Goal: Task Accomplishment & Management: Use online tool/utility

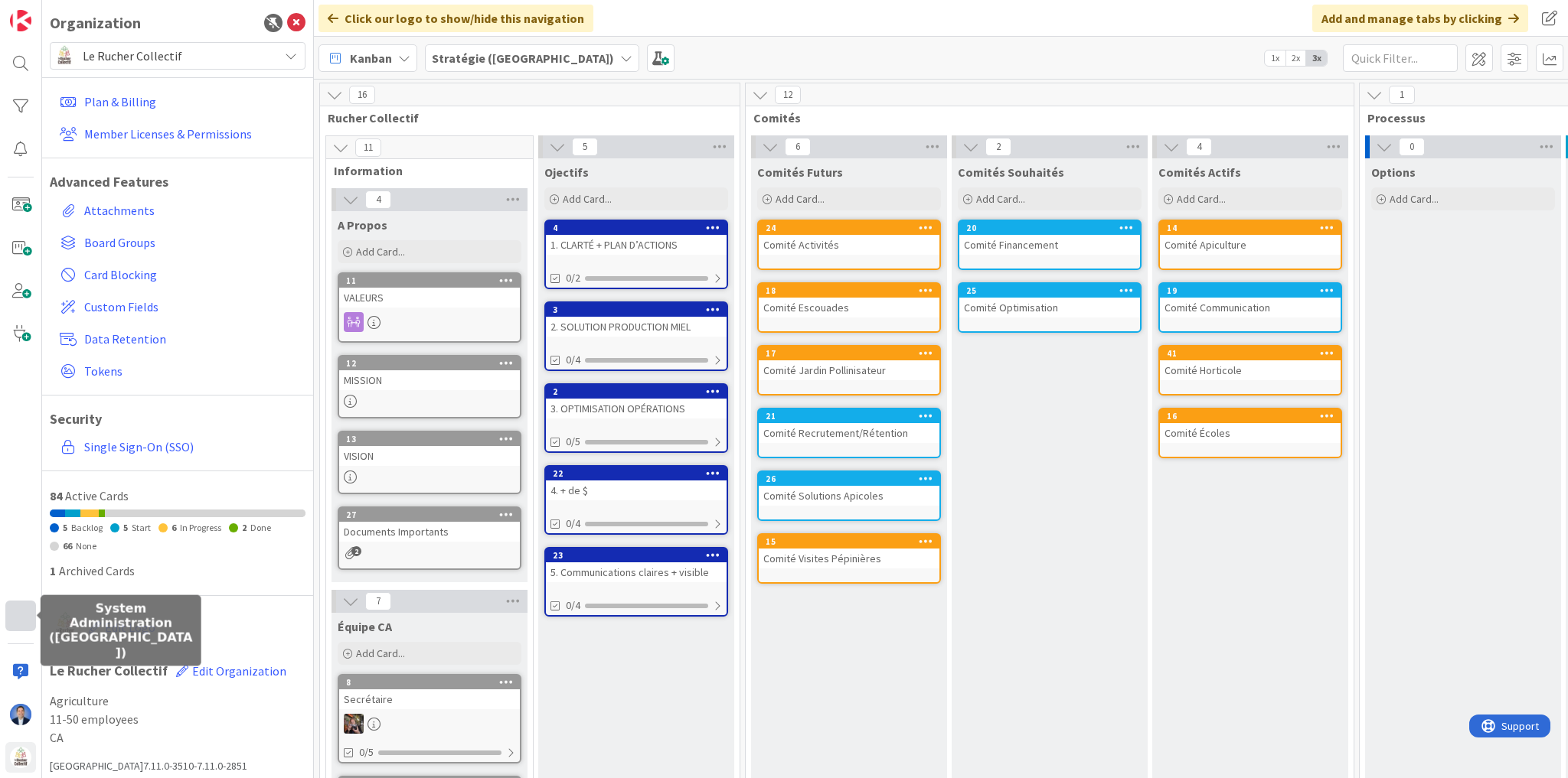
click at [23, 613] on div at bounding box center [21, 616] width 31 height 31
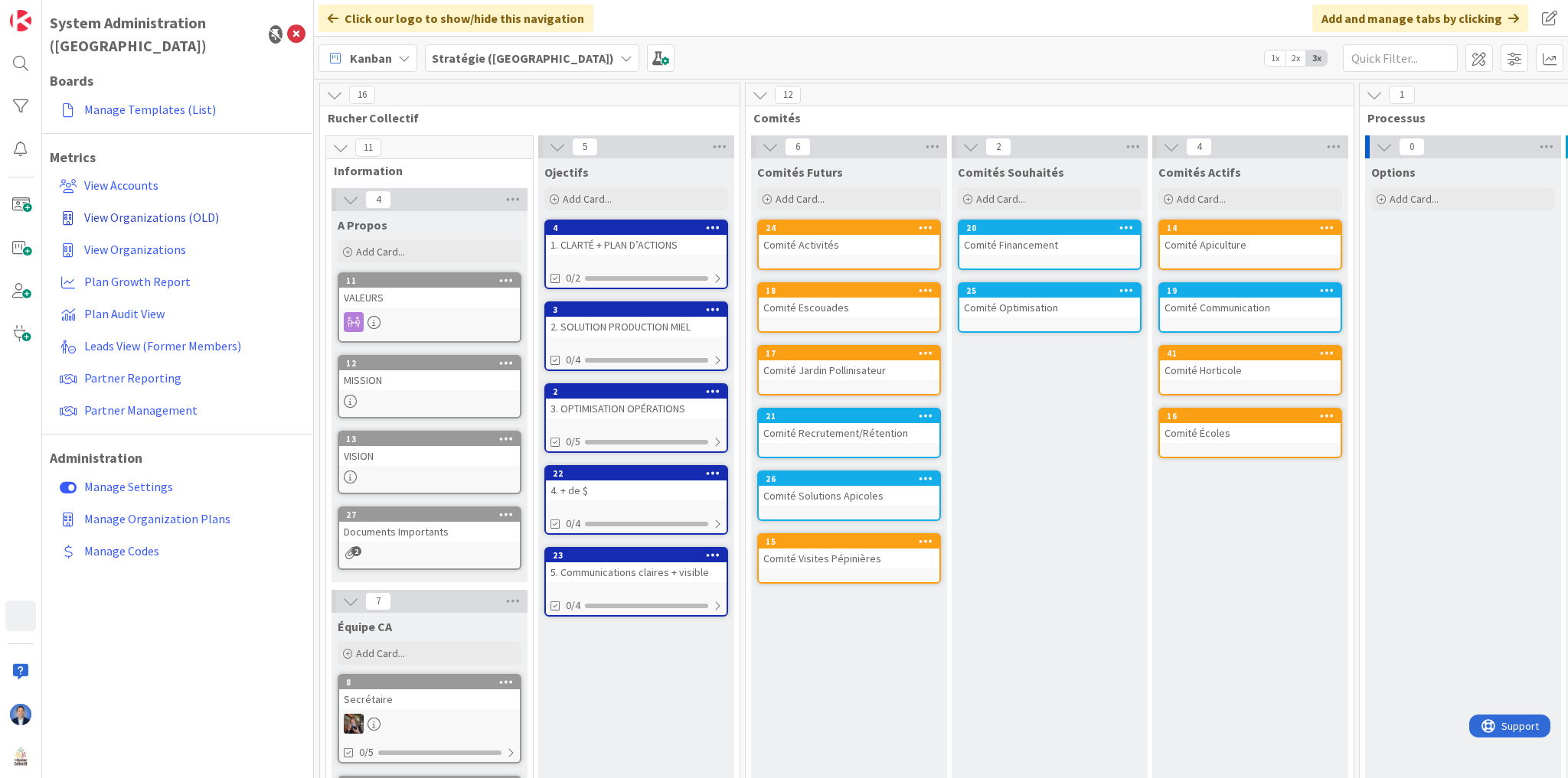
click at [126, 210] on span "View Organizations (OLD)" at bounding box center [151, 217] width 134 height 15
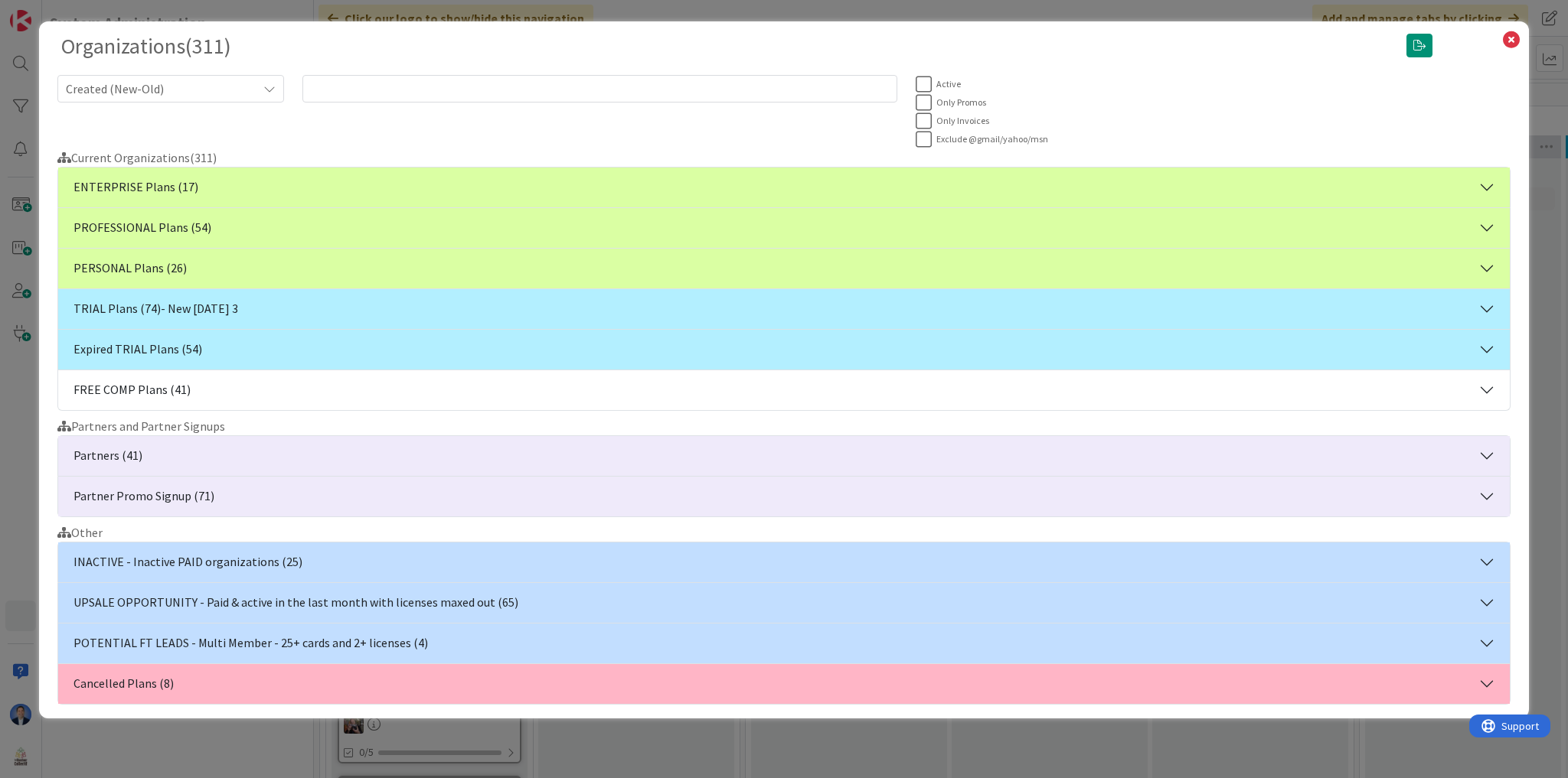
click at [231, 308] on button "TRIAL Plans (74) - New today 3" at bounding box center [784, 309] width 1452 height 40
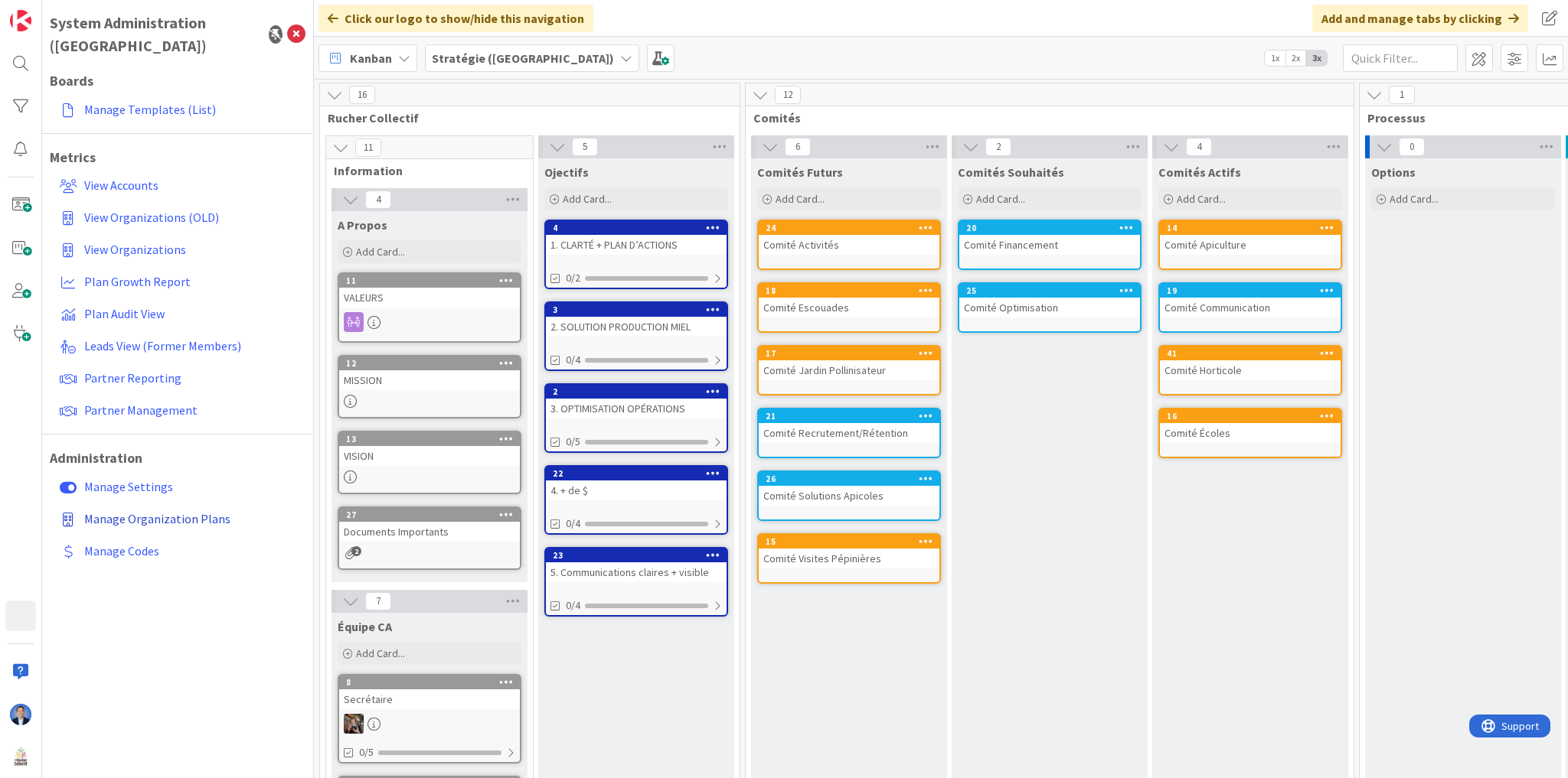
click at [180, 511] on span "Manage Organization Plans" at bounding box center [157, 518] width 146 height 15
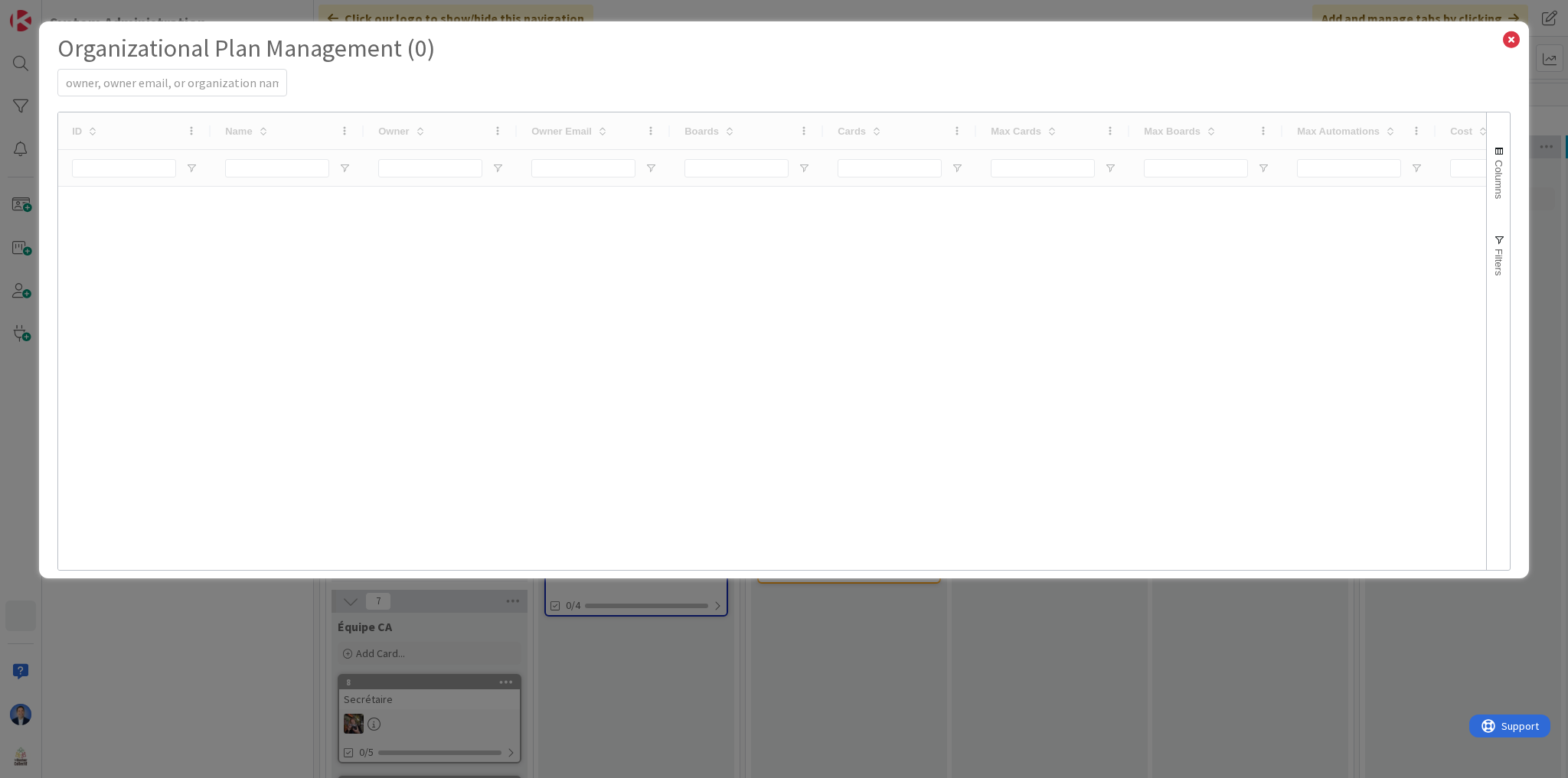
select select "EN"
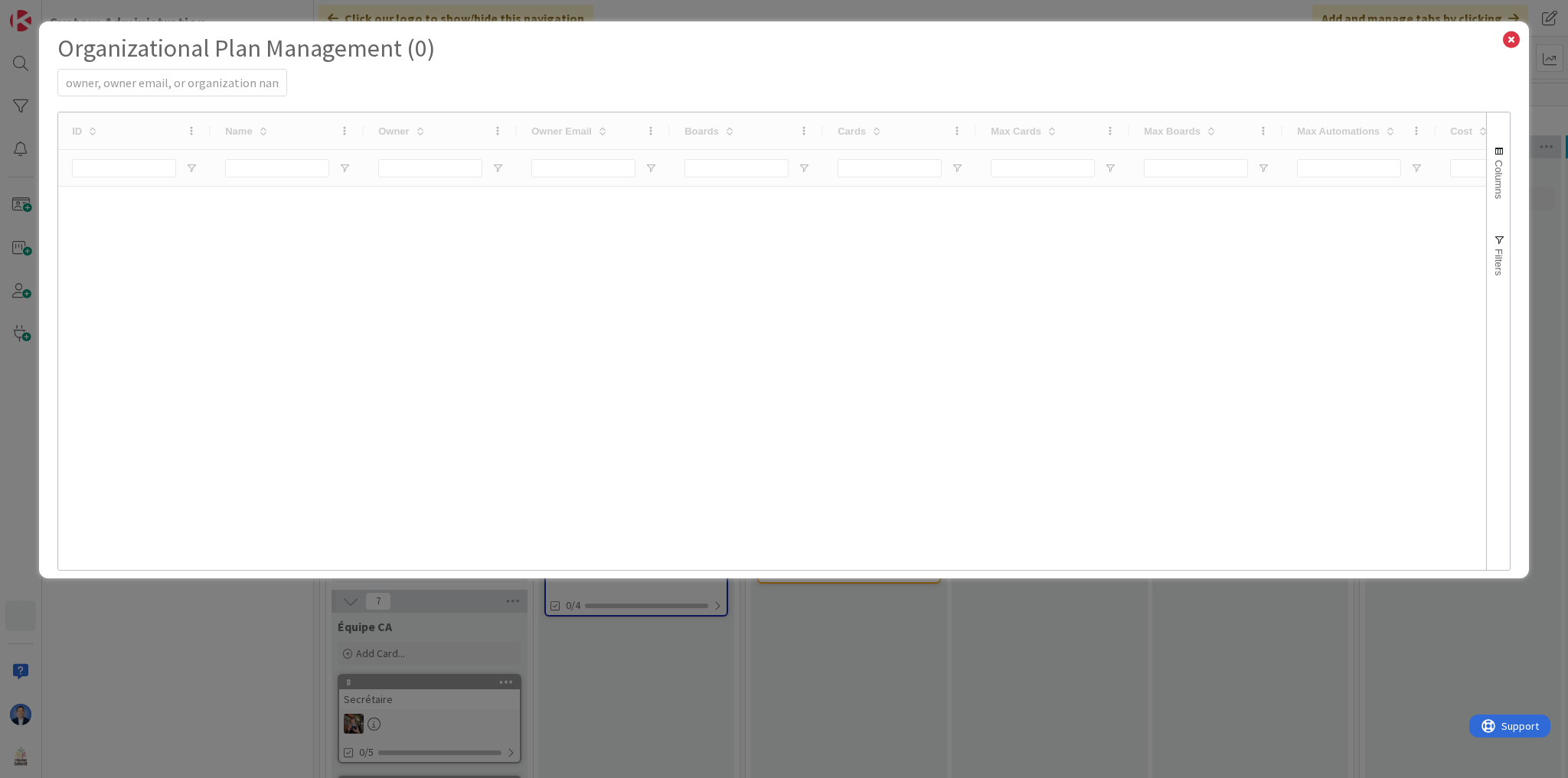
select select "EN"
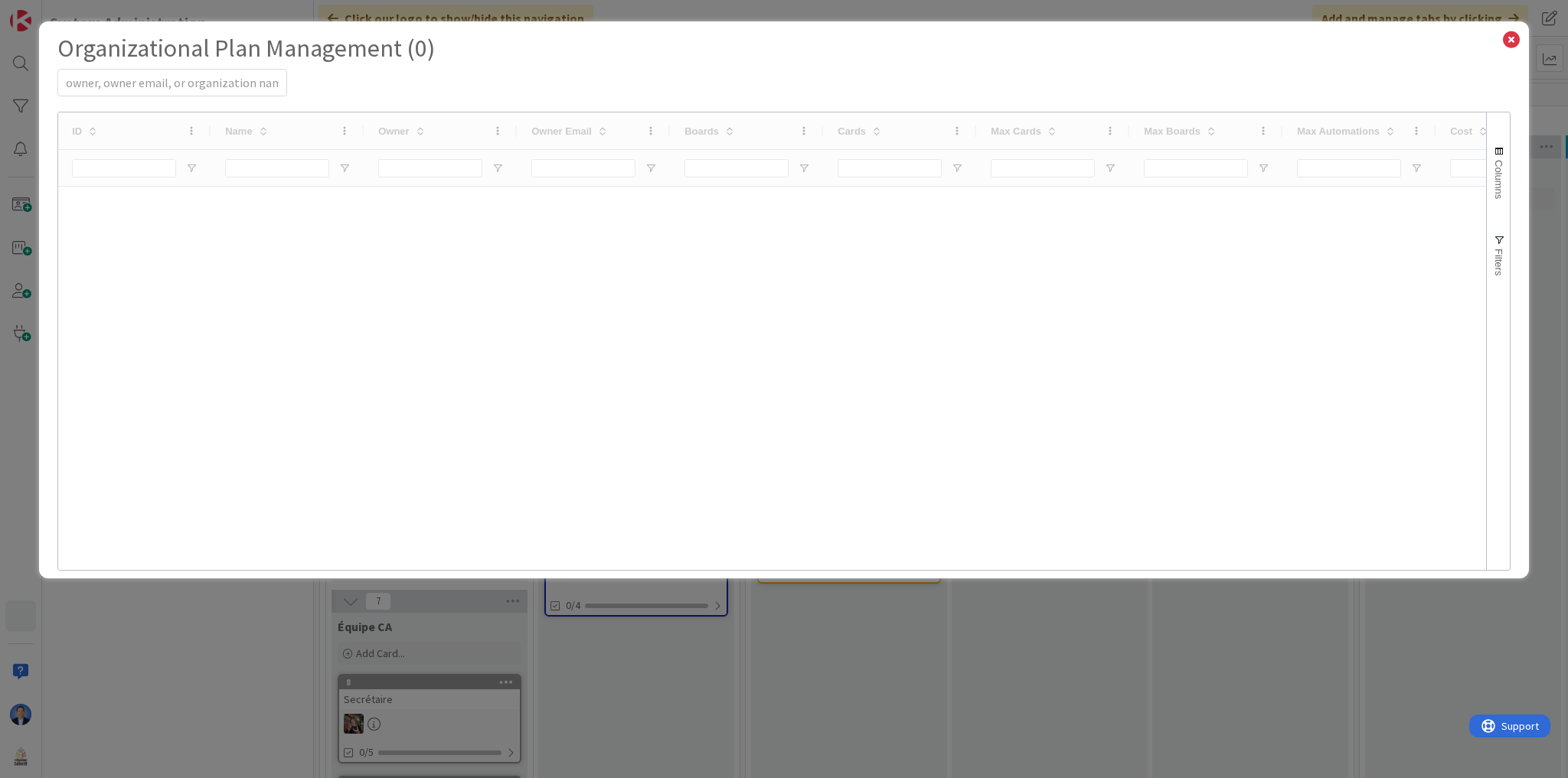
select select "EN"
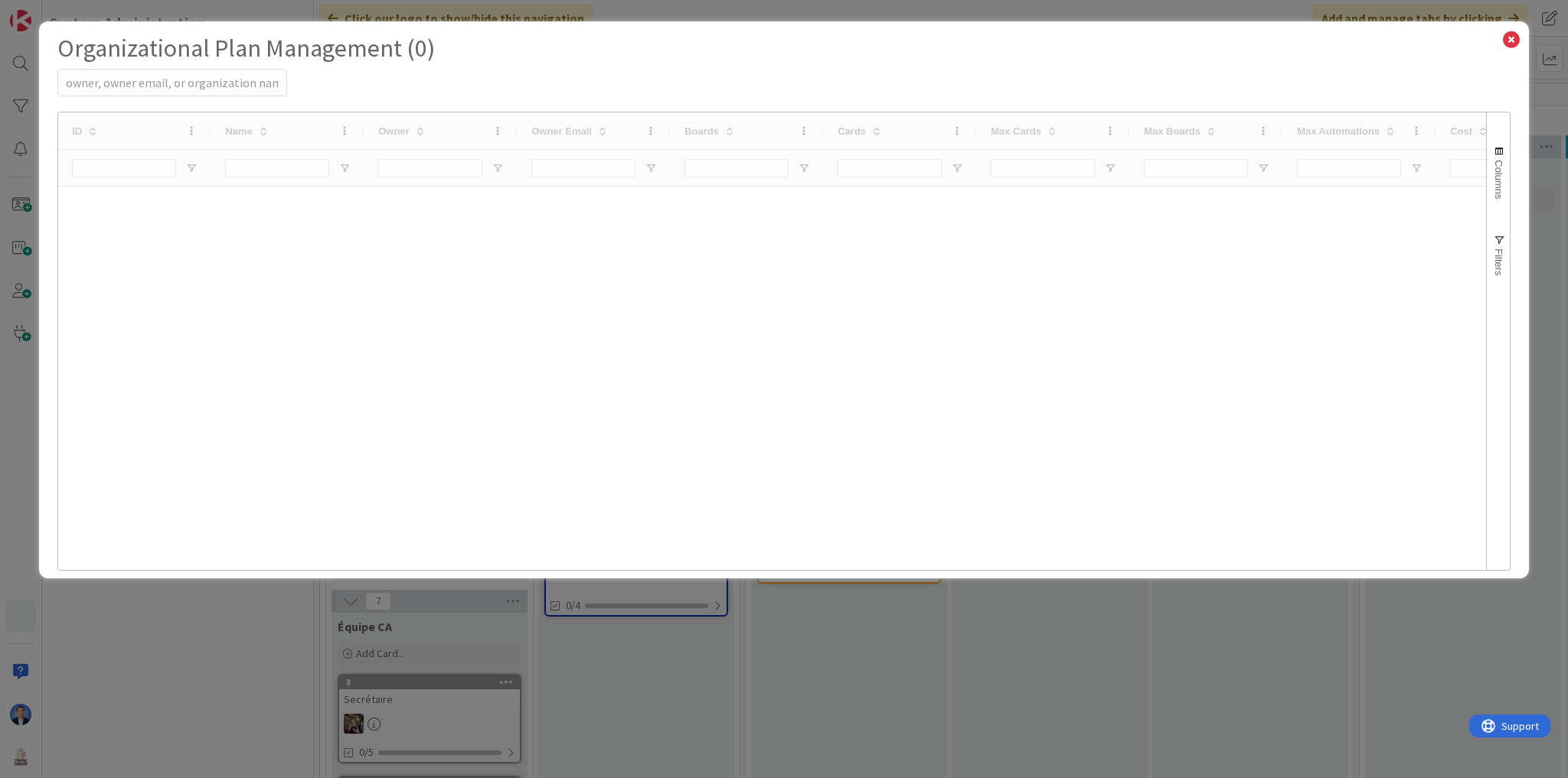
select select "EN"
select select "PF"
select select "EN"
select select "PF"
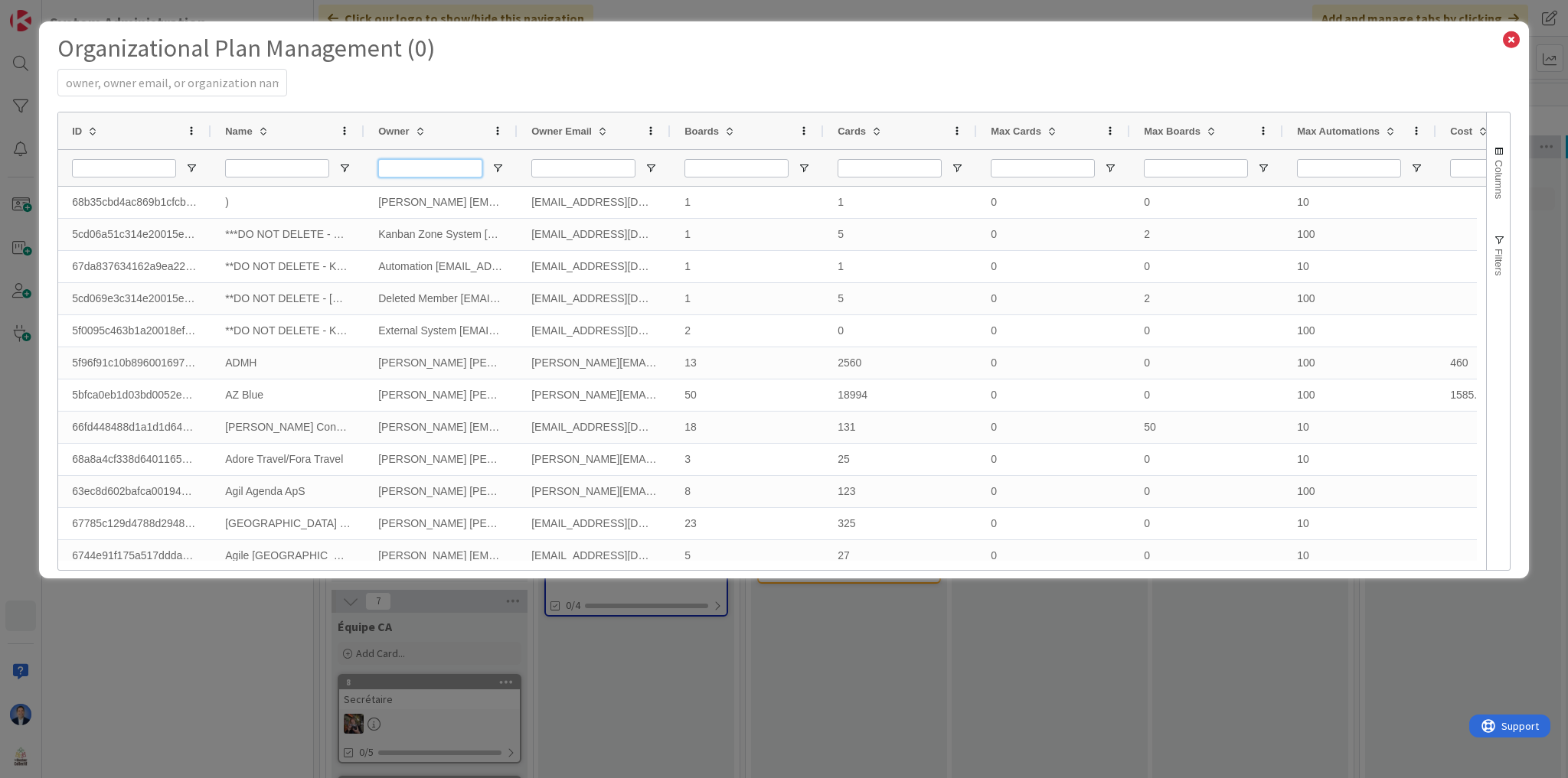
click at [454, 165] on input "Owner Filter Input" at bounding box center [430, 168] width 104 height 18
type input "evil"
select select "PF"
select select "EN"
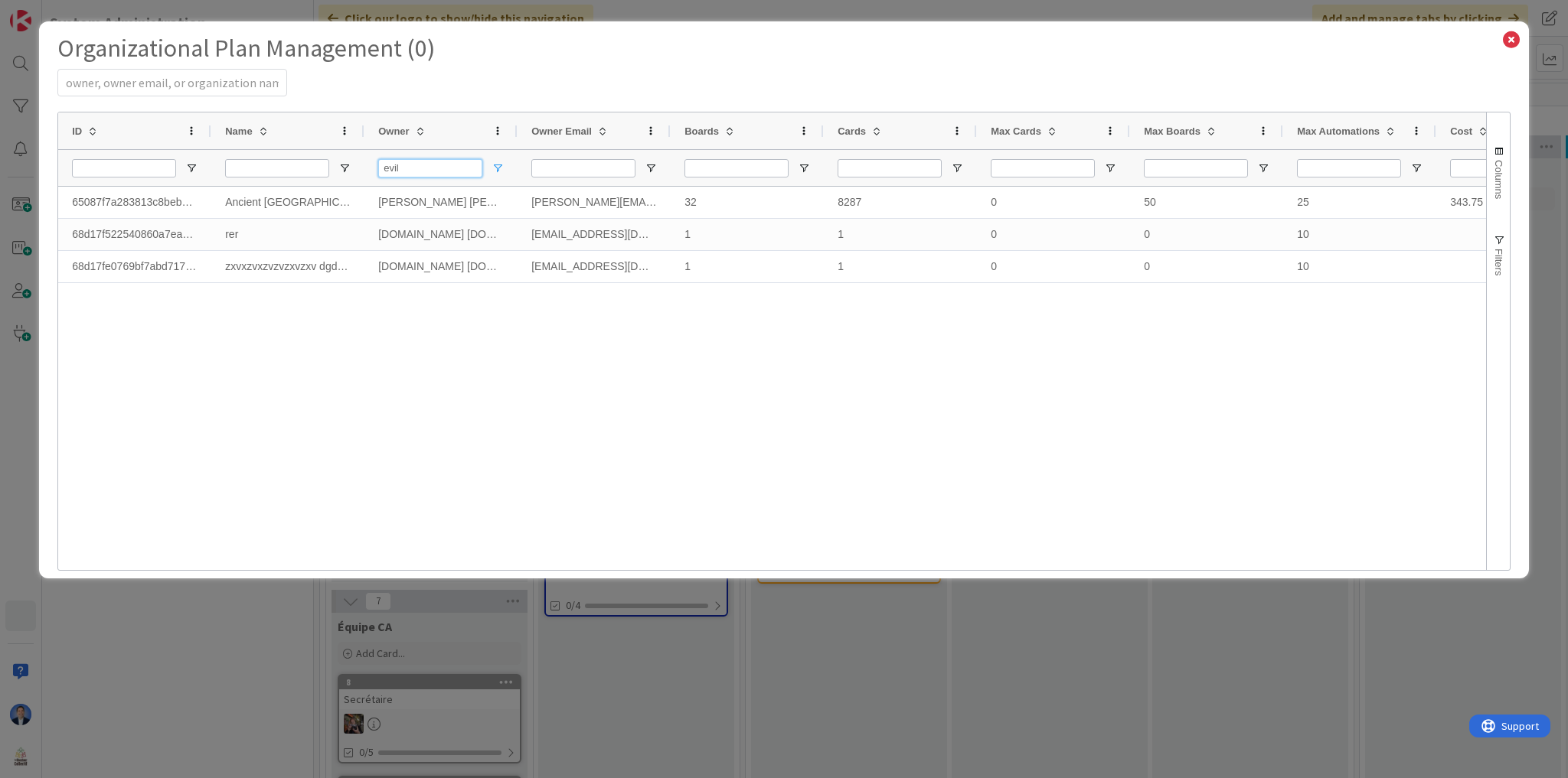
type input "evil"
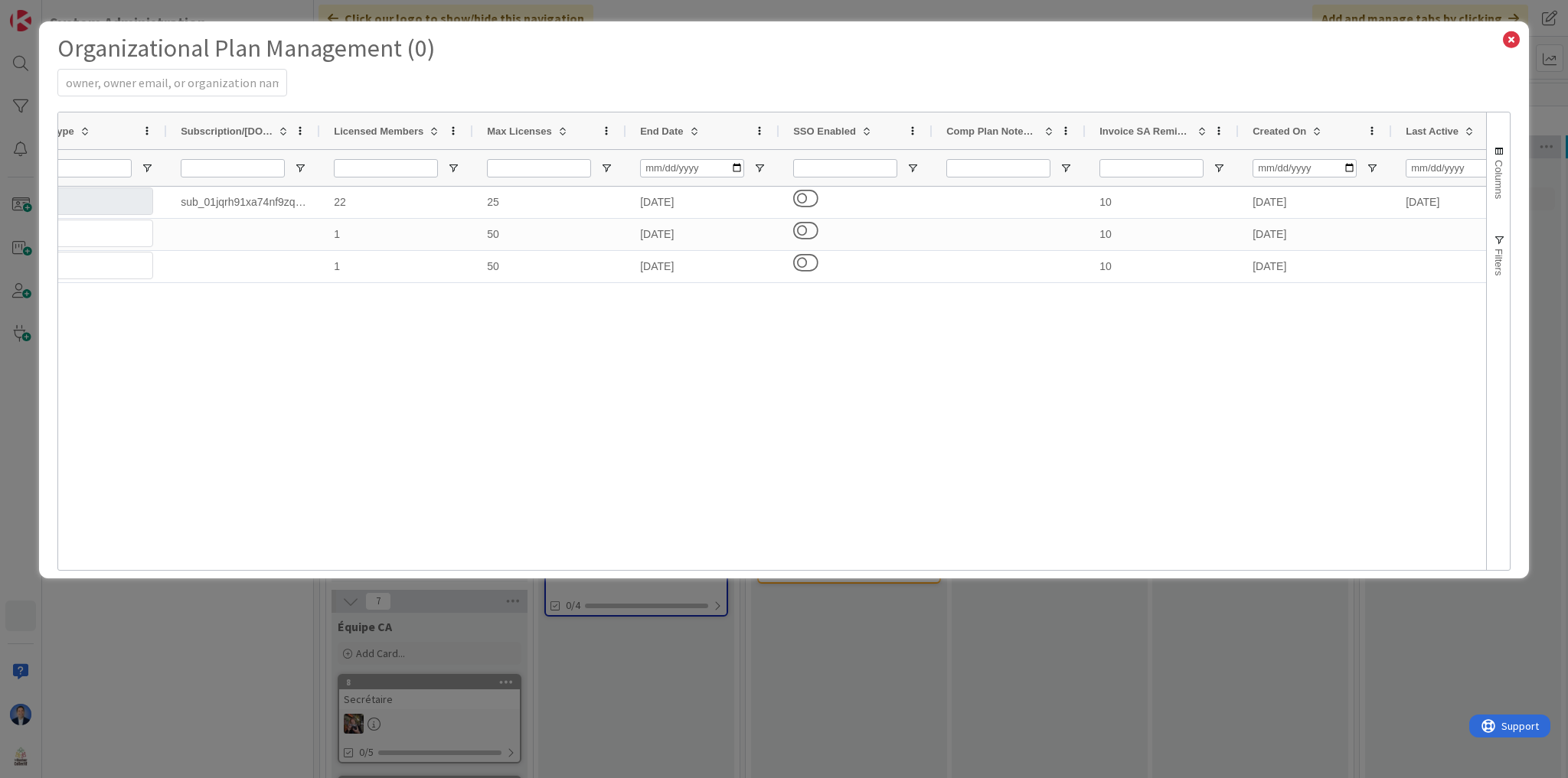
select select "PF"
select select "EN"
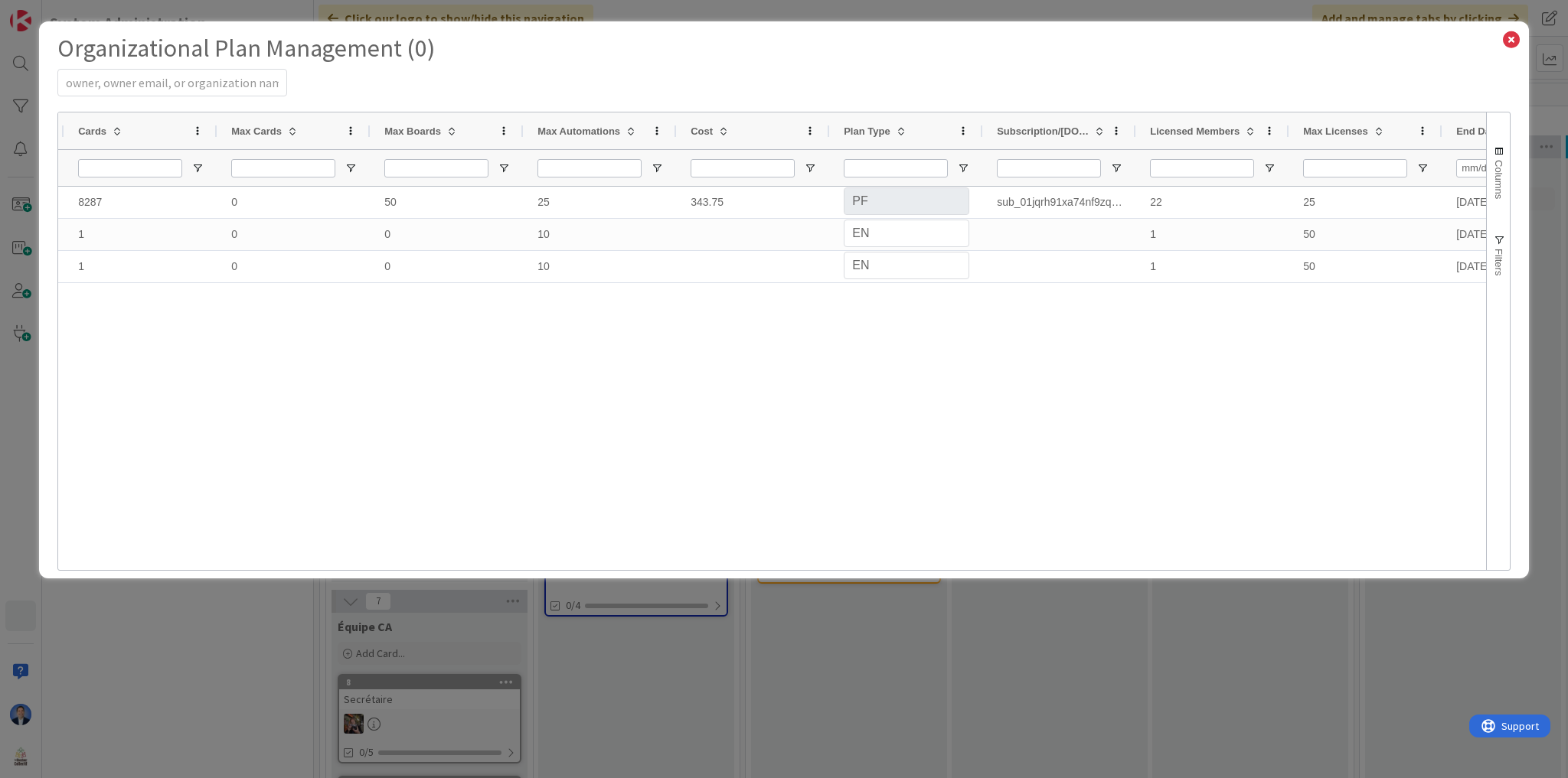
select select "PF"
select select "EN"
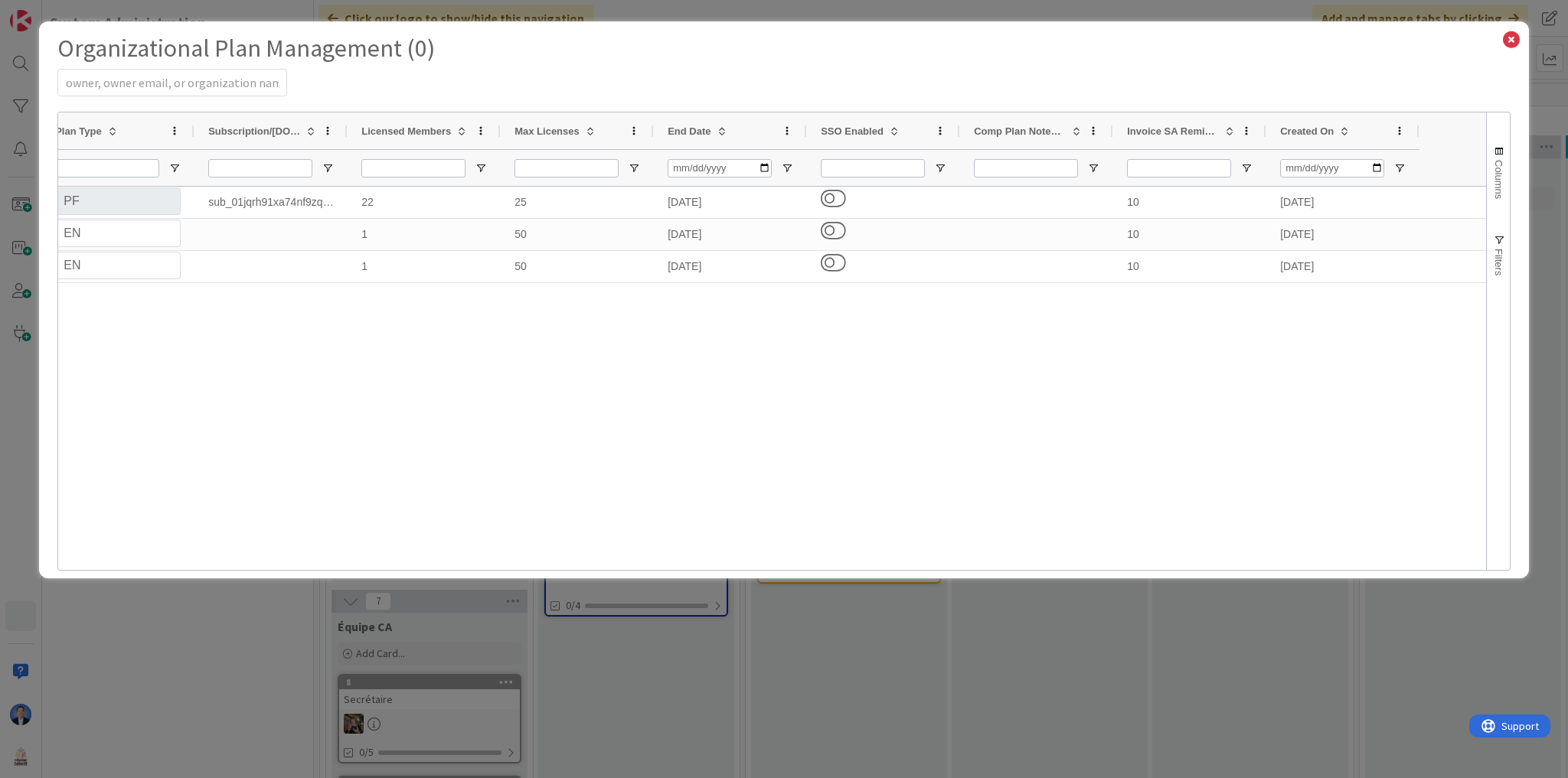
select select "3"
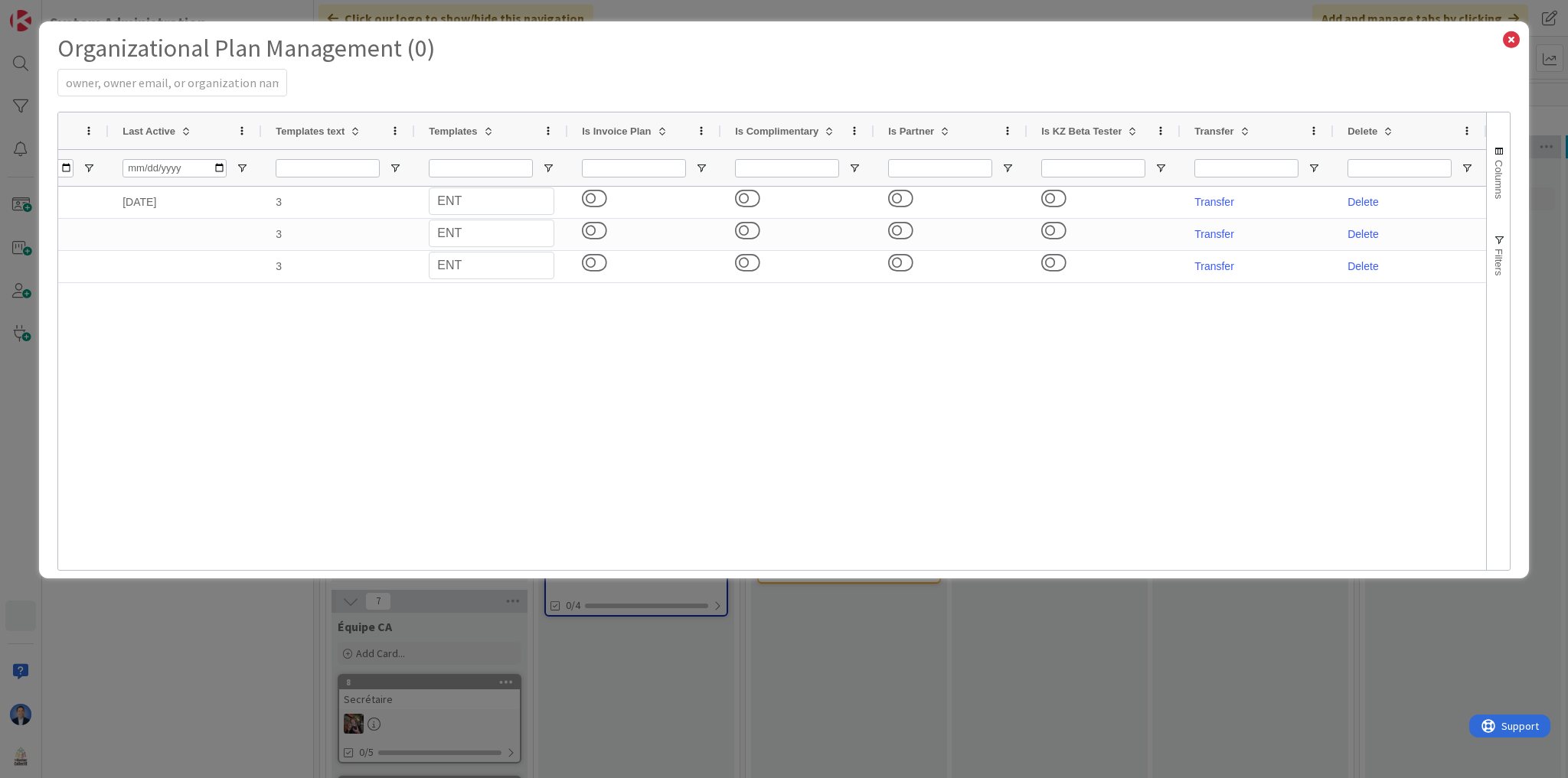
select select "PF"
select select "EN"
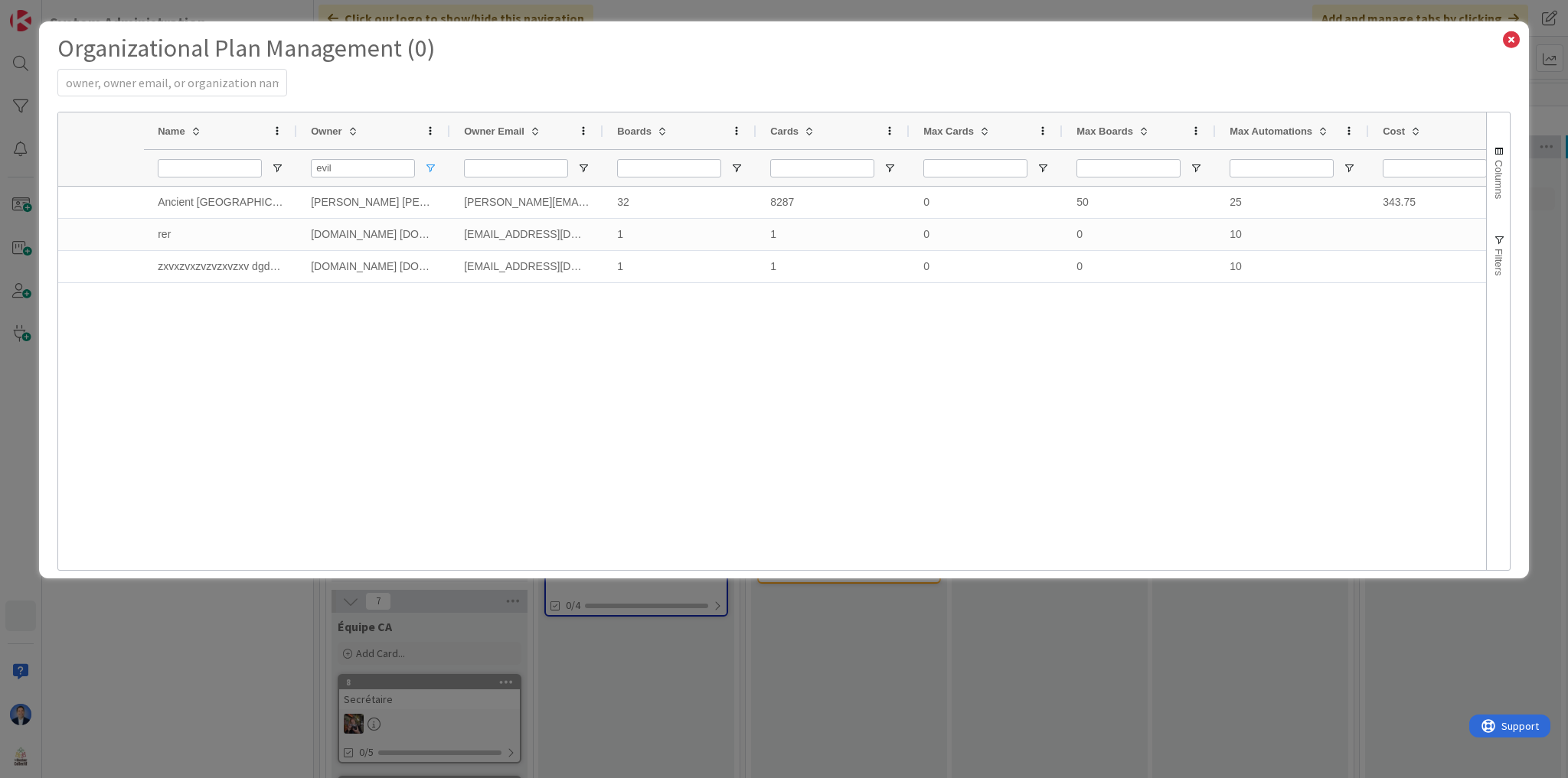
select select "PF"
select select "EN"
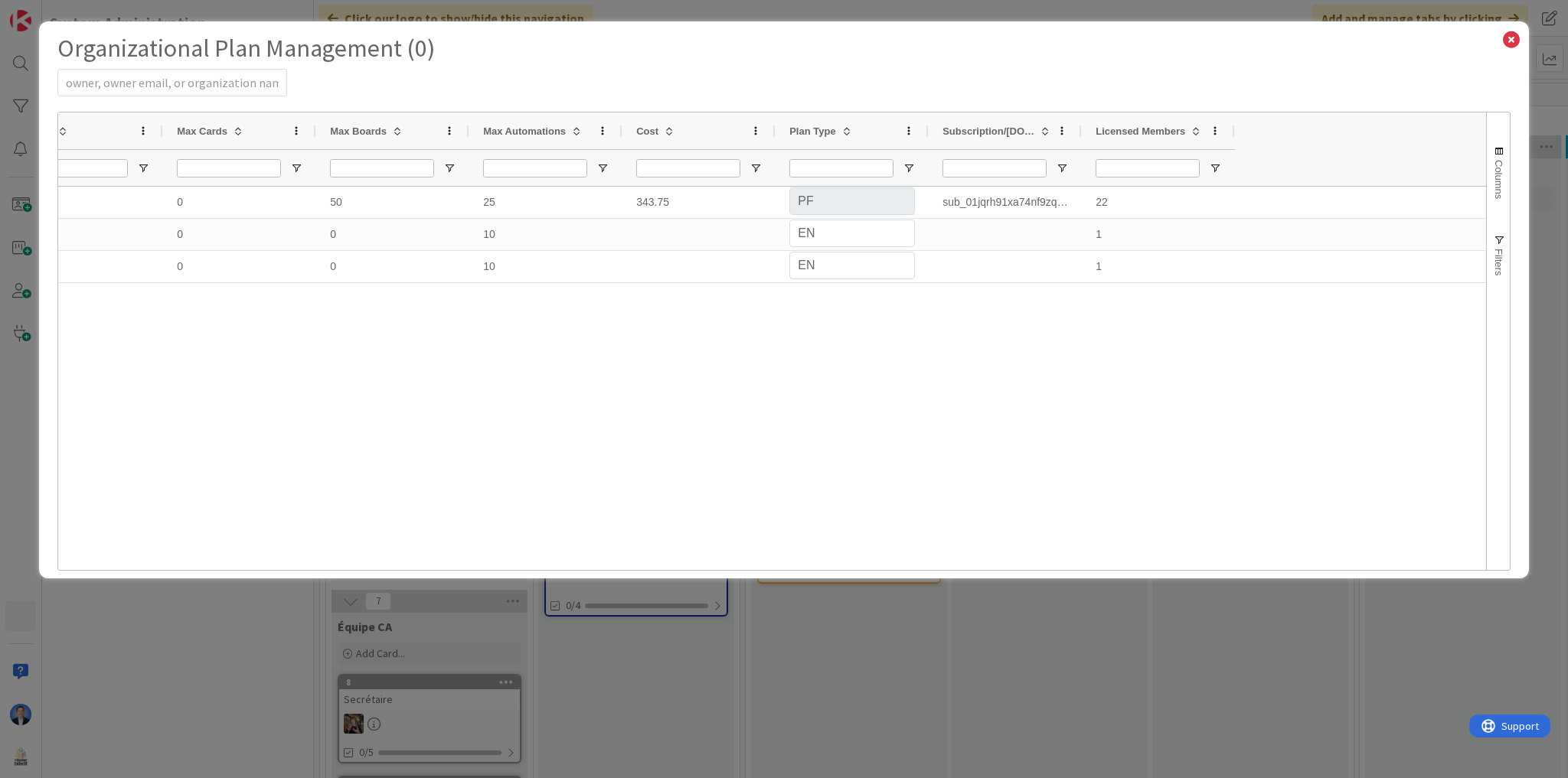
select select "3"
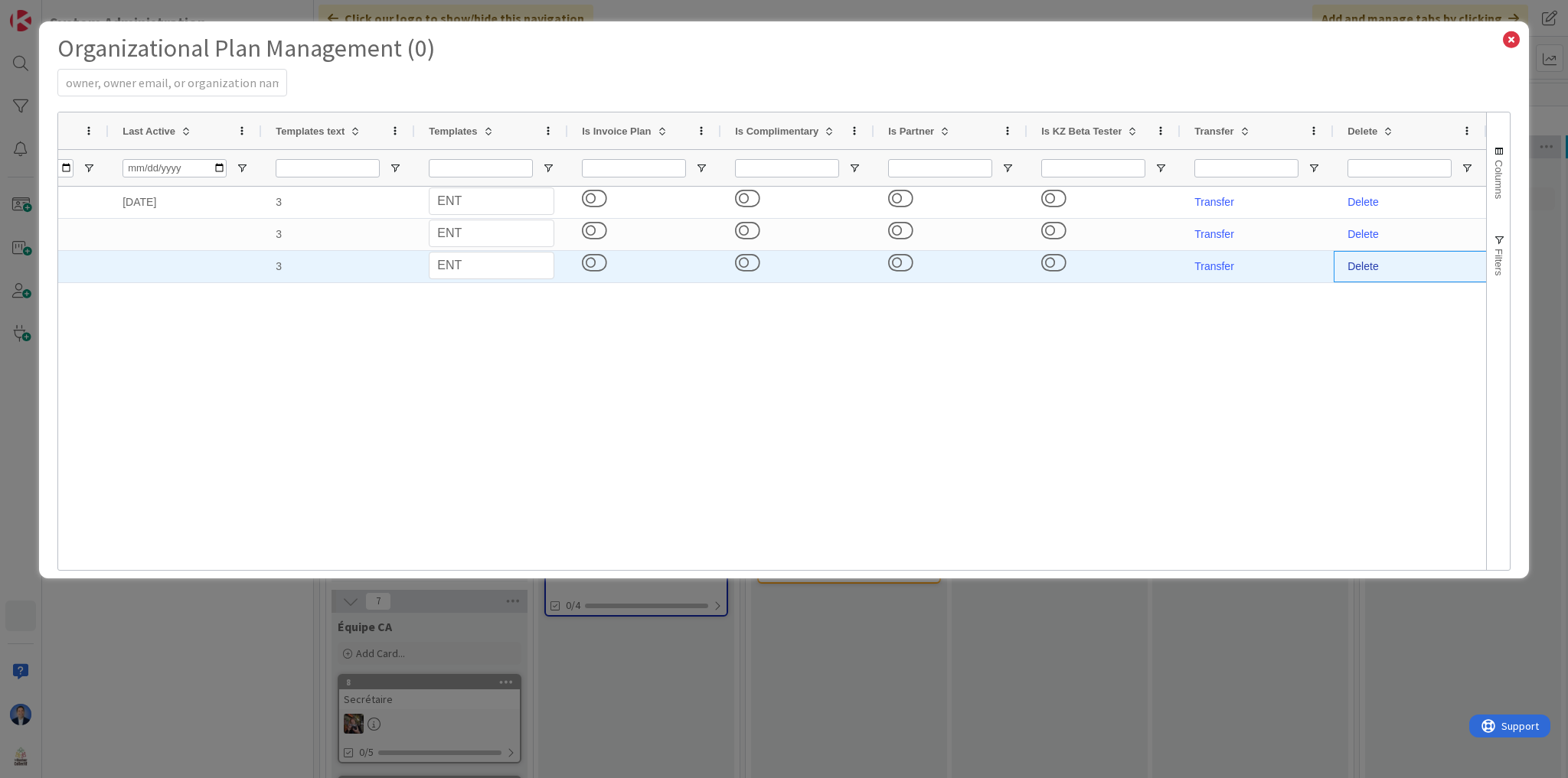
click at [1361, 266] on link "Delete" at bounding box center [1363, 265] width 31 height 12
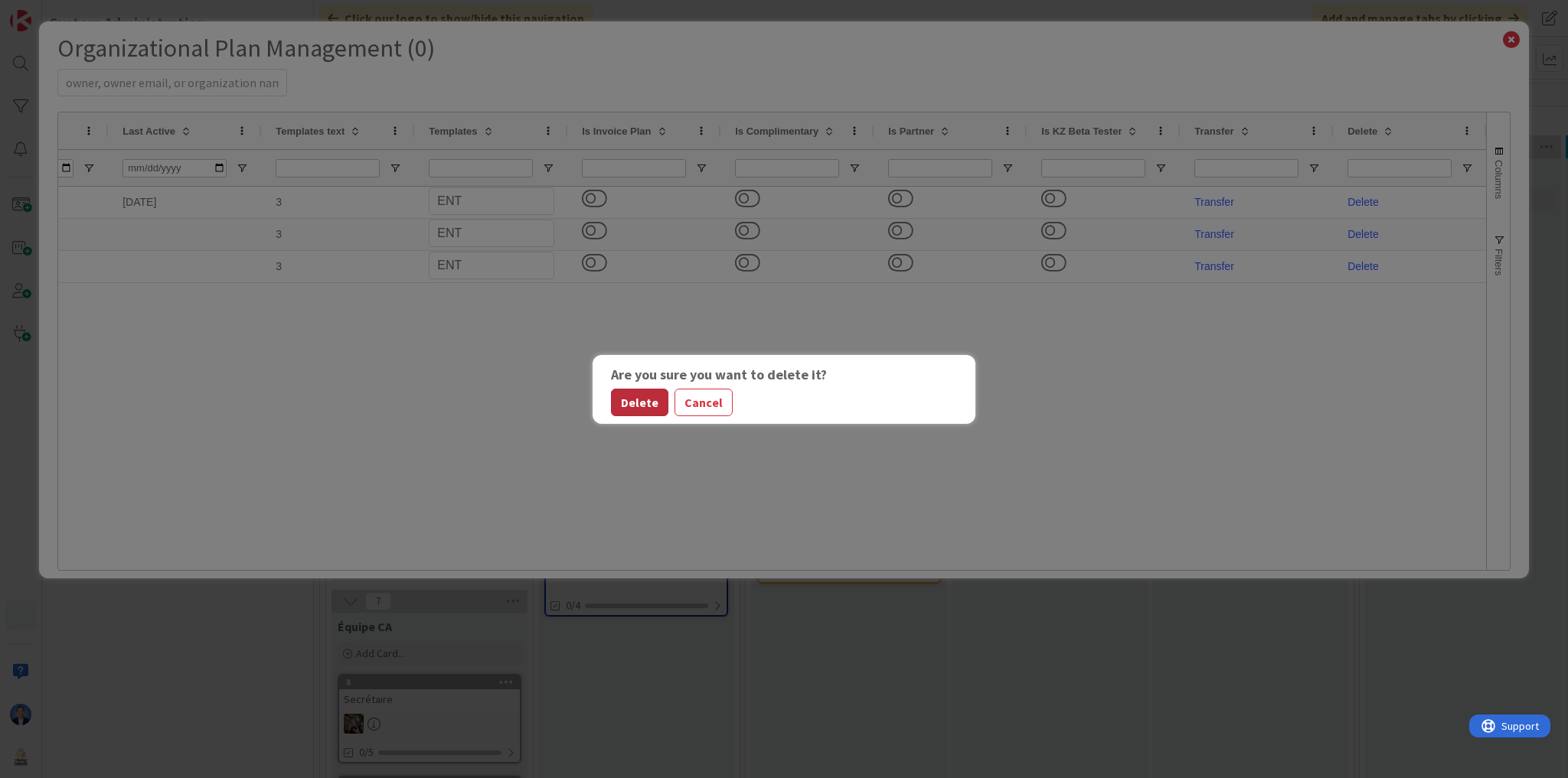
click at [648, 401] on button "Delete" at bounding box center [639, 402] width 57 height 28
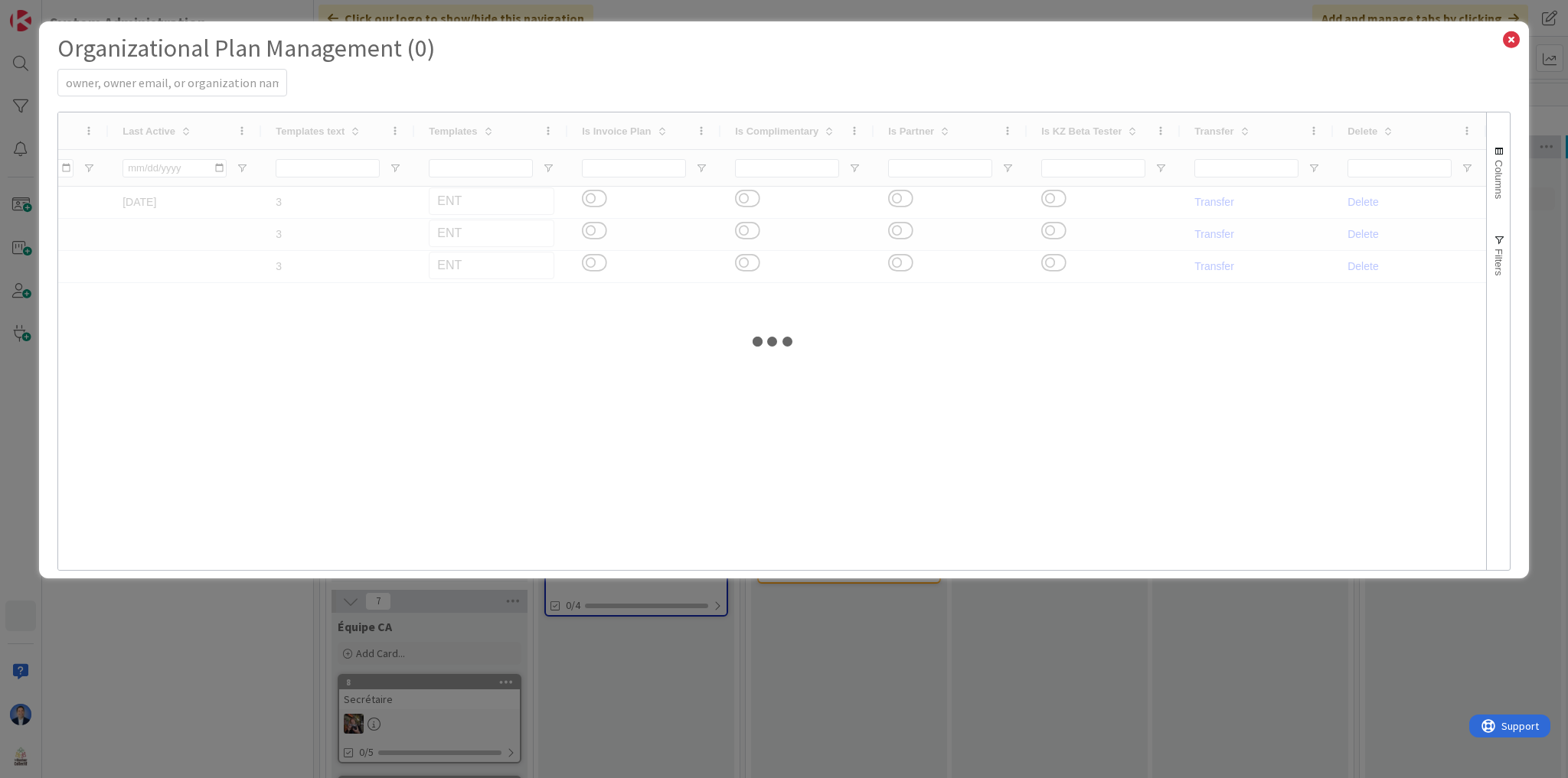
select select "3"
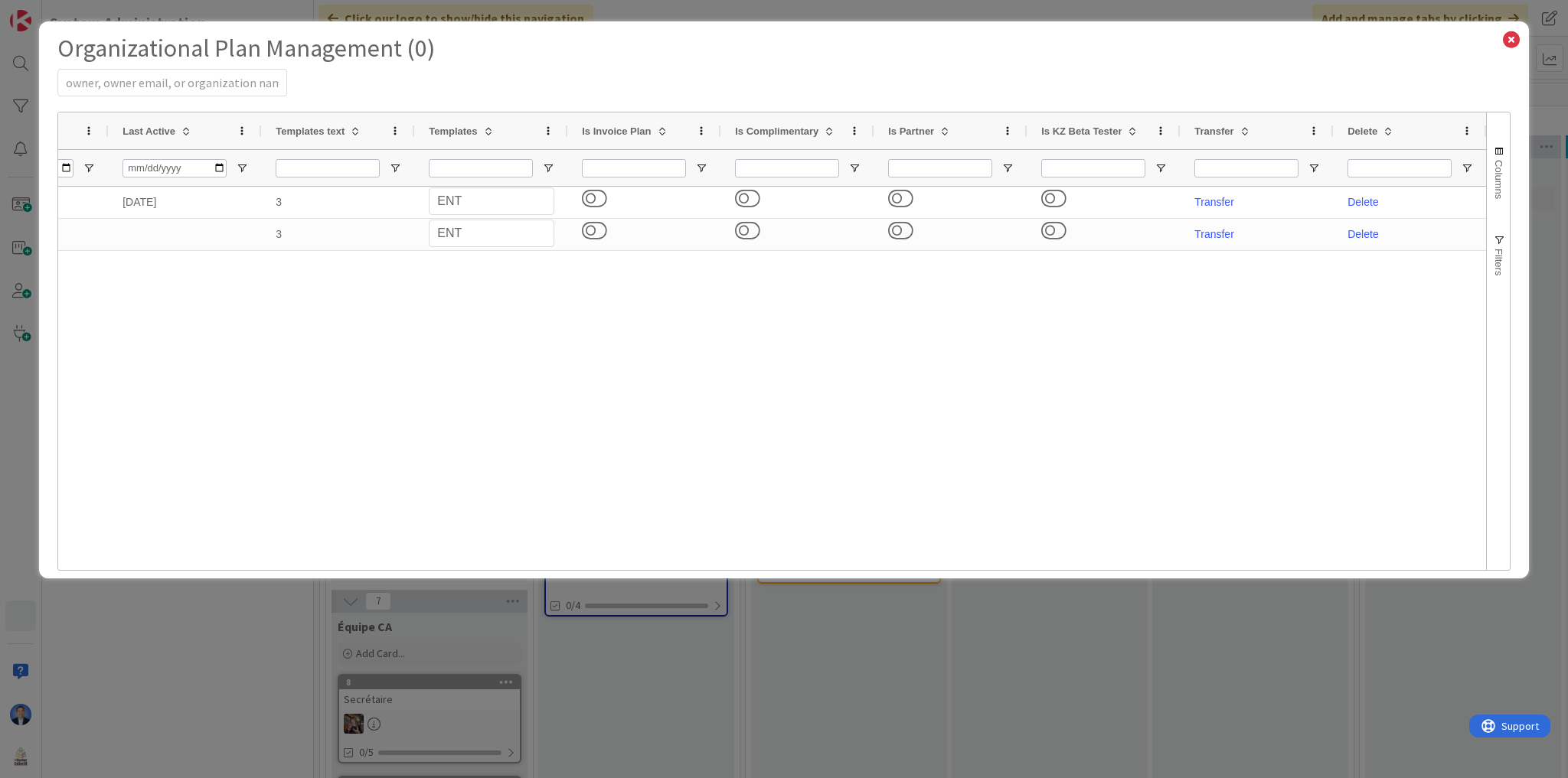
select select "PF"
select select "EN"
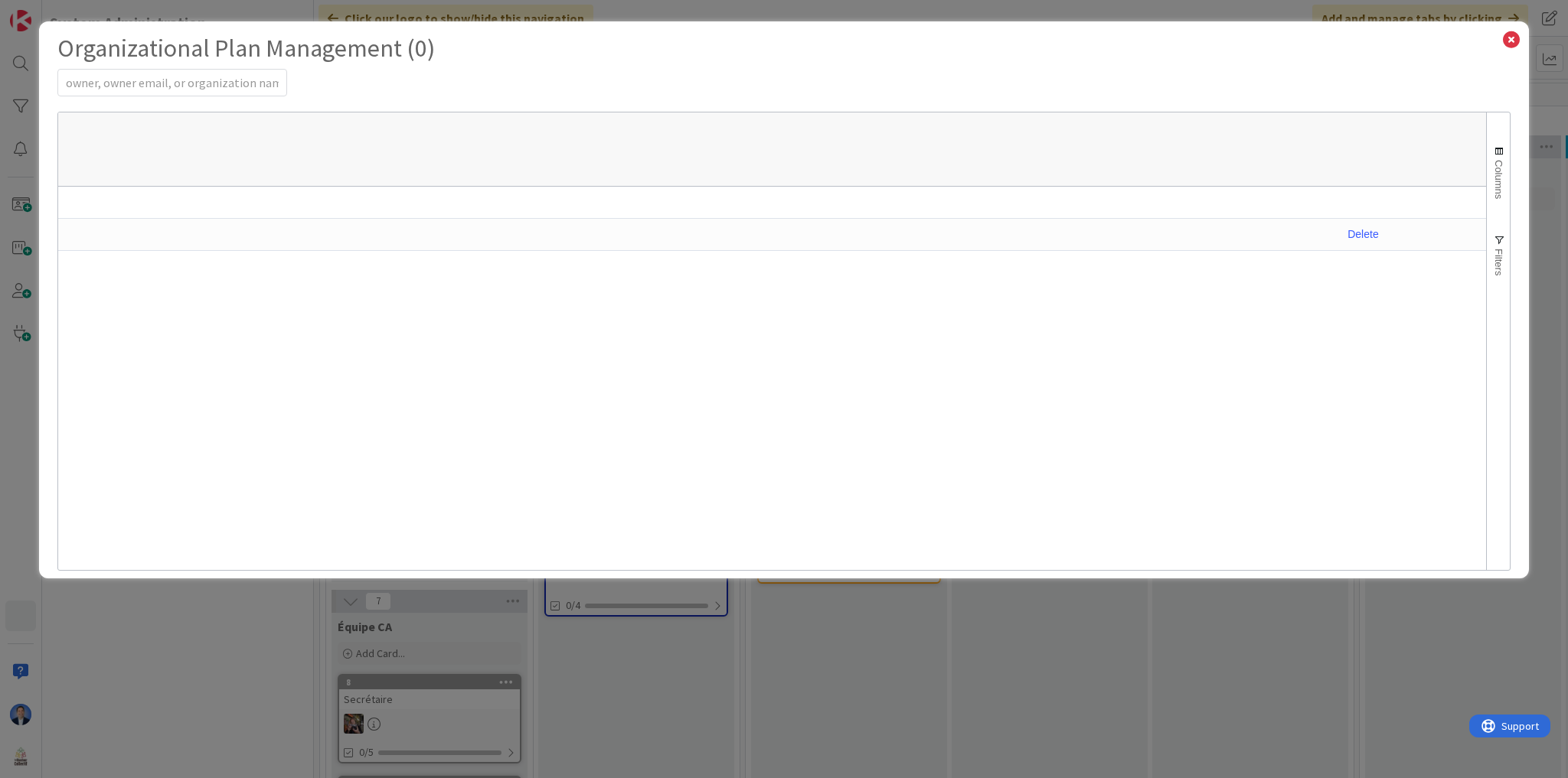
select select "PF"
select select "EN"
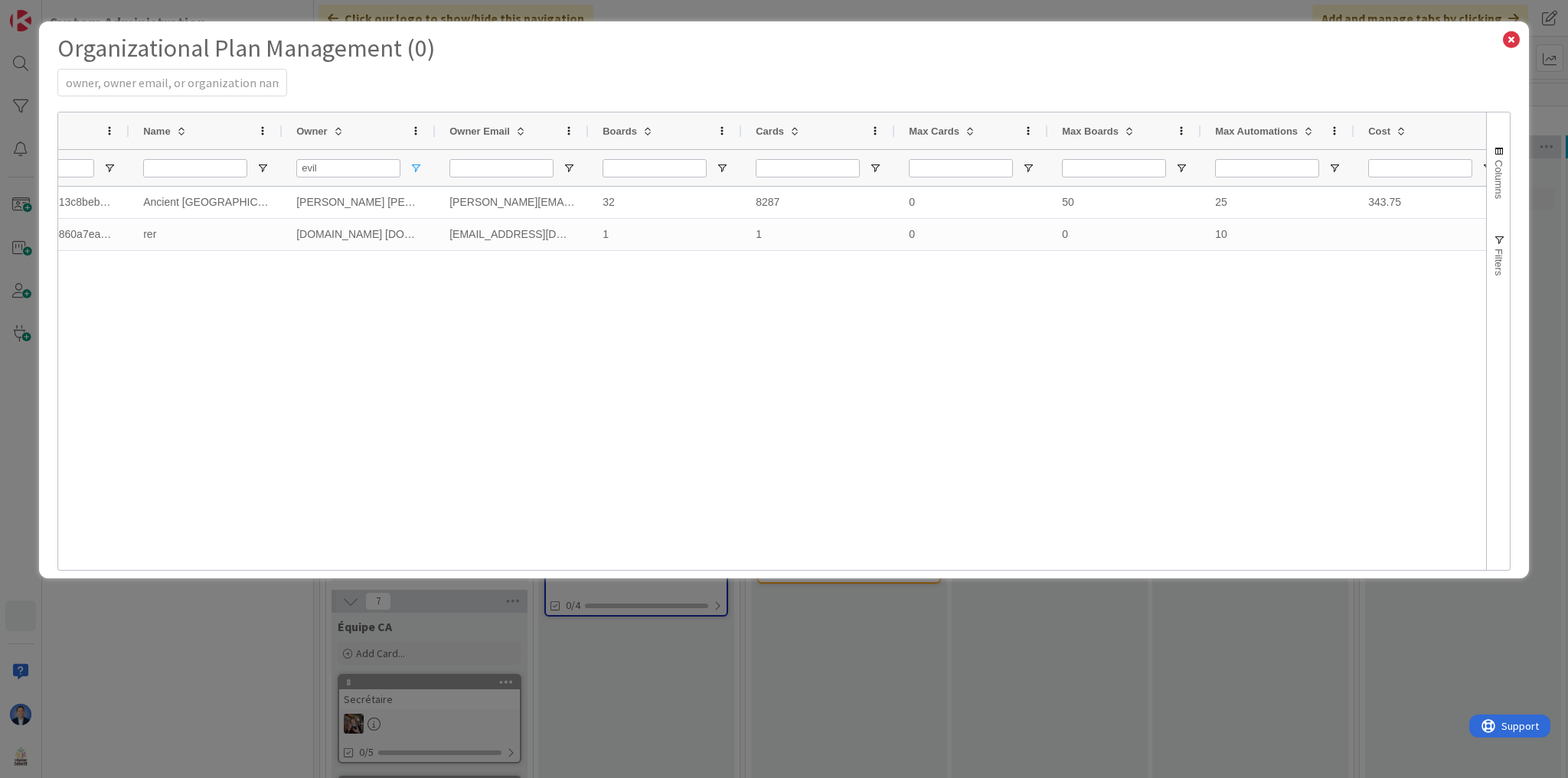
select select "PF"
select select "EN"
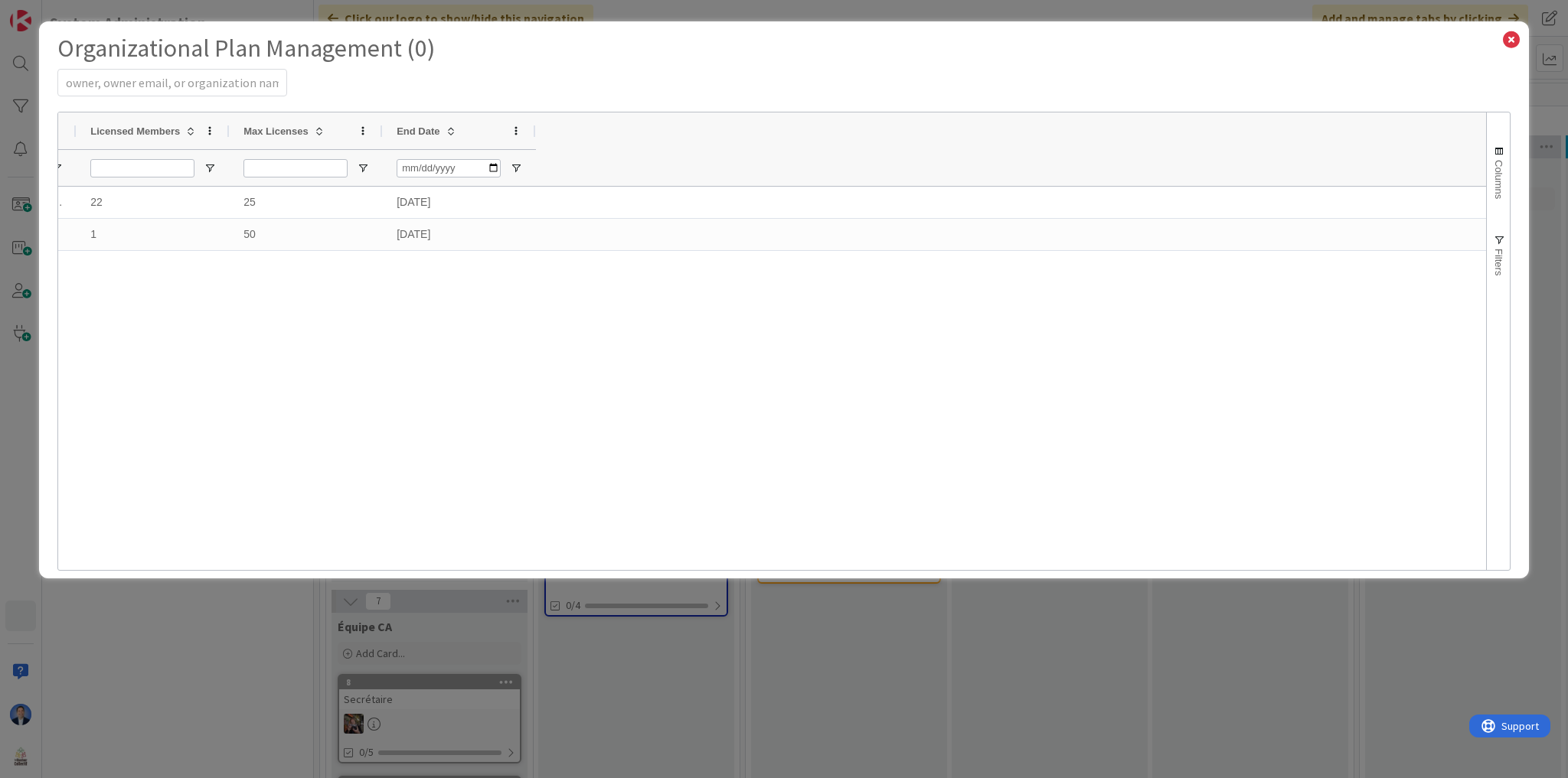
select select "3"
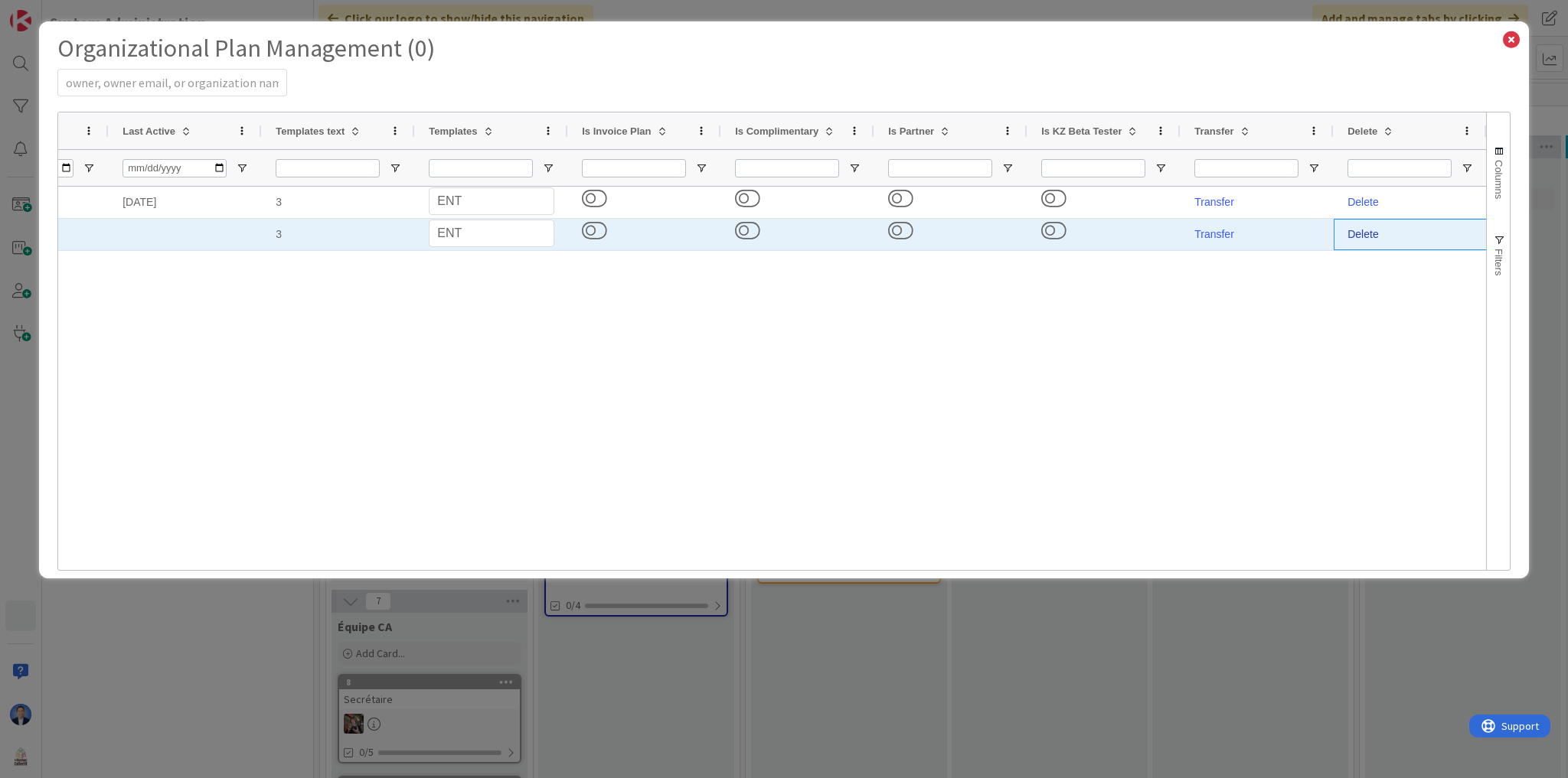
click at [1356, 230] on link "Delete" at bounding box center [1363, 234] width 31 height 12
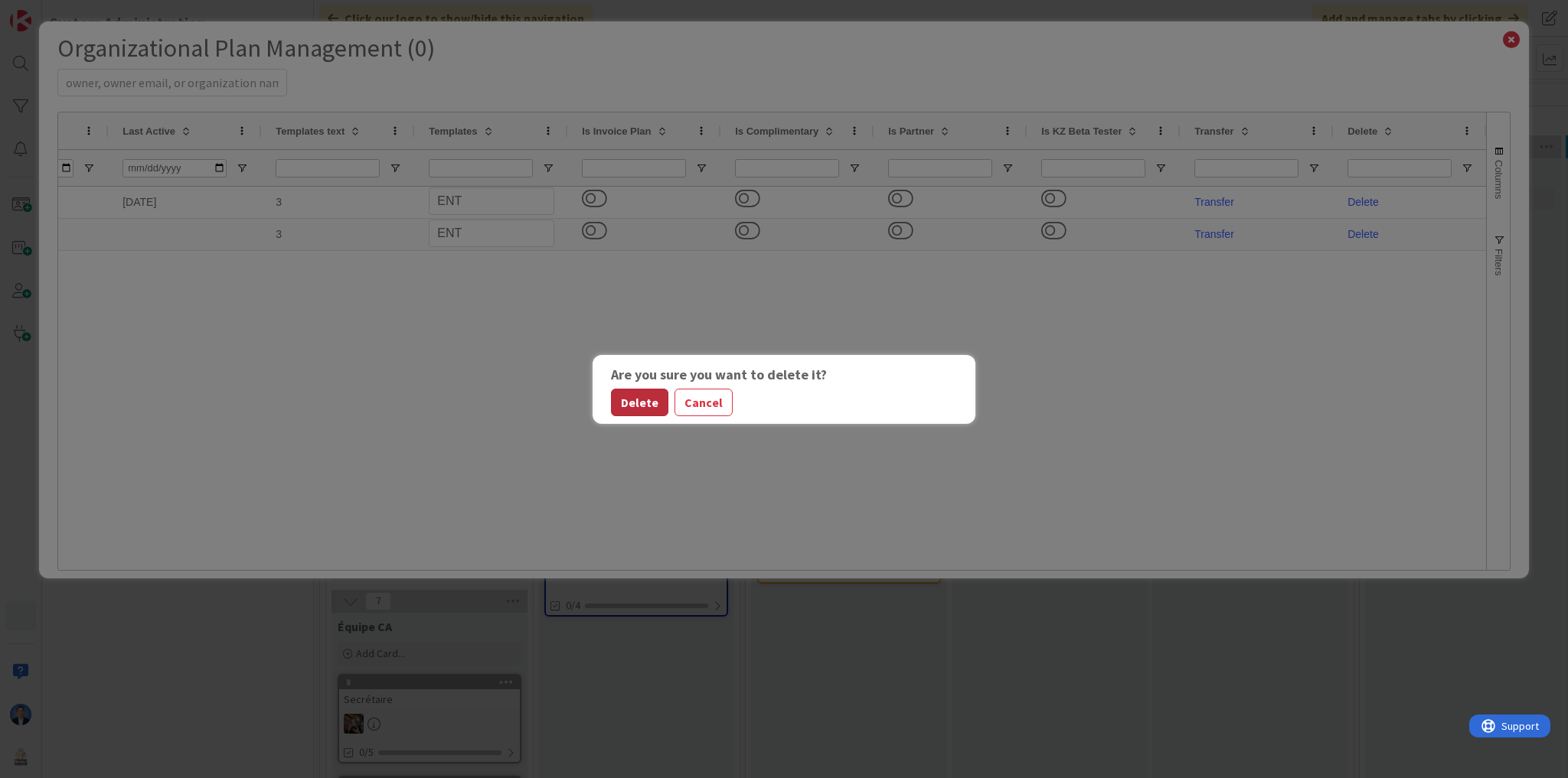
click at [630, 403] on button "Delete" at bounding box center [639, 402] width 57 height 28
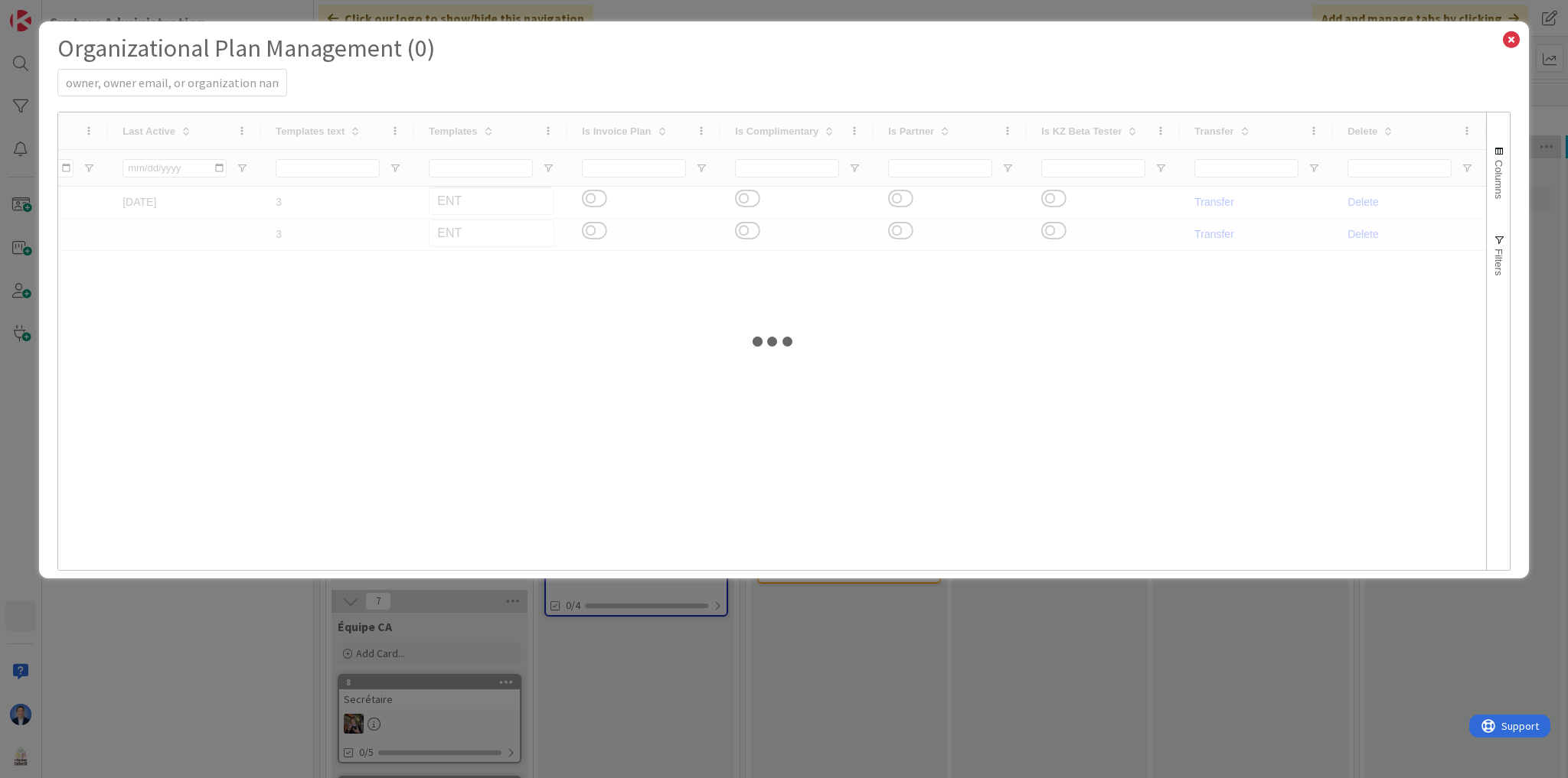
select select "3"
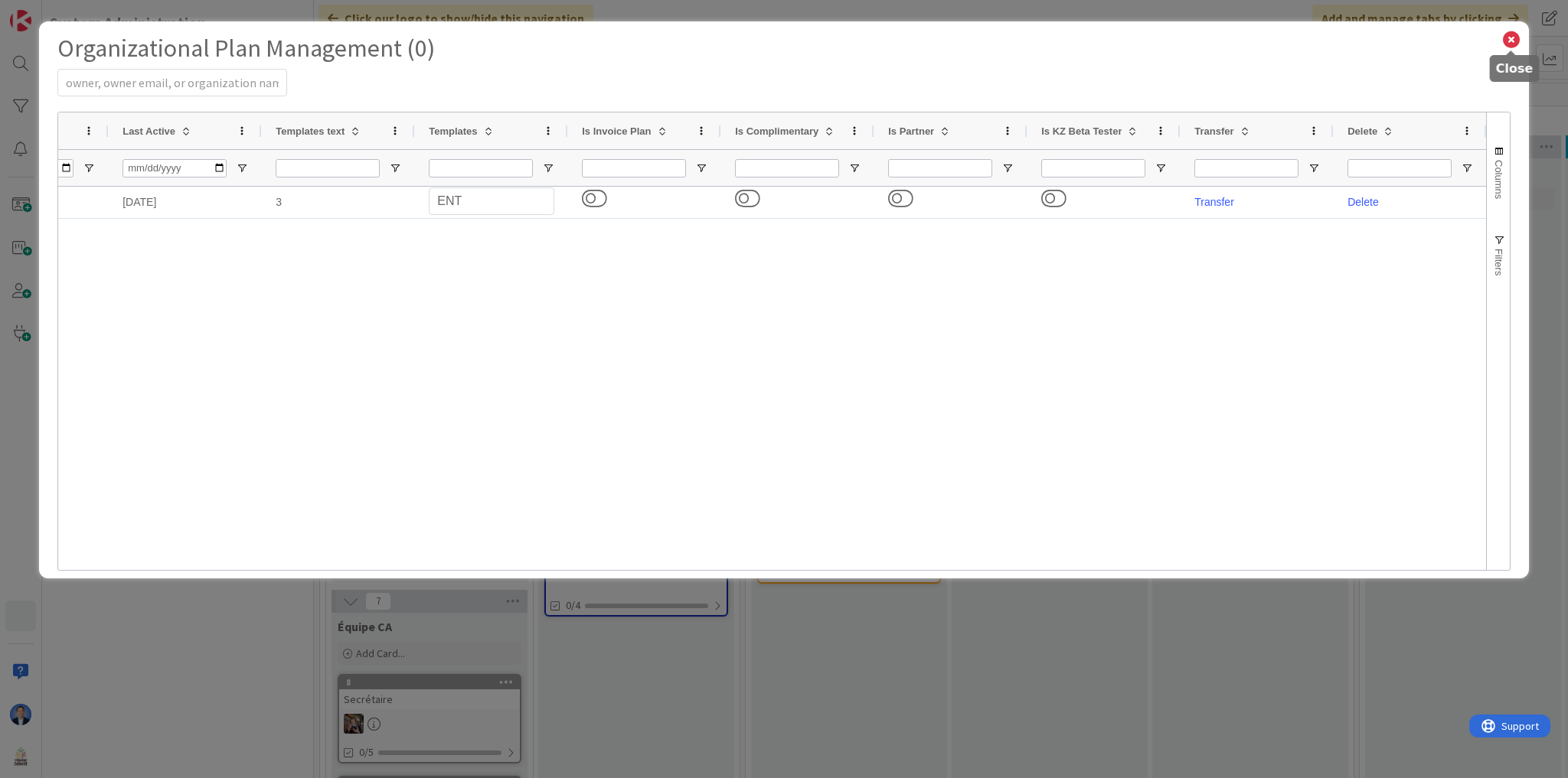
click at [1518, 37] on icon at bounding box center [1511, 40] width 20 height 21
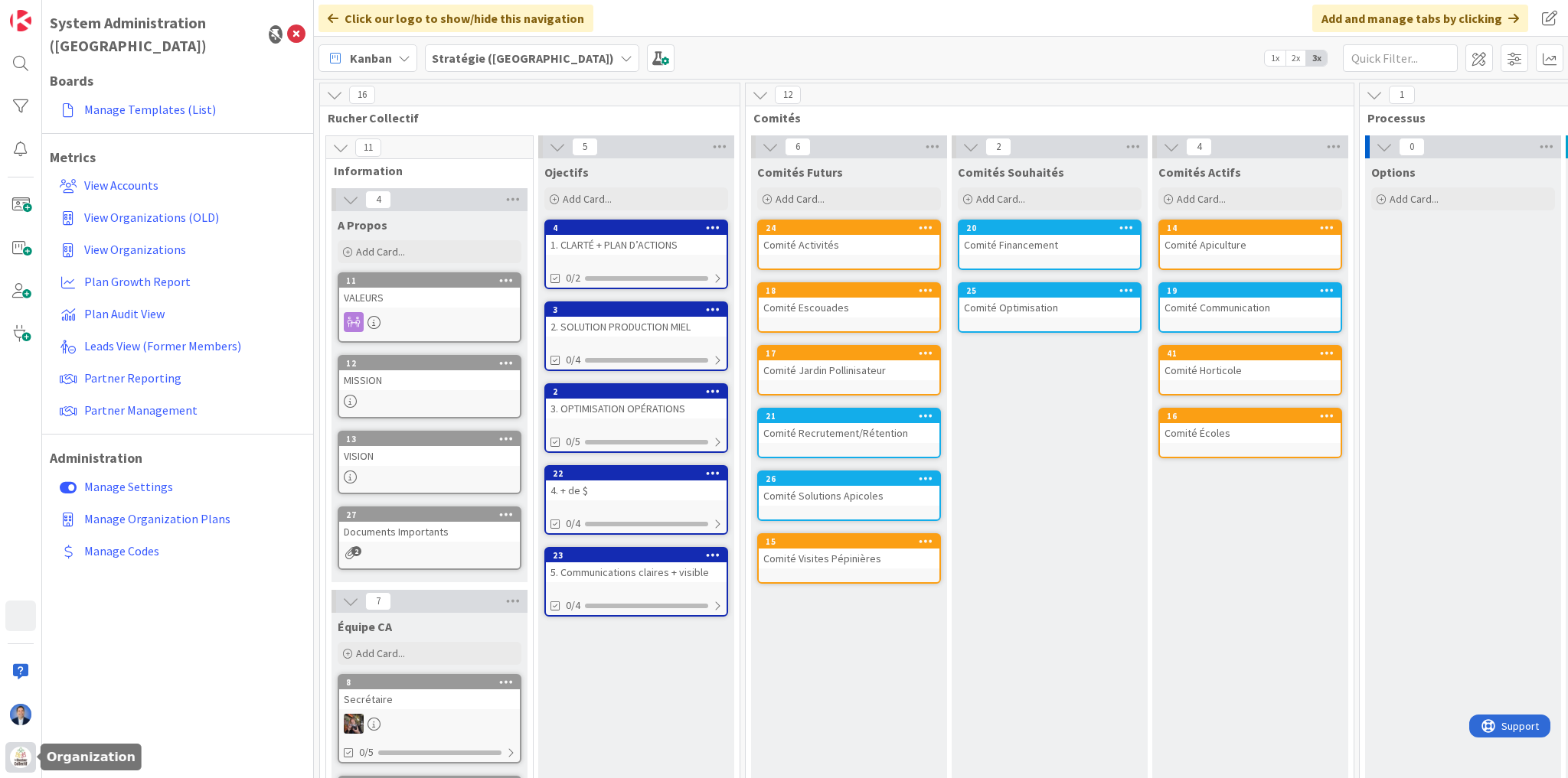
click at [19, 754] on img at bounding box center [21, 757] width 21 height 21
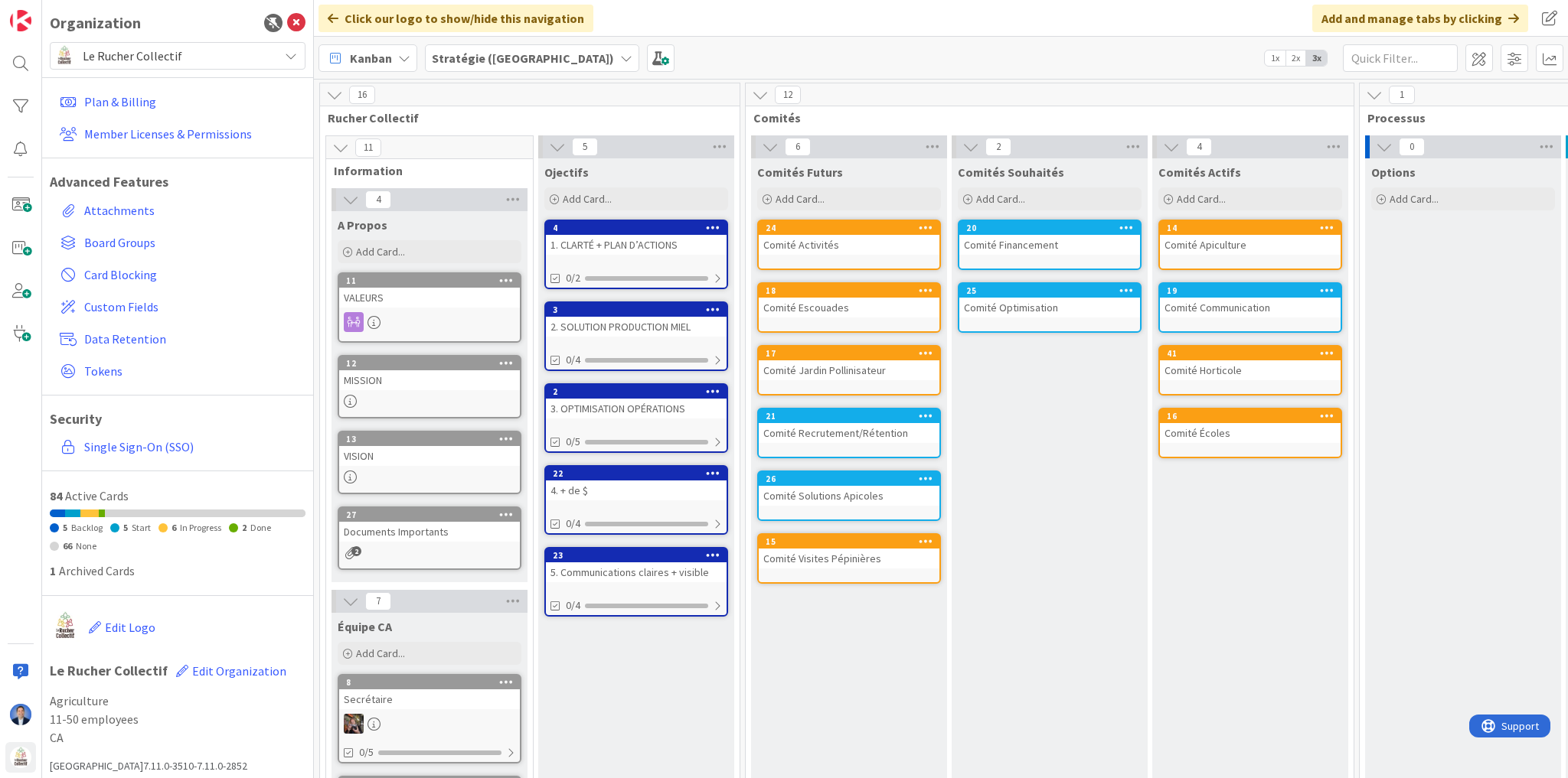
click at [161, 68] on div "Le Rucher Collectif" at bounding box center [178, 56] width 256 height 28
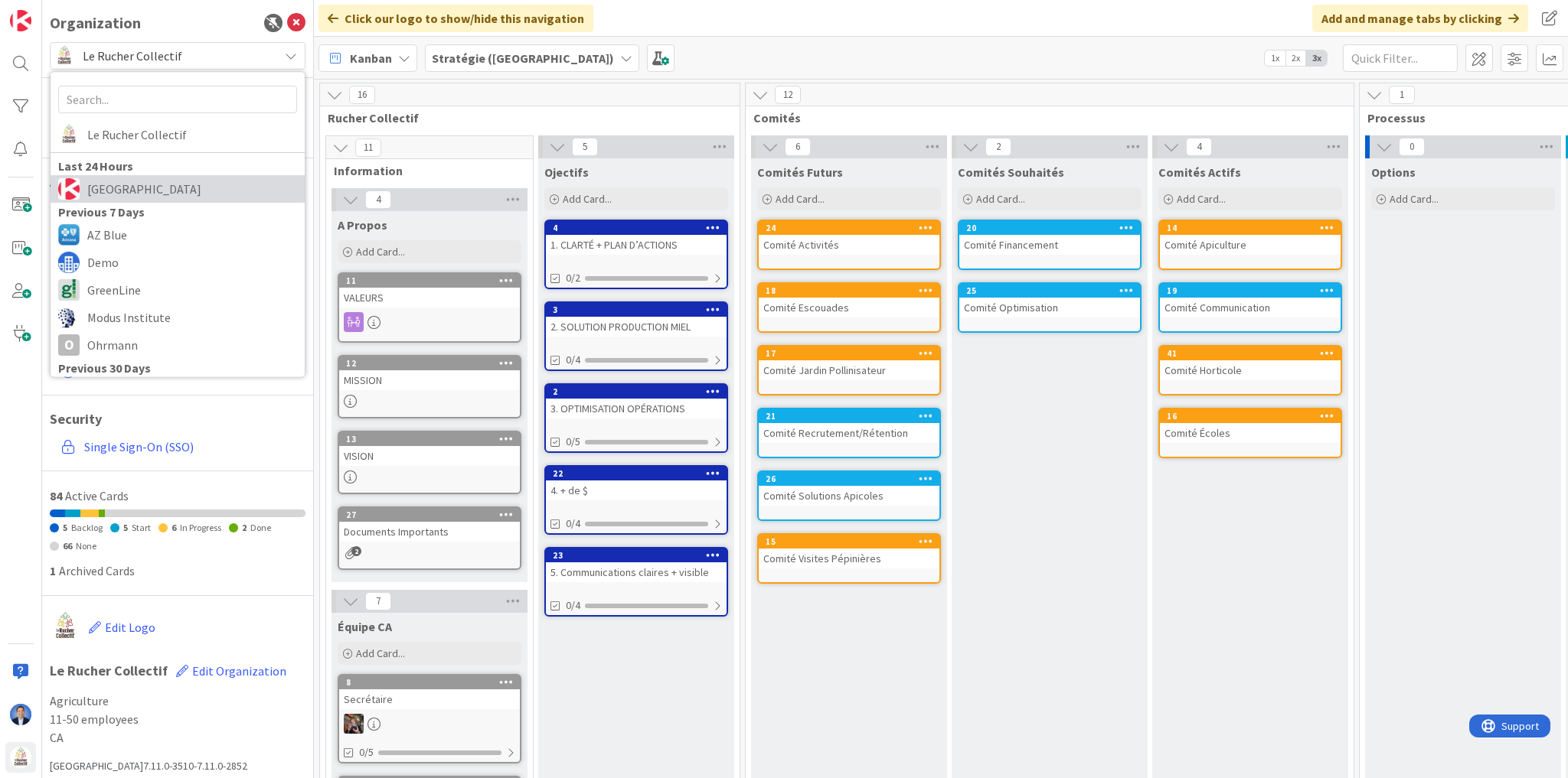
click at [156, 190] on span "Kanban Zone" at bounding box center [192, 188] width 210 height 23
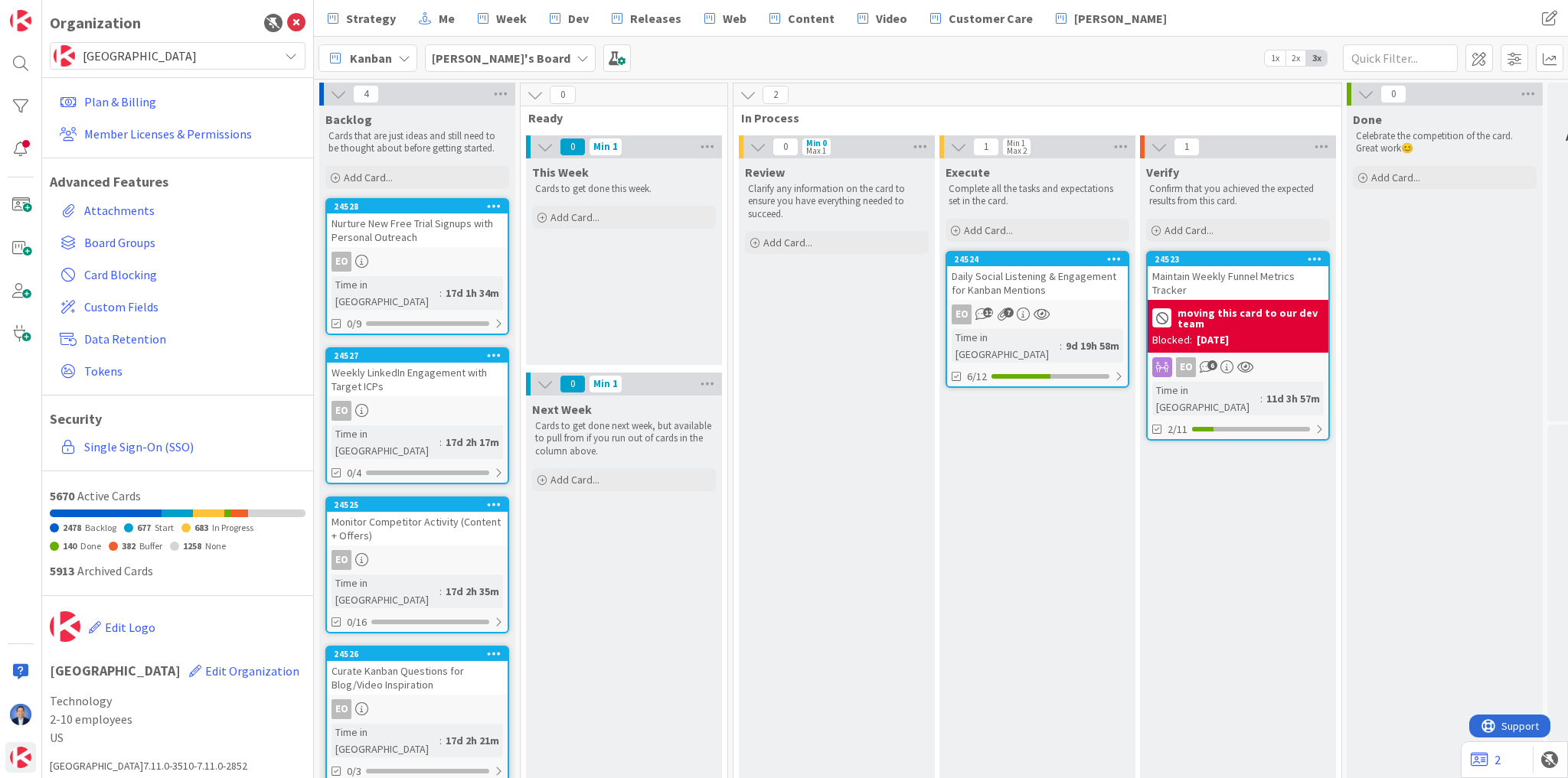
click at [487, 61] on b "Esther's Board" at bounding box center [501, 58] width 138 height 15
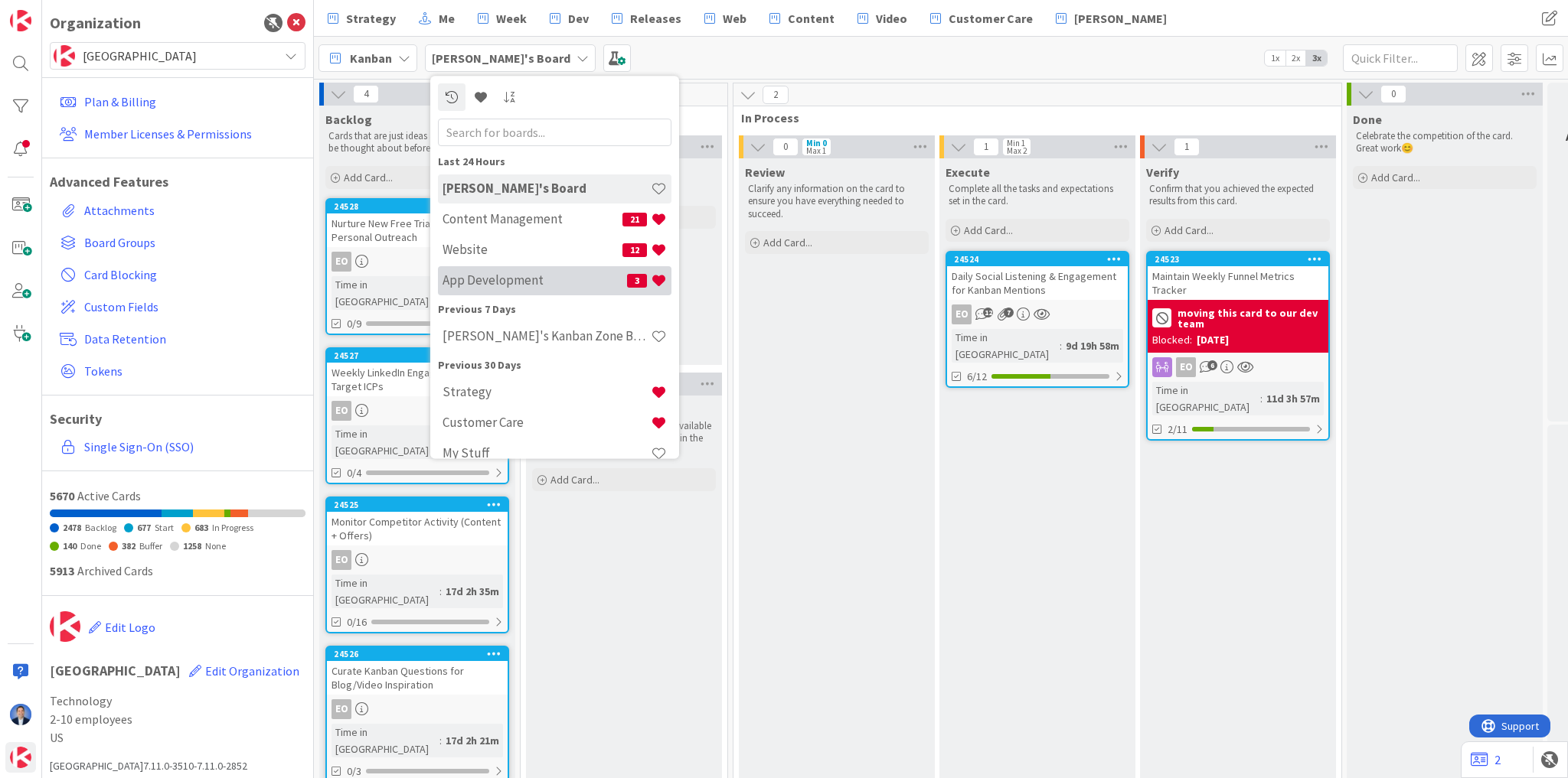
click at [506, 275] on h4 "App Development" at bounding box center [535, 281] width 184 height 15
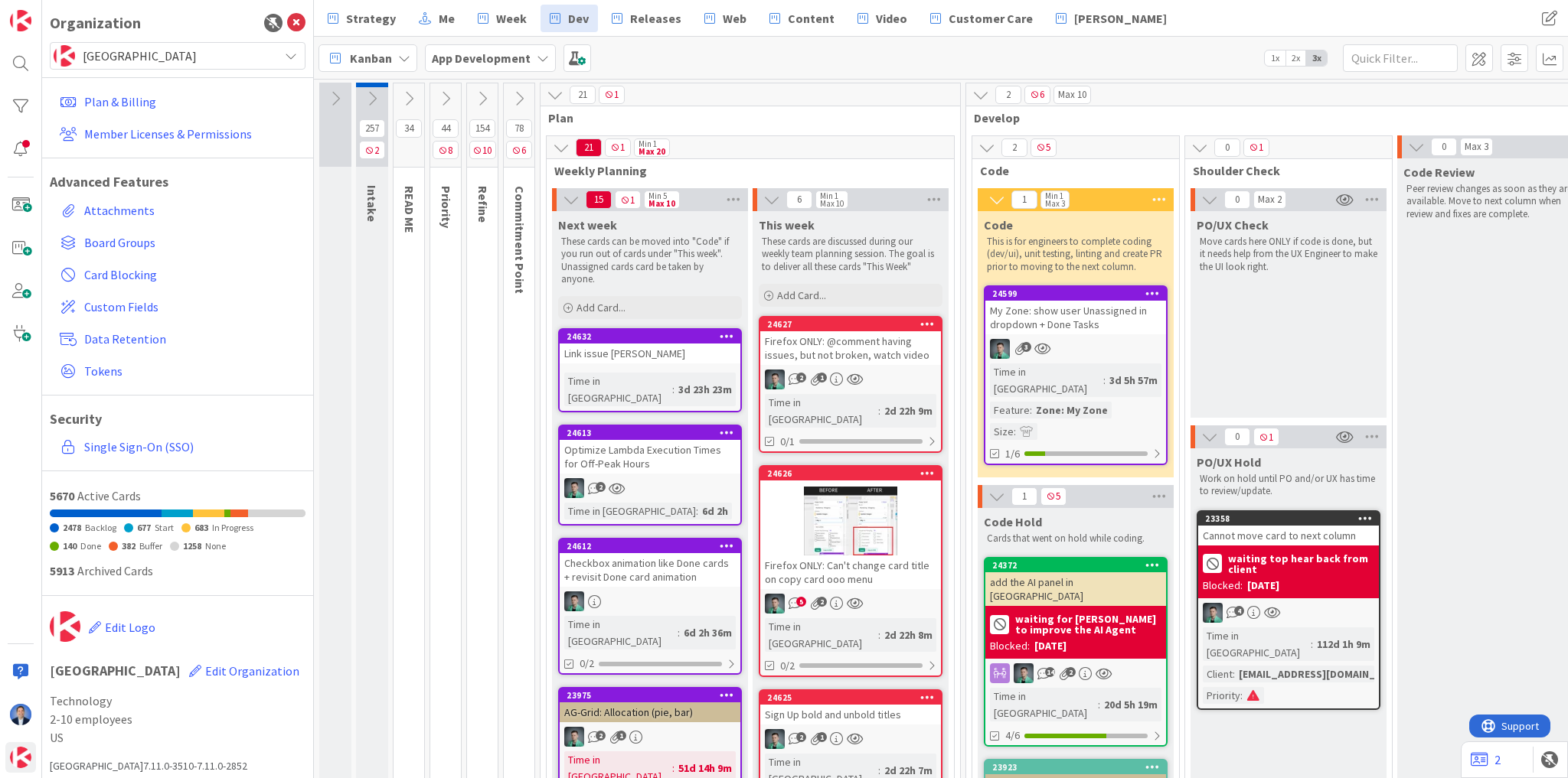
click at [374, 98] on icon at bounding box center [371, 99] width 17 height 17
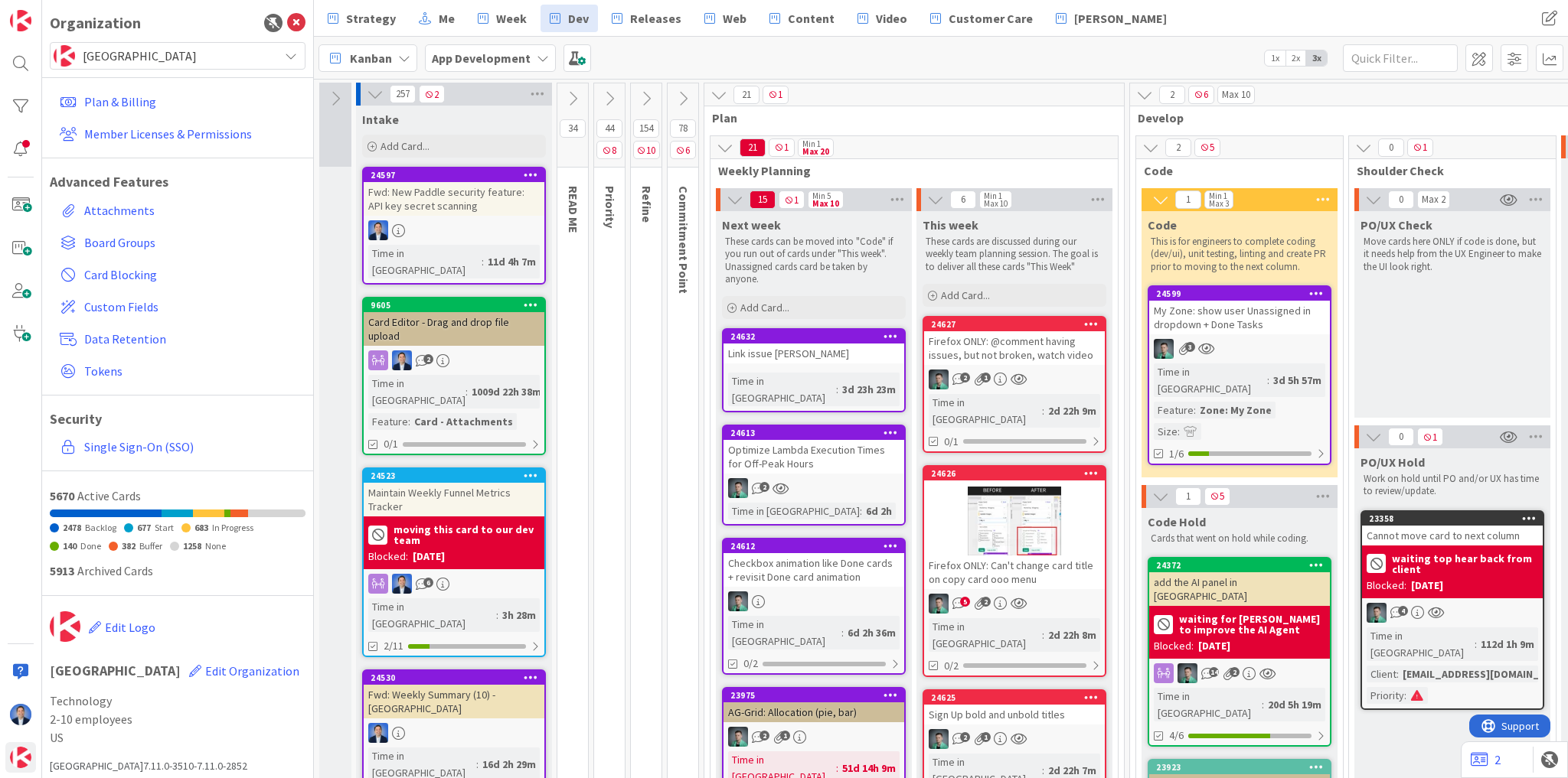
click at [448, 192] on div "Fwd: New Paddle security feature: API key secret scanning" at bounding box center [453, 199] width 180 height 33
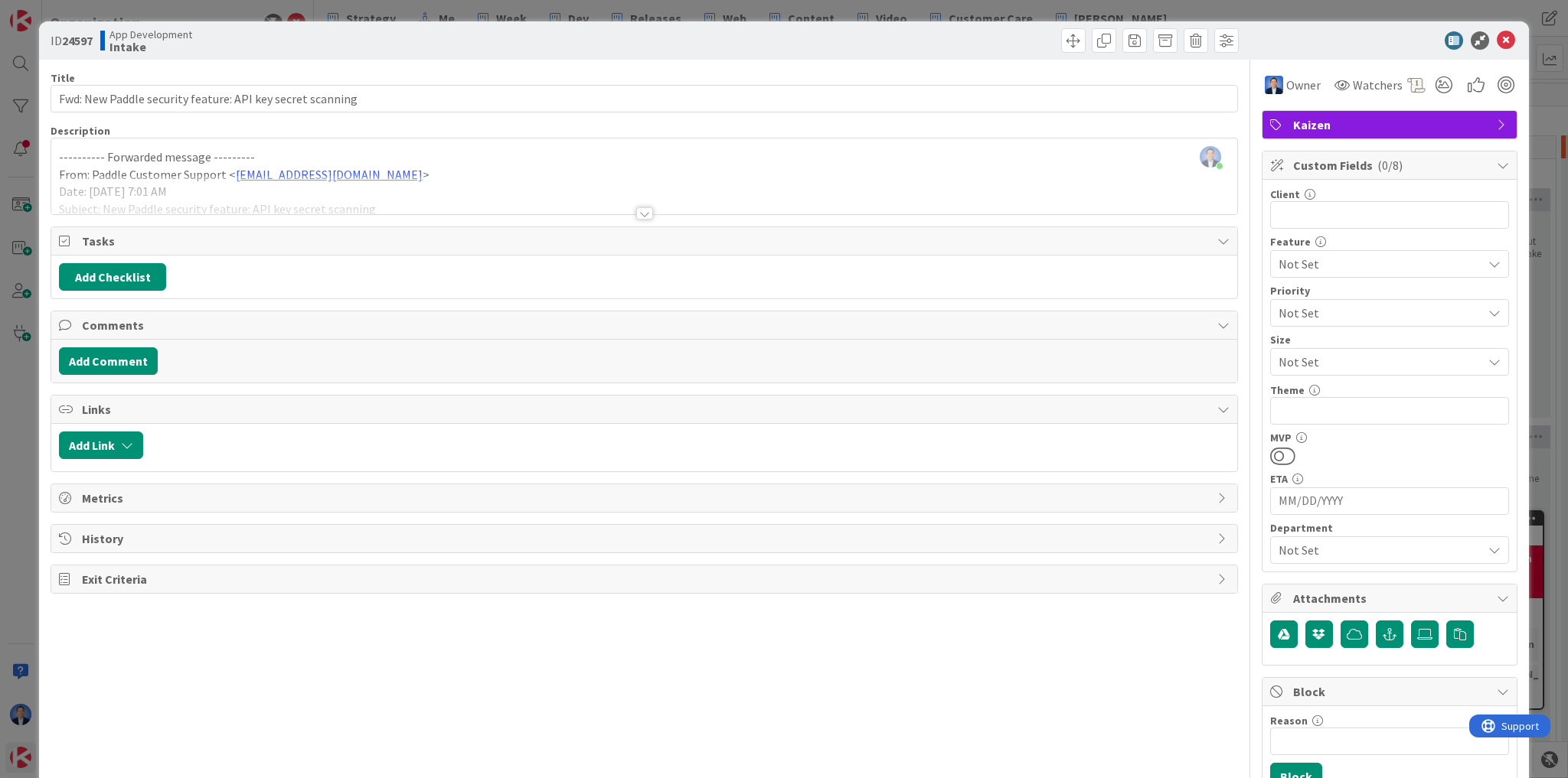
drag, startPoint x: 383, startPoint y: 169, endPoint x: 441, endPoint y: 188, distance: 61.0
click at [384, 168] on div "Dimitri Ponomareff just joined ---------- Forwarded message --------- From: Pad…" at bounding box center [645, 176] width 1186 height 75
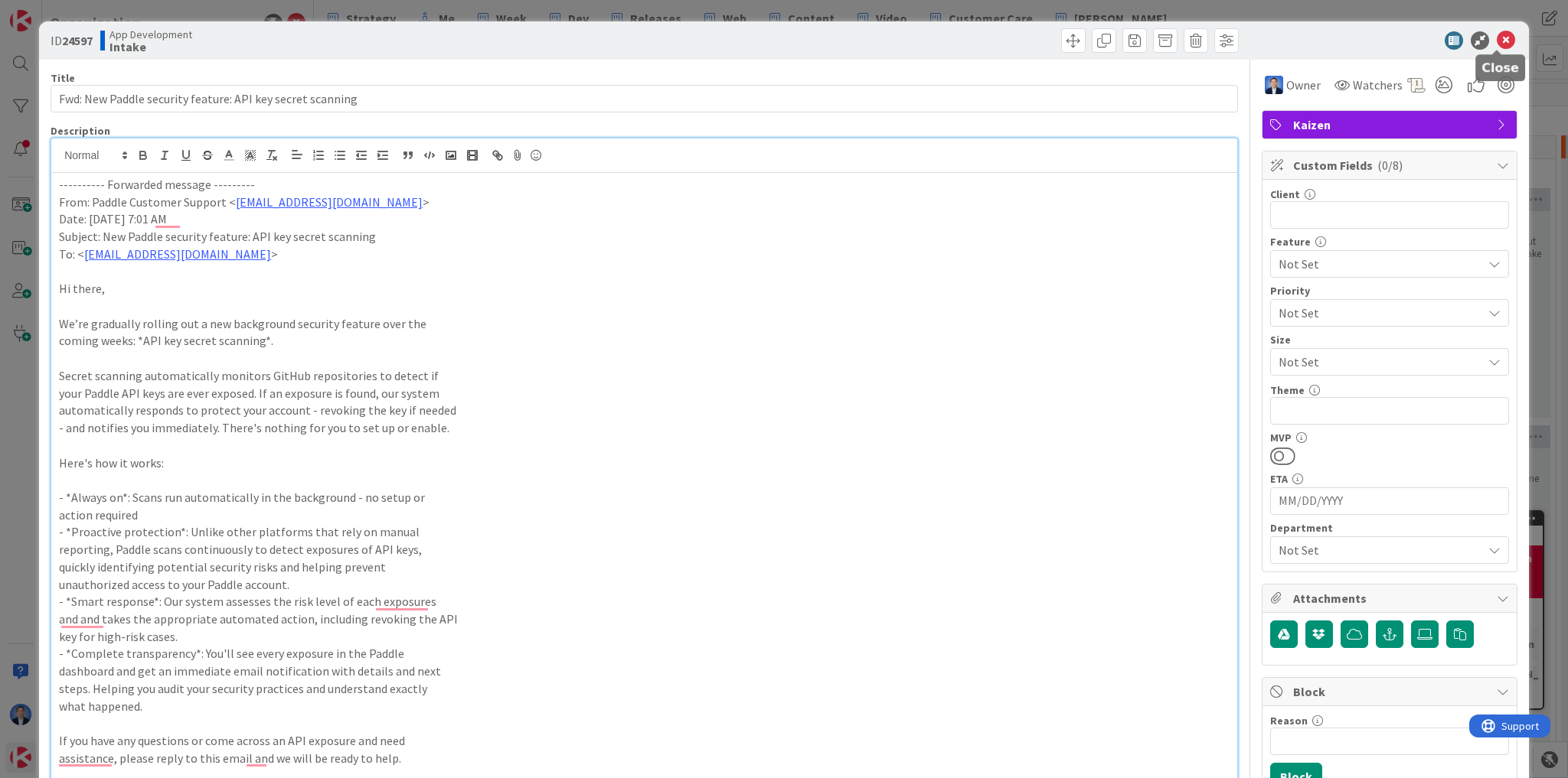
click at [1496, 48] on icon at bounding box center [1505, 40] width 18 height 18
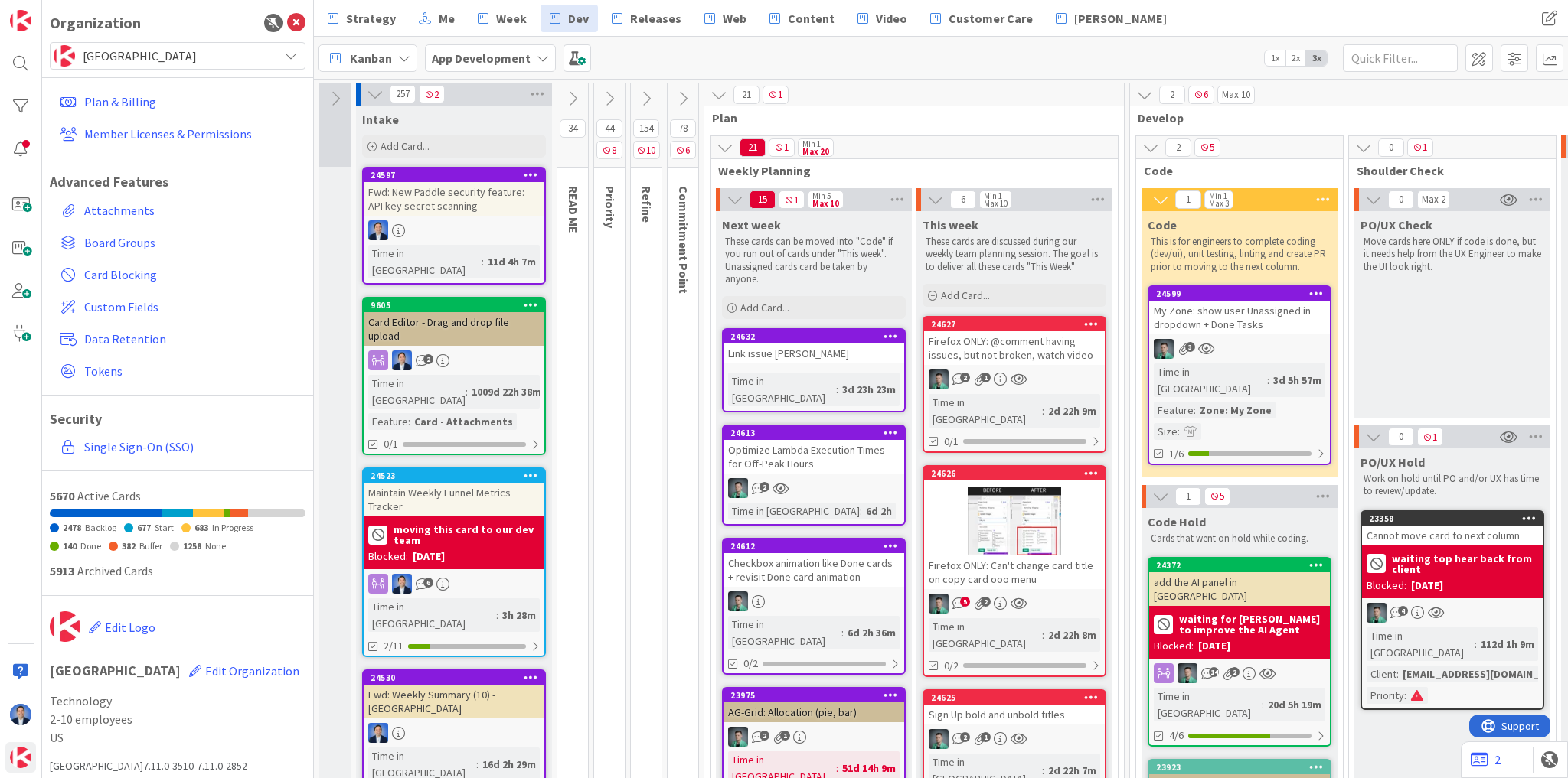
scroll to position [428, 0]
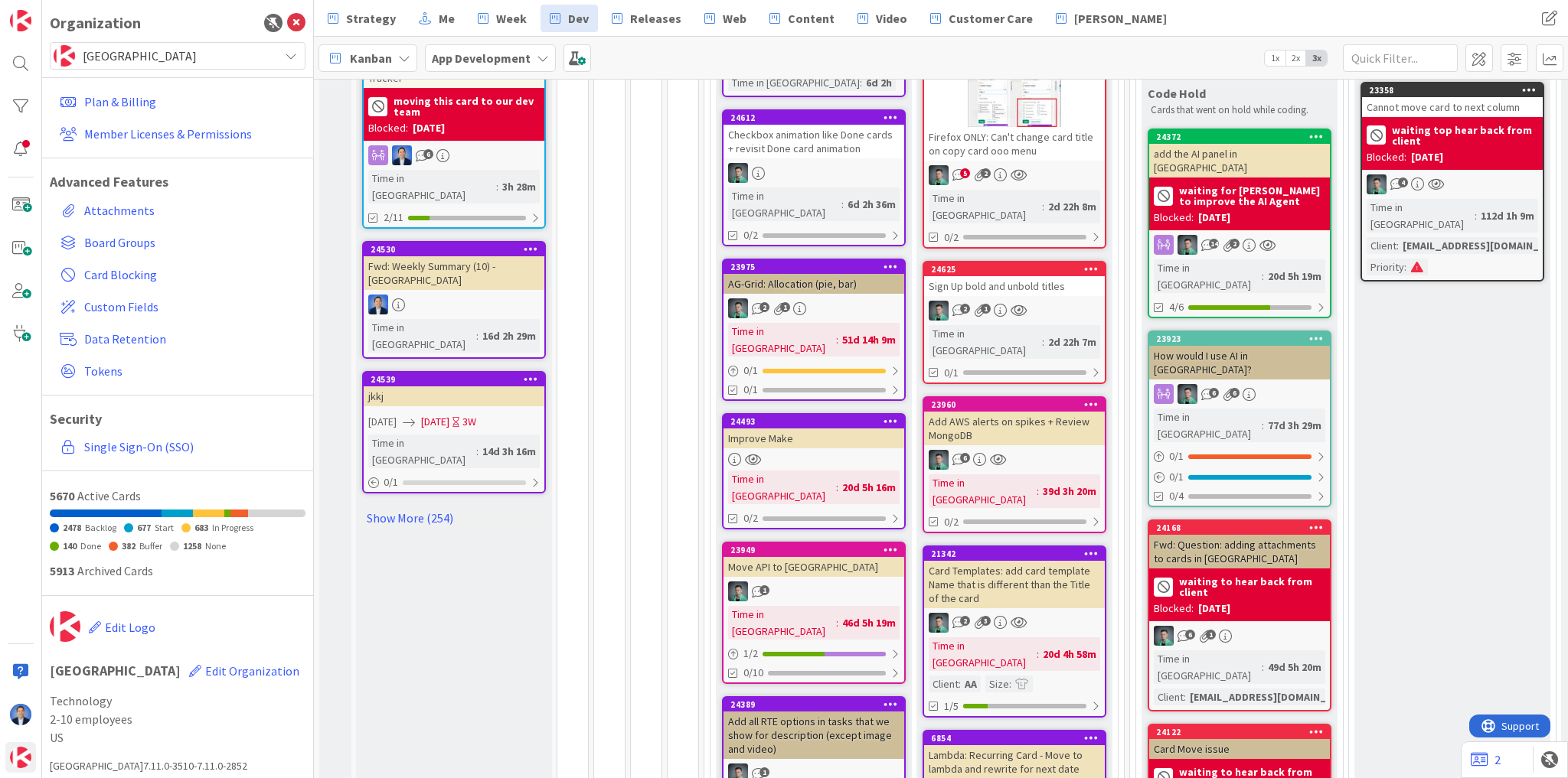
click at [472, 386] on div "jkkj" at bounding box center [453, 396] width 180 height 20
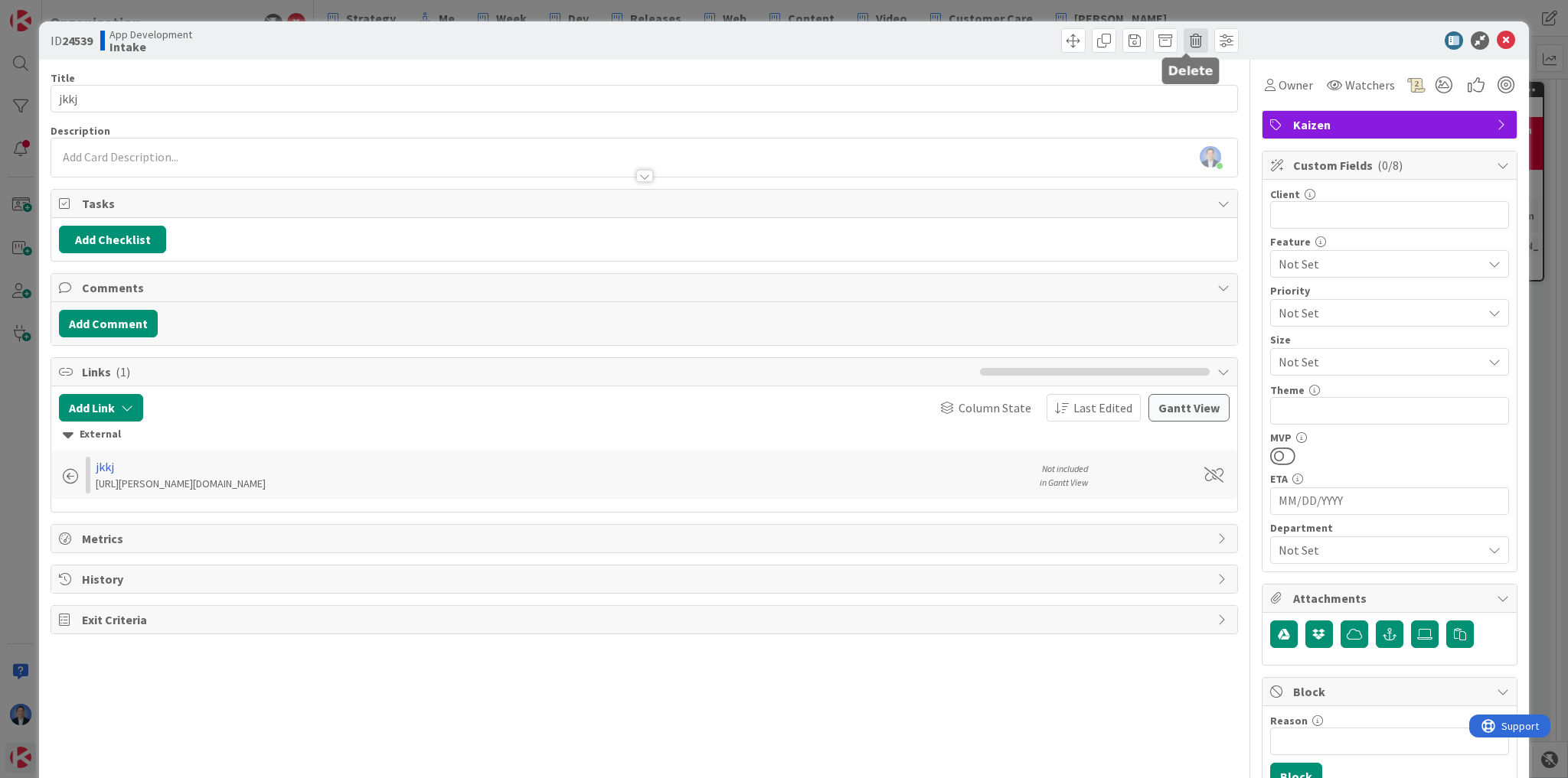
click at [1184, 43] on span at bounding box center [1196, 41] width 25 height 25
click at [1217, 109] on button "Delete" at bounding box center [1220, 112] width 57 height 28
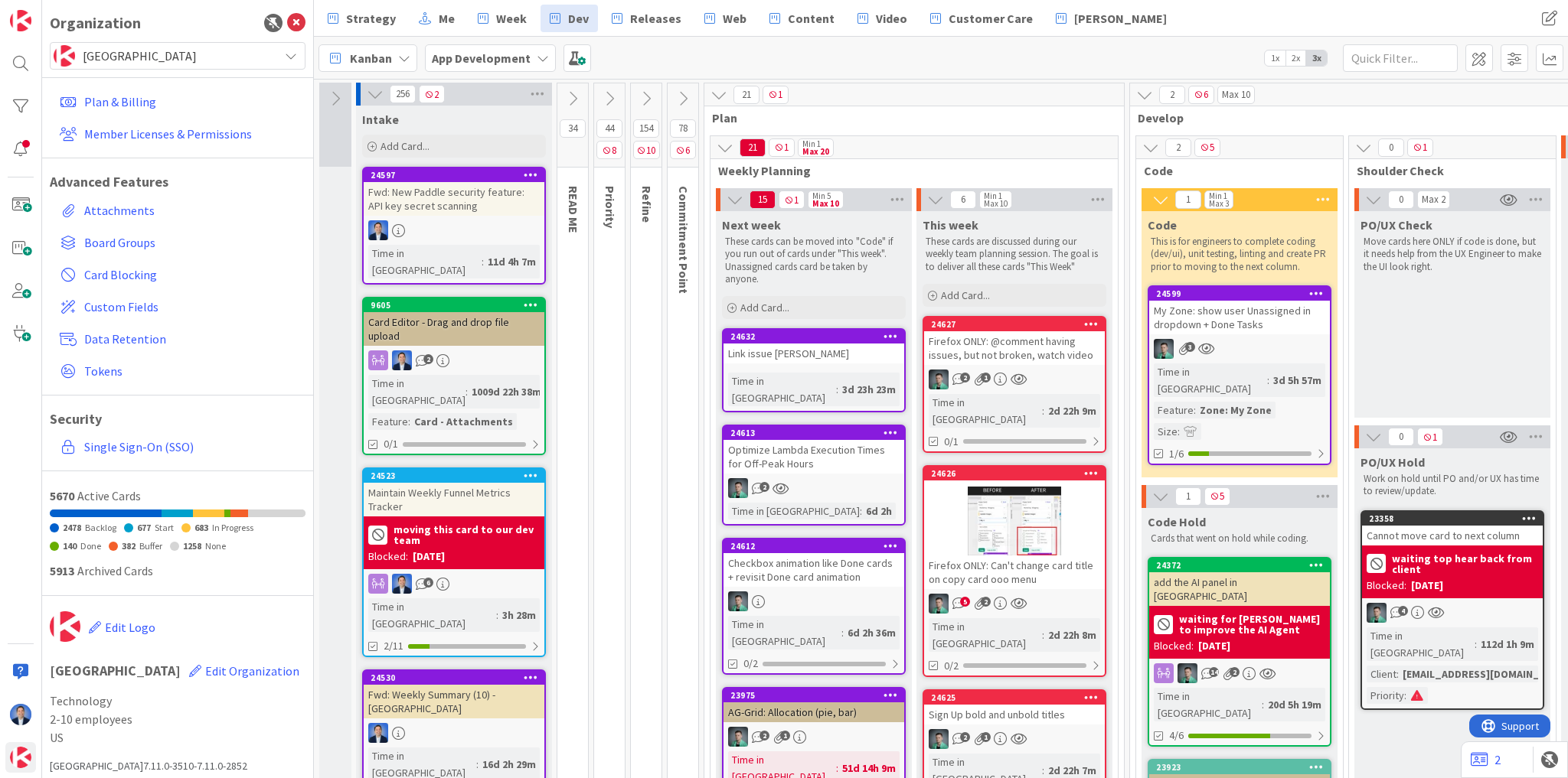
click at [481, 483] on div "Maintain Weekly Funnel Metrics Tracker" at bounding box center [453, 500] width 180 height 33
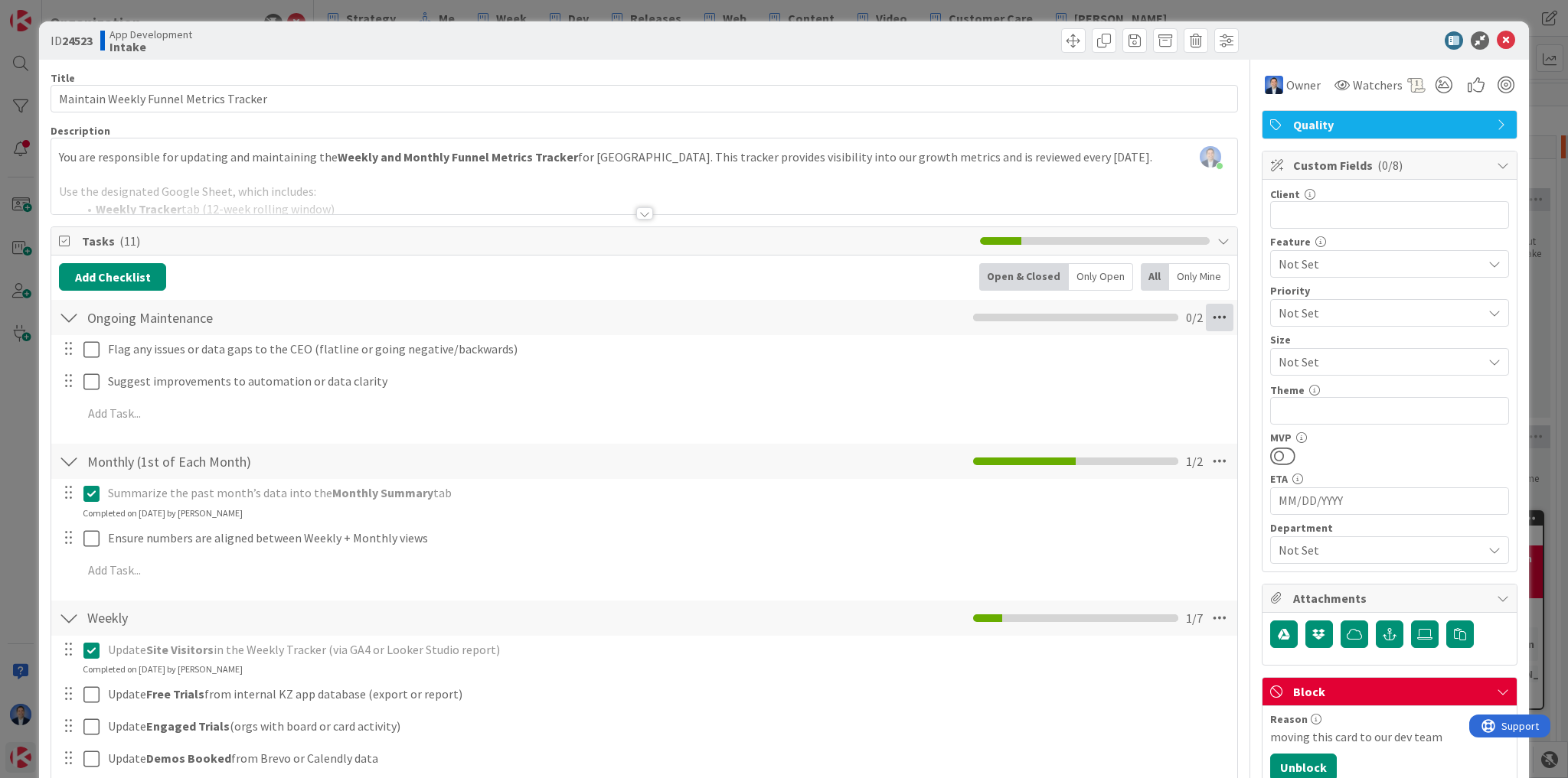
click at [1208, 319] on icon at bounding box center [1220, 317] width 28 height 28
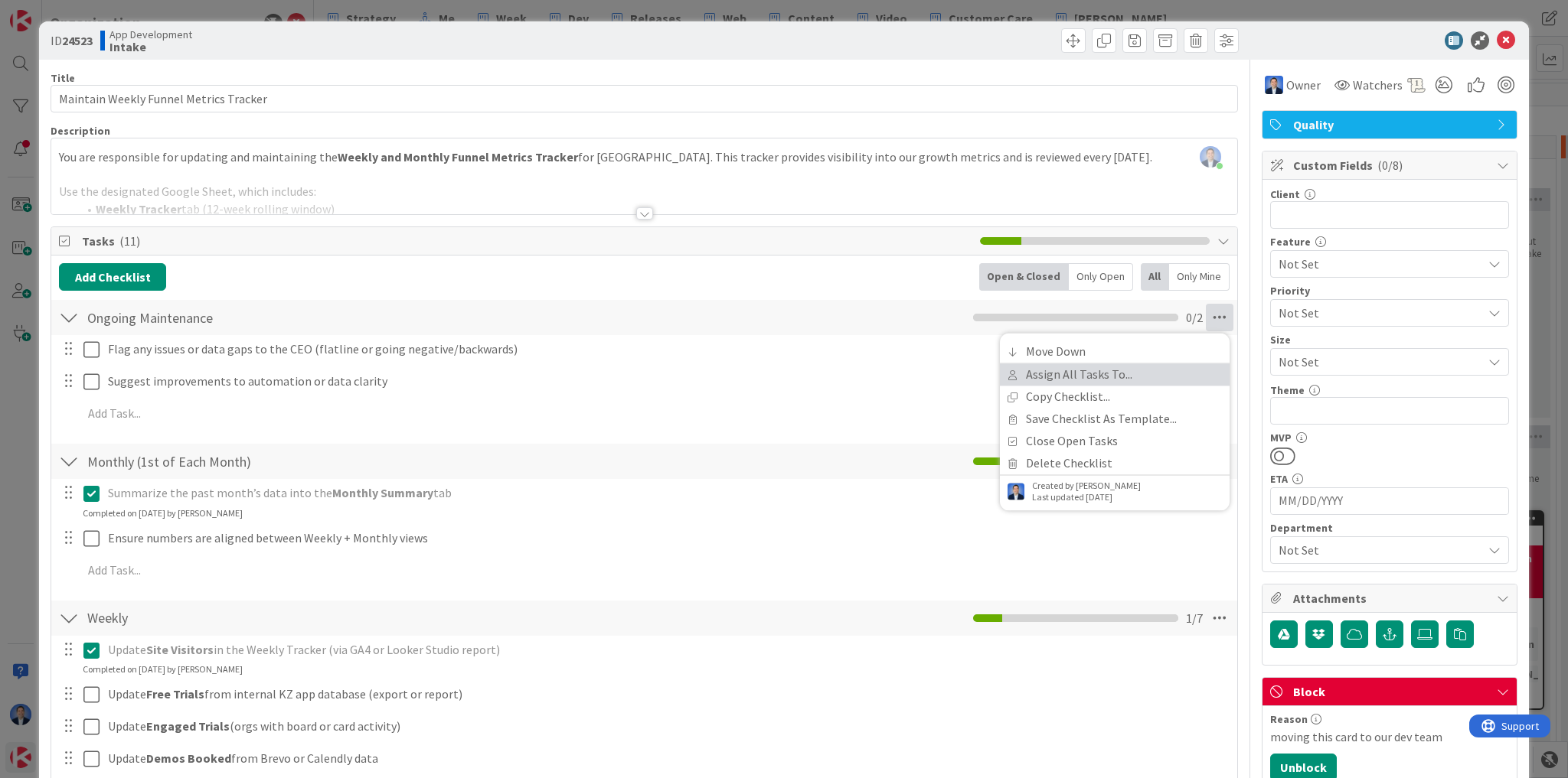
click at [1149, 374] on link "Assign All Tasks To..." at bounding box center [1115, 374] width 230 height 22
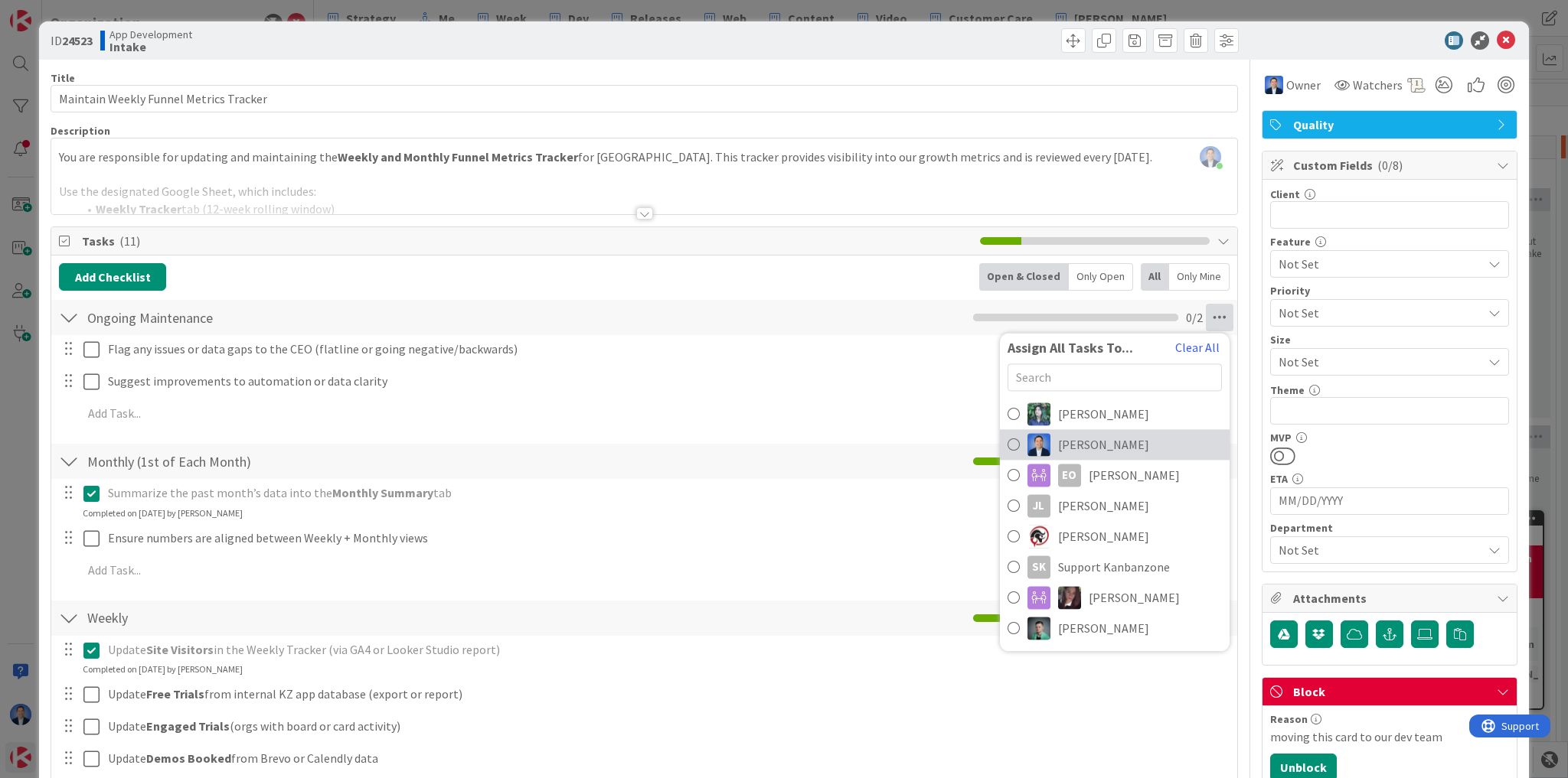
click at [1081, 447] on span "Dimitri Ponomareff" at bounding box center [1104, 444] width 91 height 18
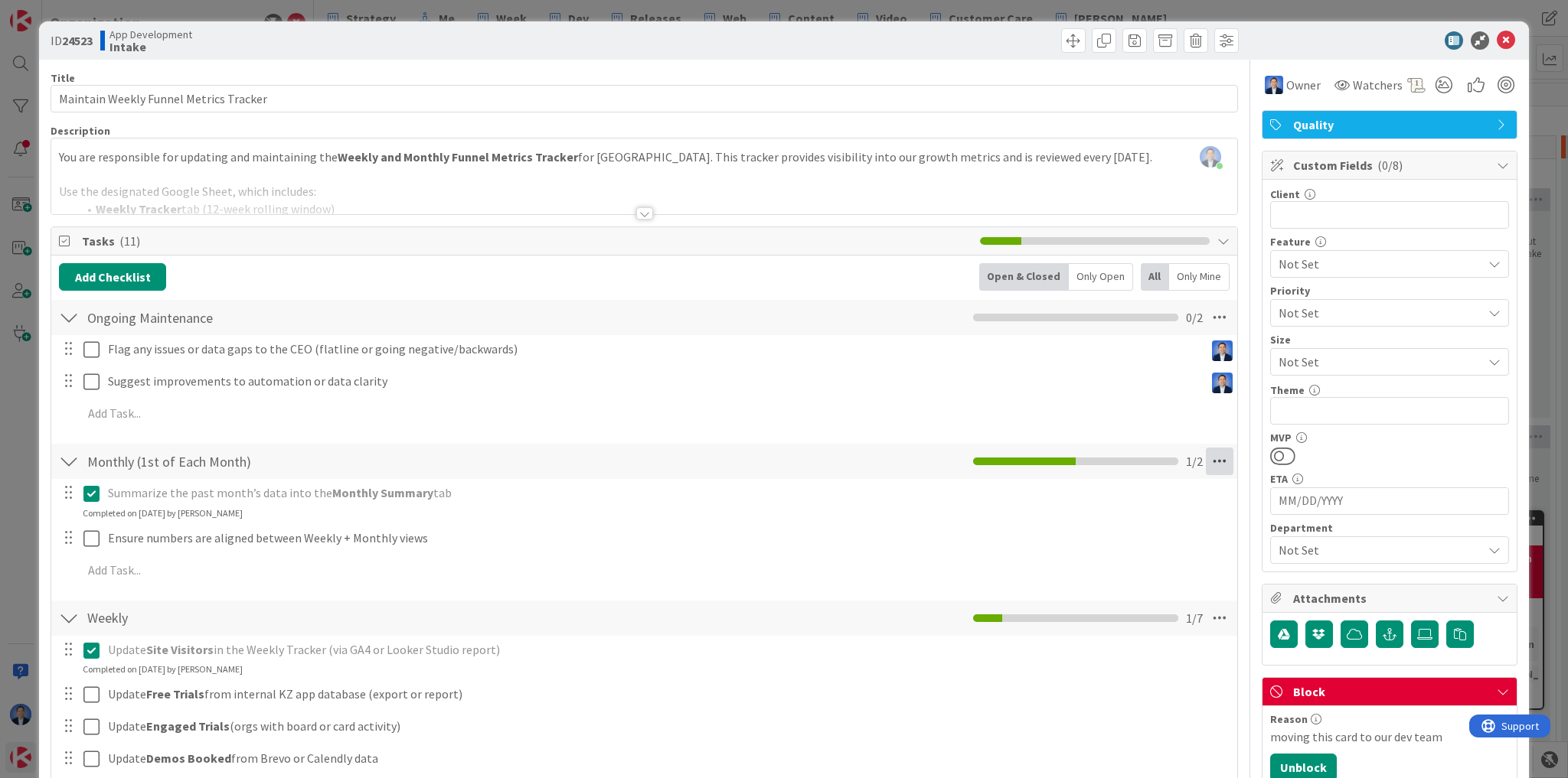
click at [1216, 462] on icon at bounding box center [1220, 461] width 28 height 28
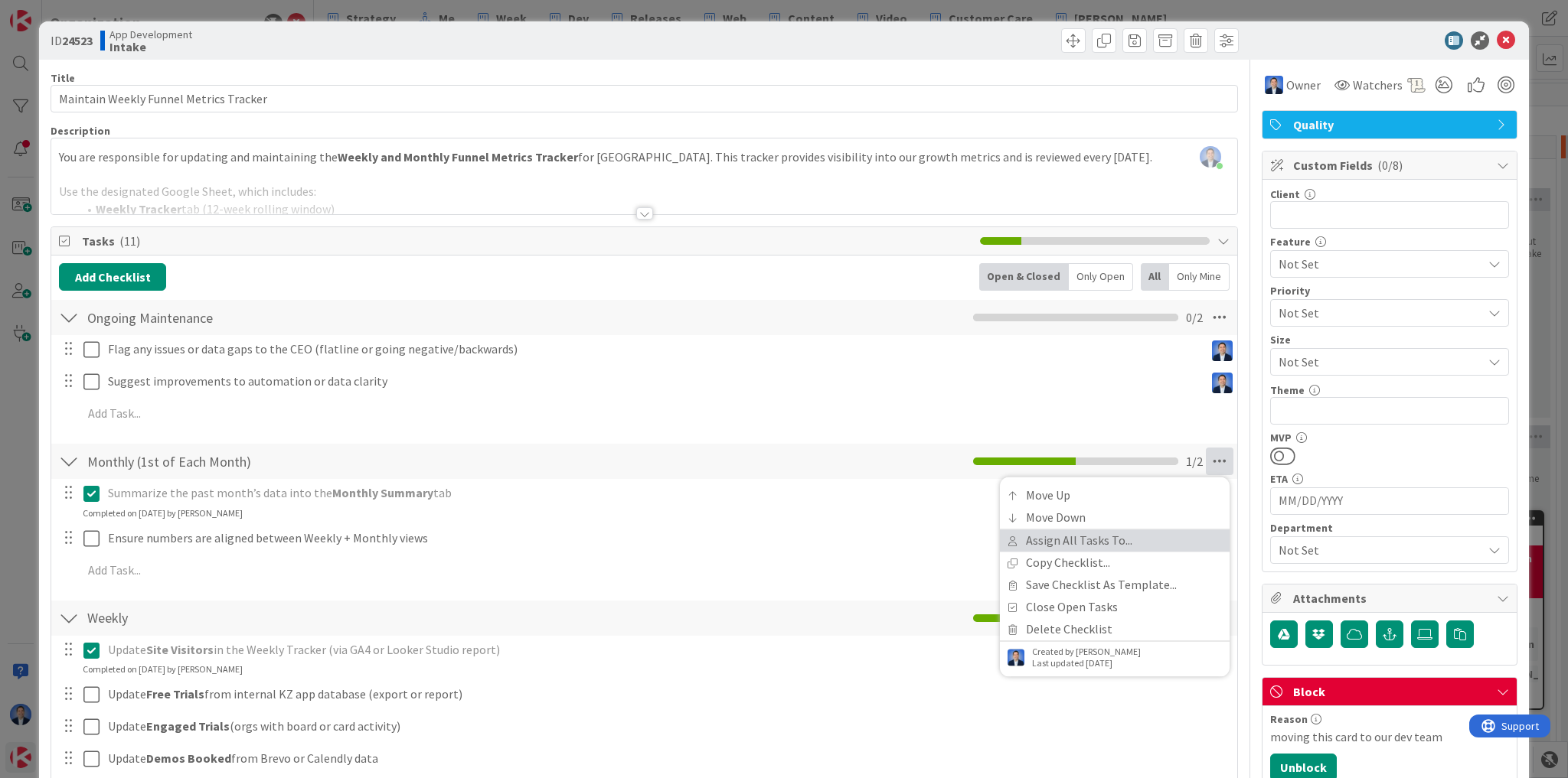
click at [1135, 542] on link "Assign All Tasks To..." at bounding box center [1115, 540] width 230 height 22
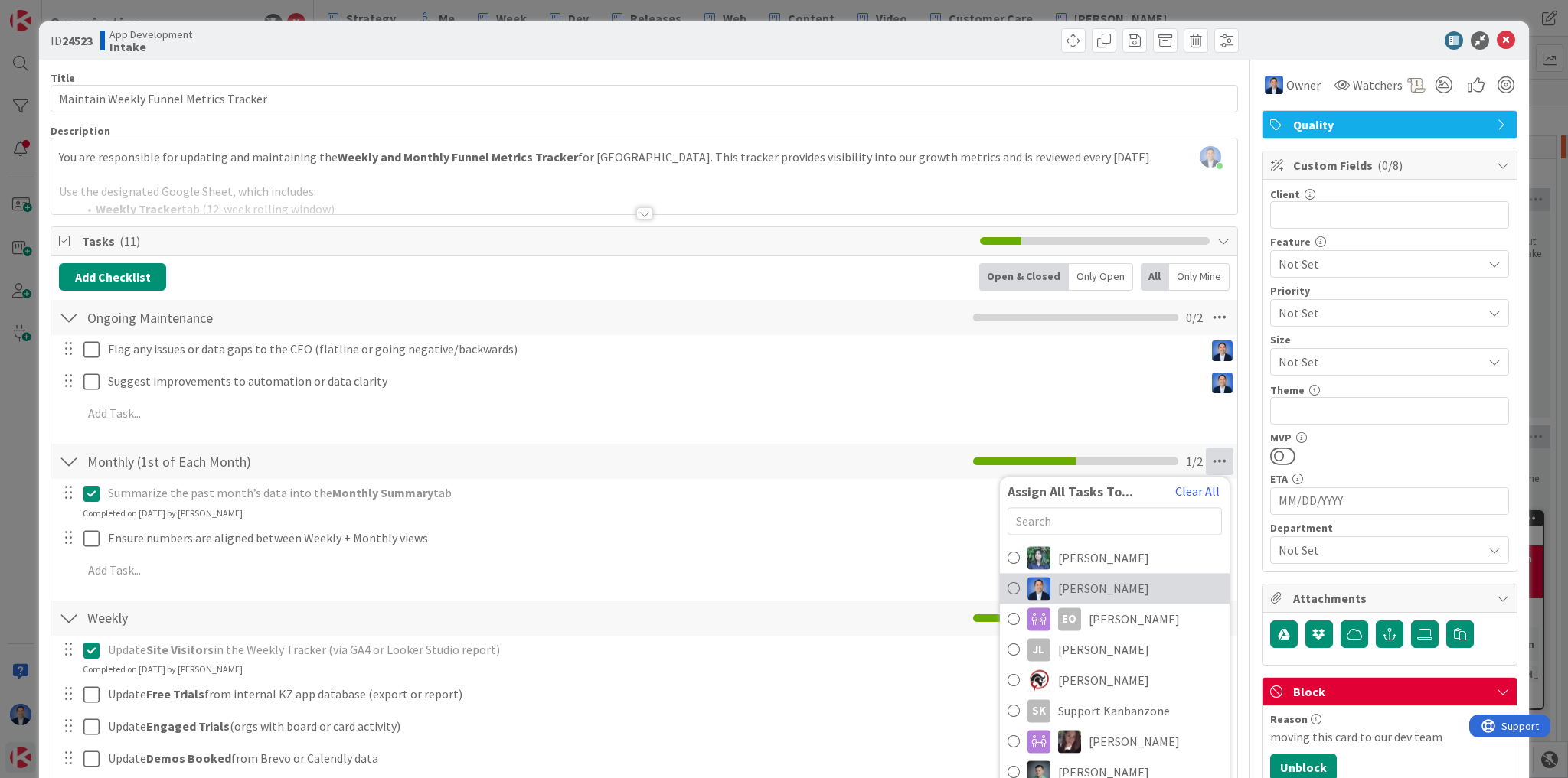
click at [1108, 588] on span "Dimitri Ponomareff" at bounding box center [1104, 588] width 91 height 18
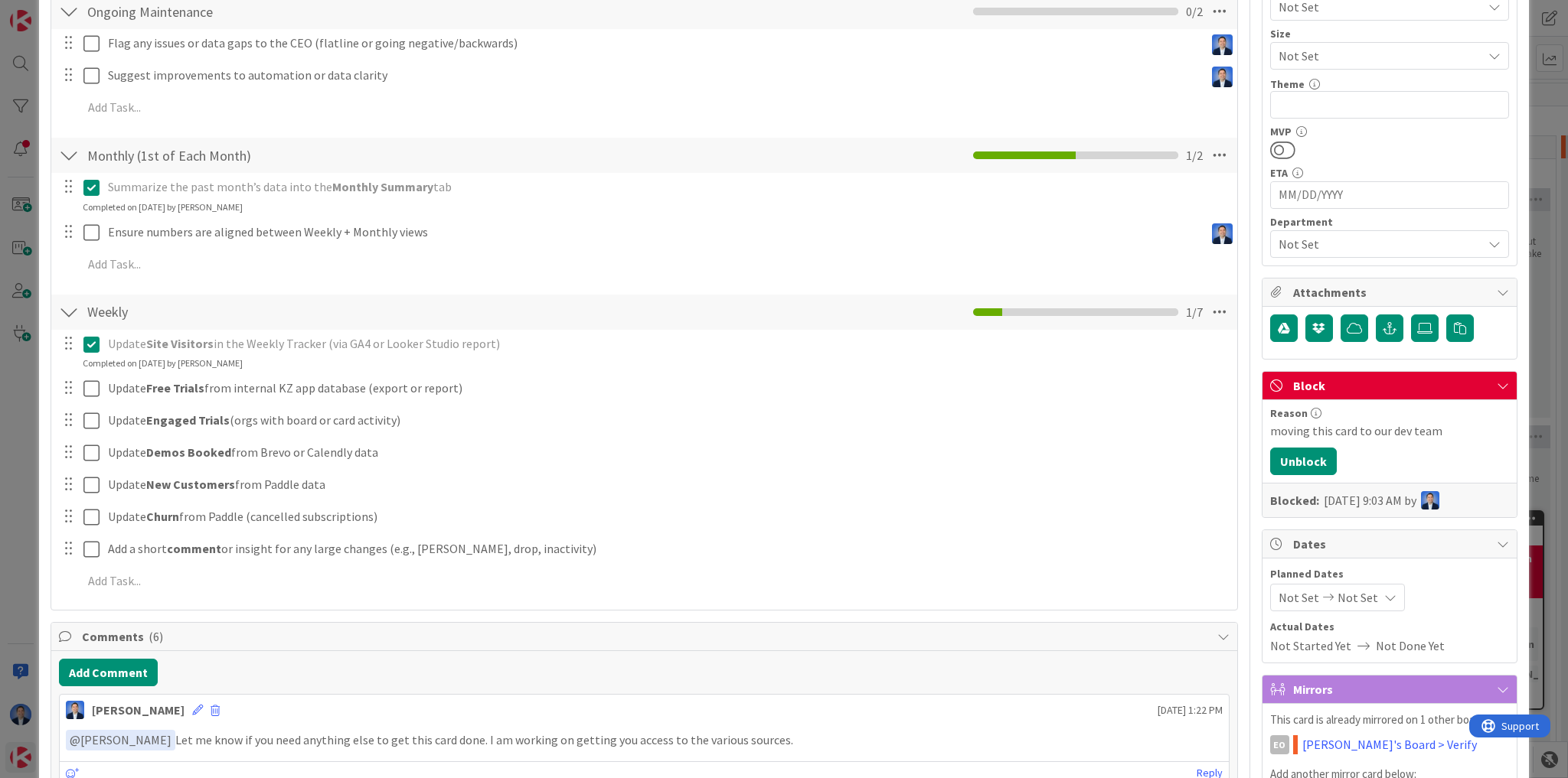
scroll to position [428, 0]
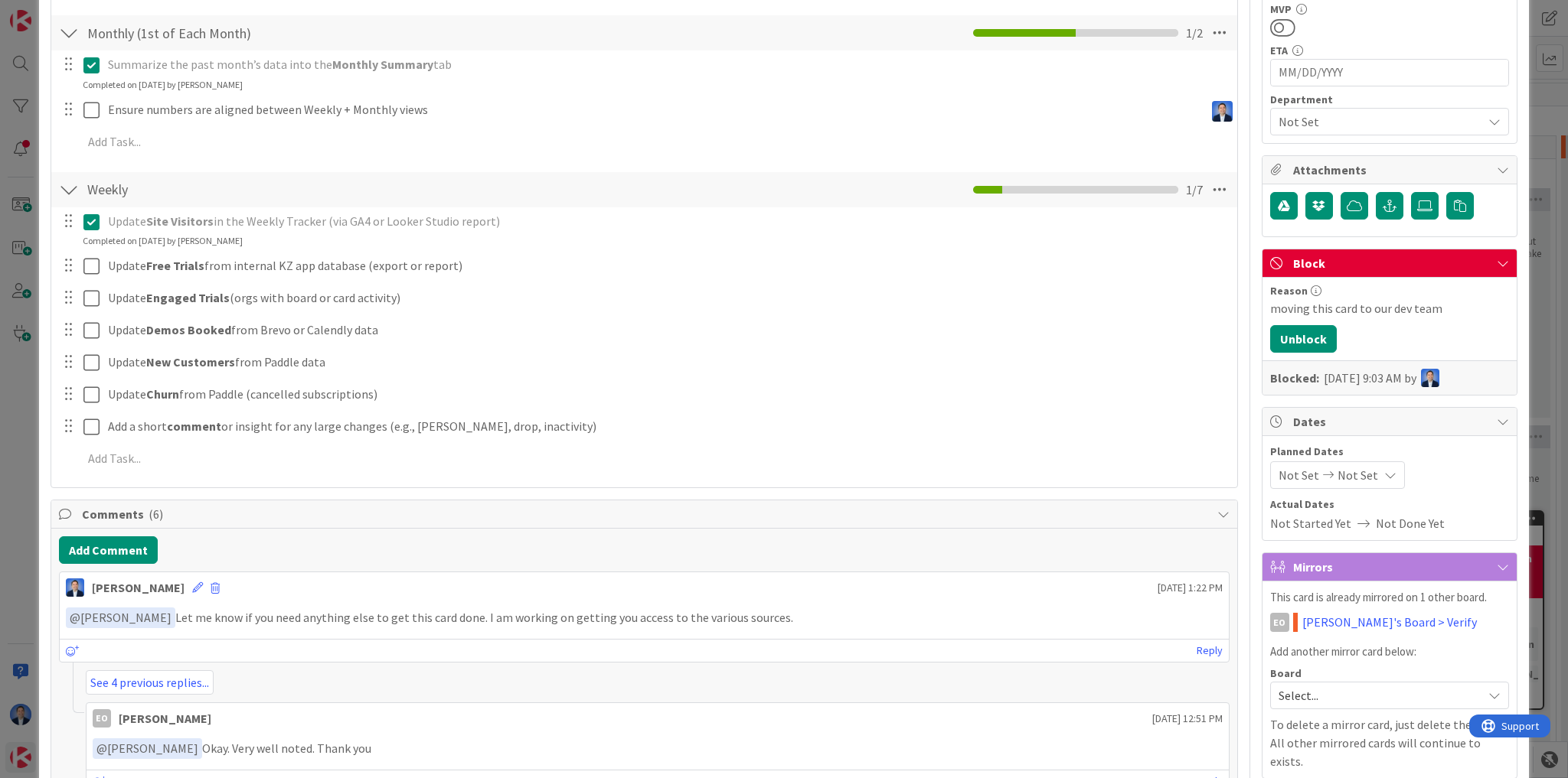
click at [91, 220] on icon at bounding box center [91, 222] width 16 height 18
click at [156, 184] on div "Checklist Name 6 / 64 Weekly" at bounding box center [254, 196] width 344 height 41
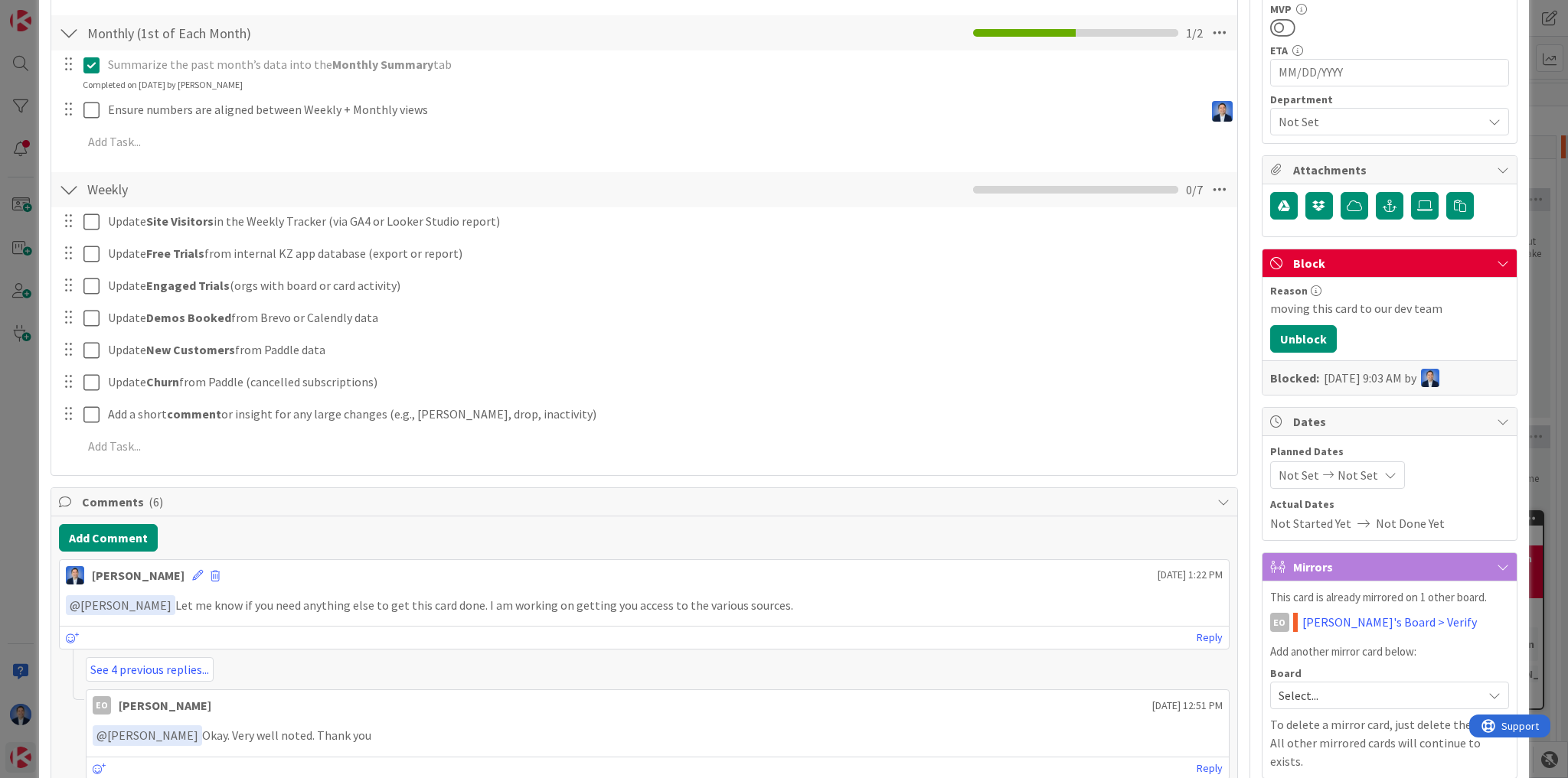
click at [156, 184] on div "Checklist Name 6 / 64 Weekly" at bounding box center [254, 189] width 344 height 28
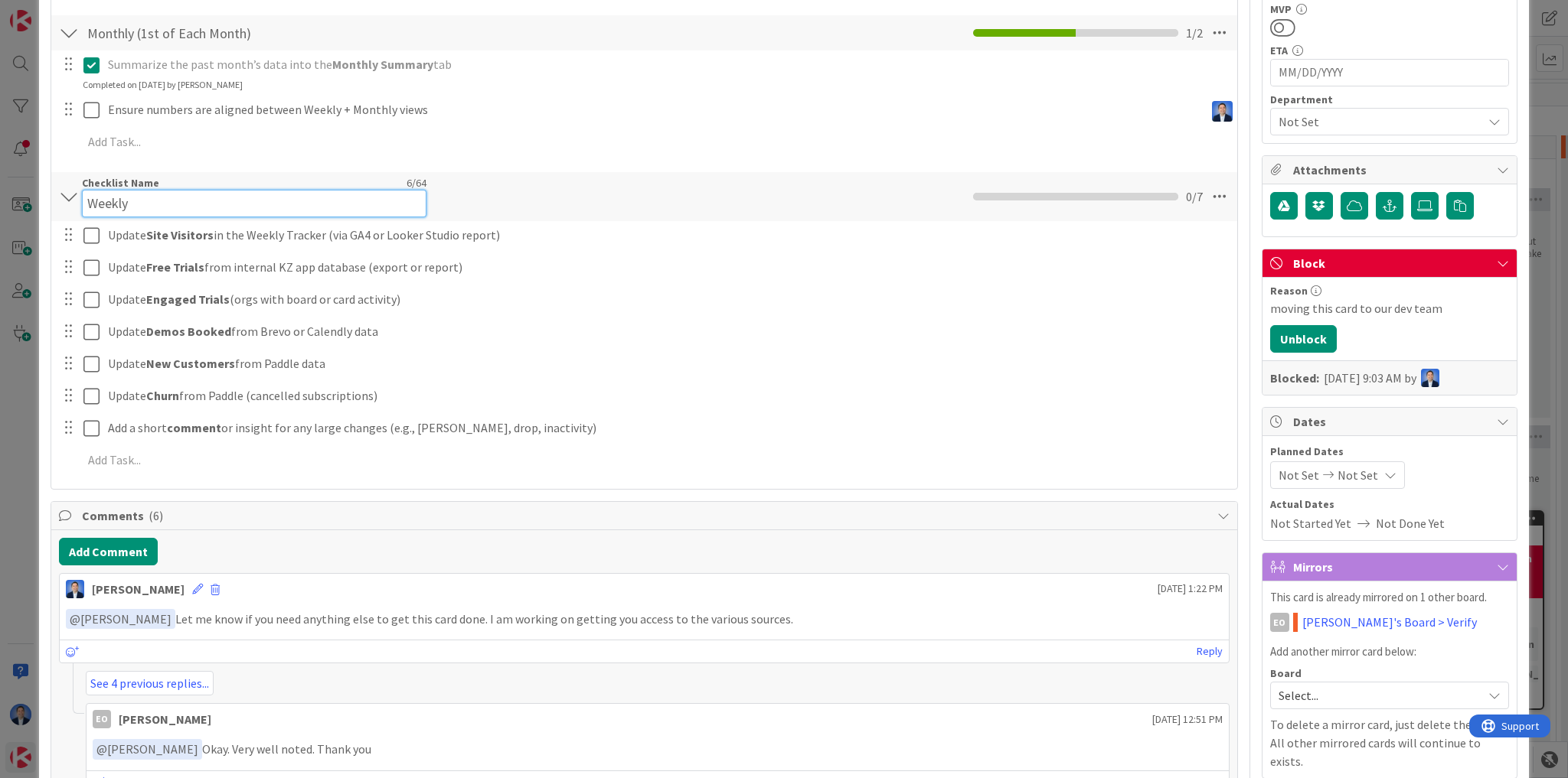
click at [156, 184] on div "Checklist Name 6 / 64 Weekly" at bounding box center [254, 196] width 344 height 41
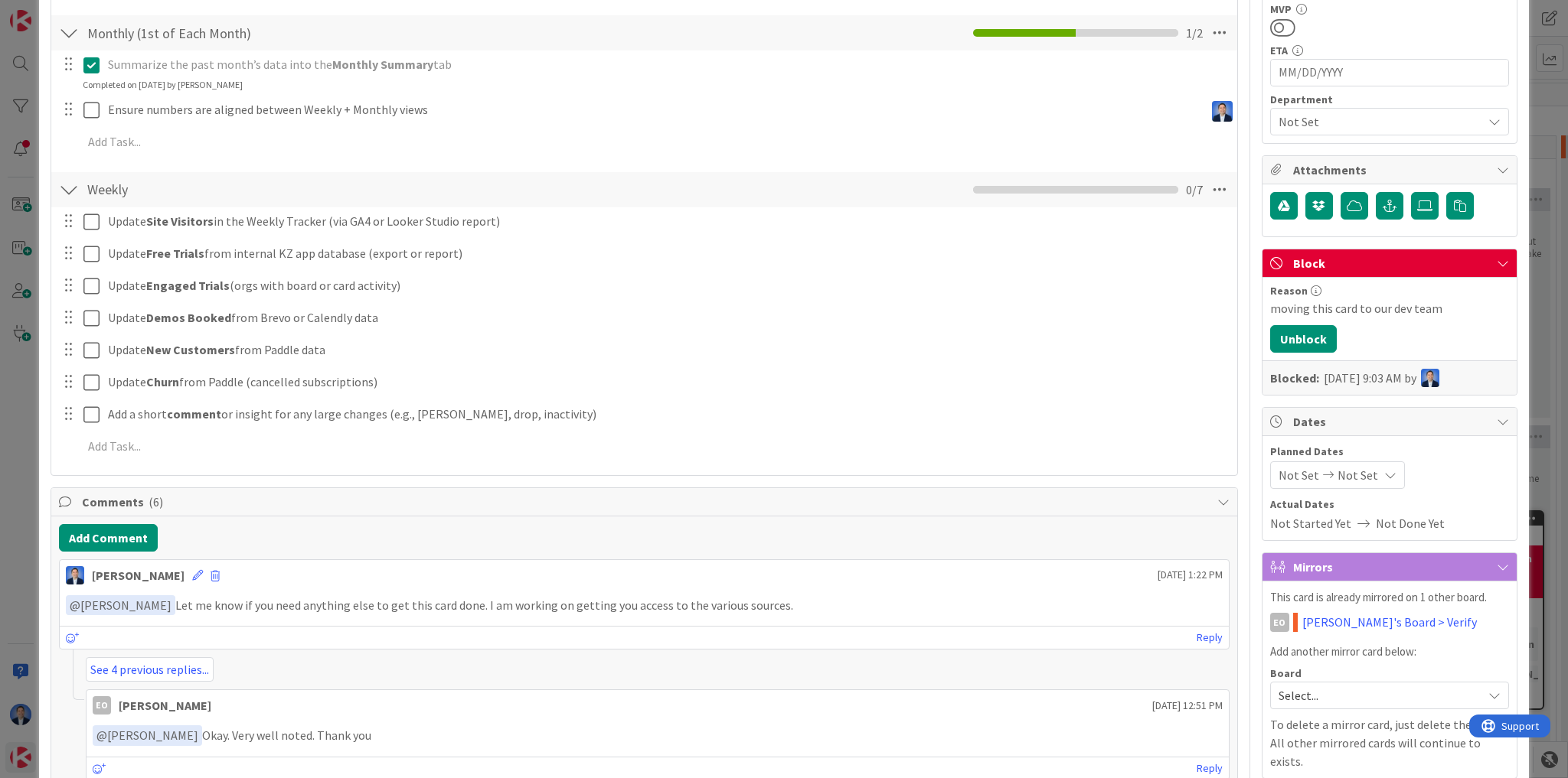
click at [156, 184] on div "Checklist Name 6 / 64 Weekly" at bounding box center [254, 189] width 344 height 28
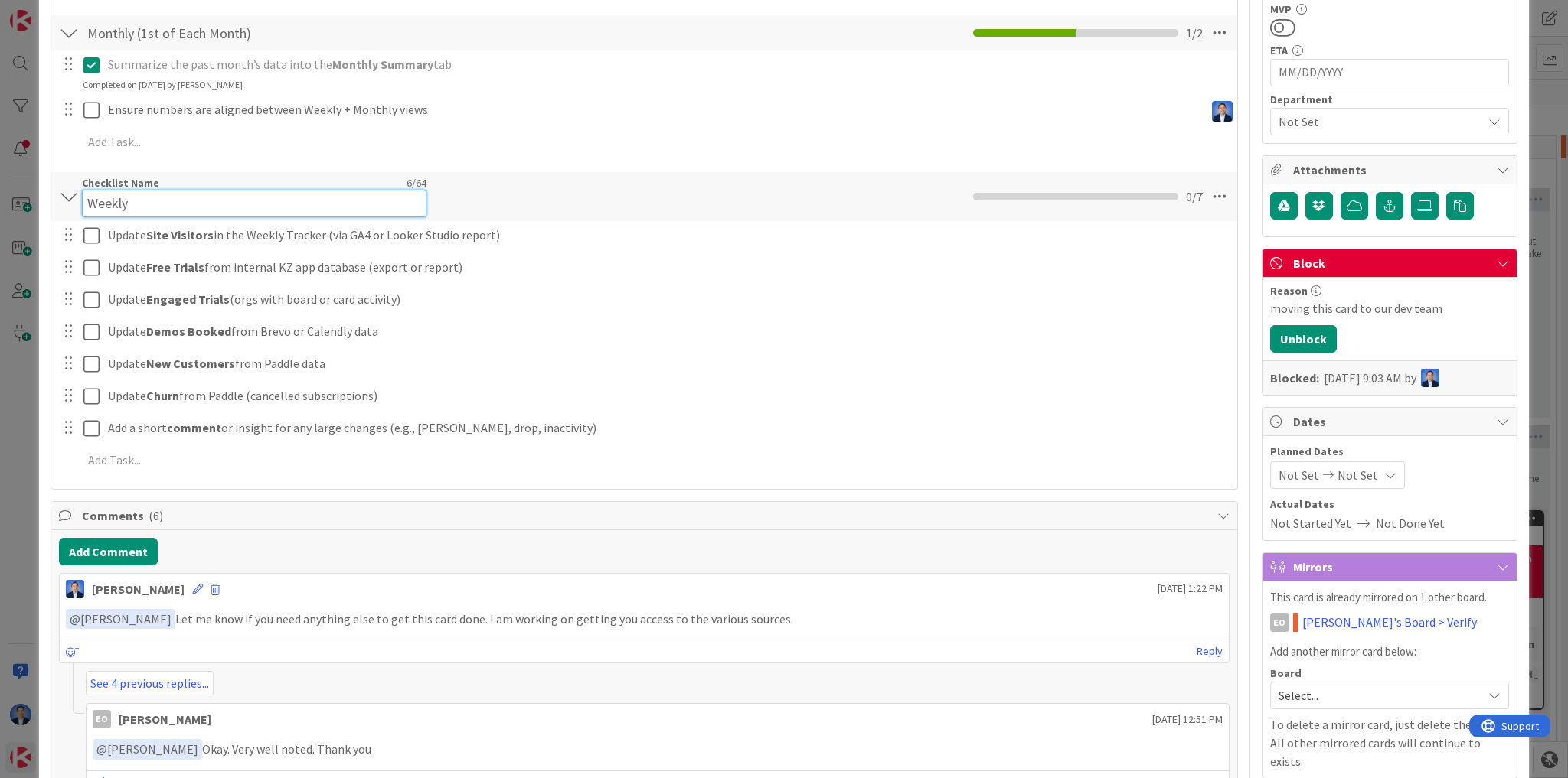
click at [156, 184] on div "Checklist Name 6 / 64 Weekly" at bounding box center [254, 196] width 344 height 41
type input "L"
type input "KZ"
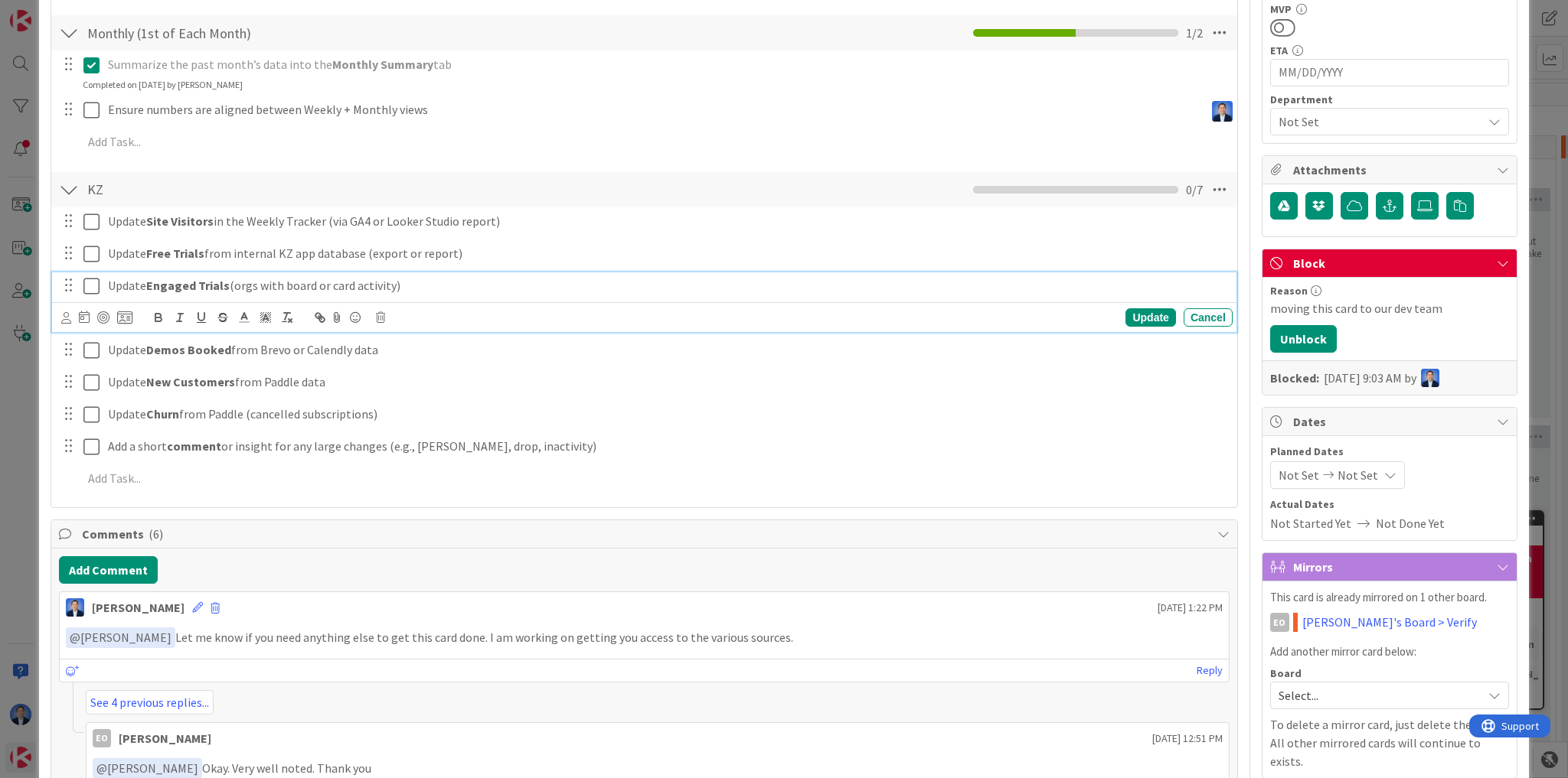
click at [650, 293] on div "Update Engaged Trials (orgs with board or card activity)" at bounding box center [667, 286] width 1131 height 27
click at [1213, 186] on icon at bounding box center [1220, 189] width 28 height 28
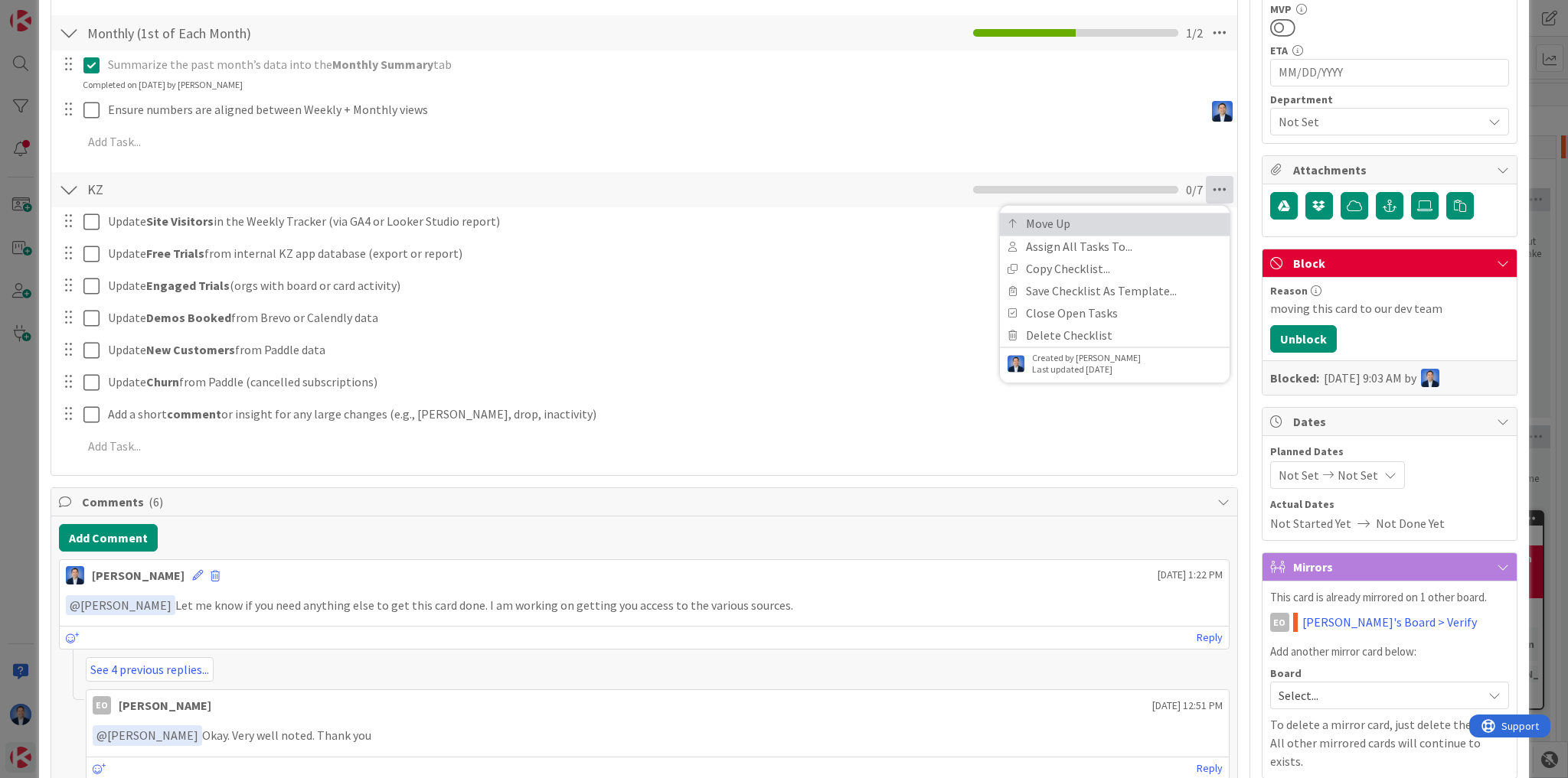
click at [1161, 223] on link "Move Up" at bounding box center [1115, 224] width 230 height 22
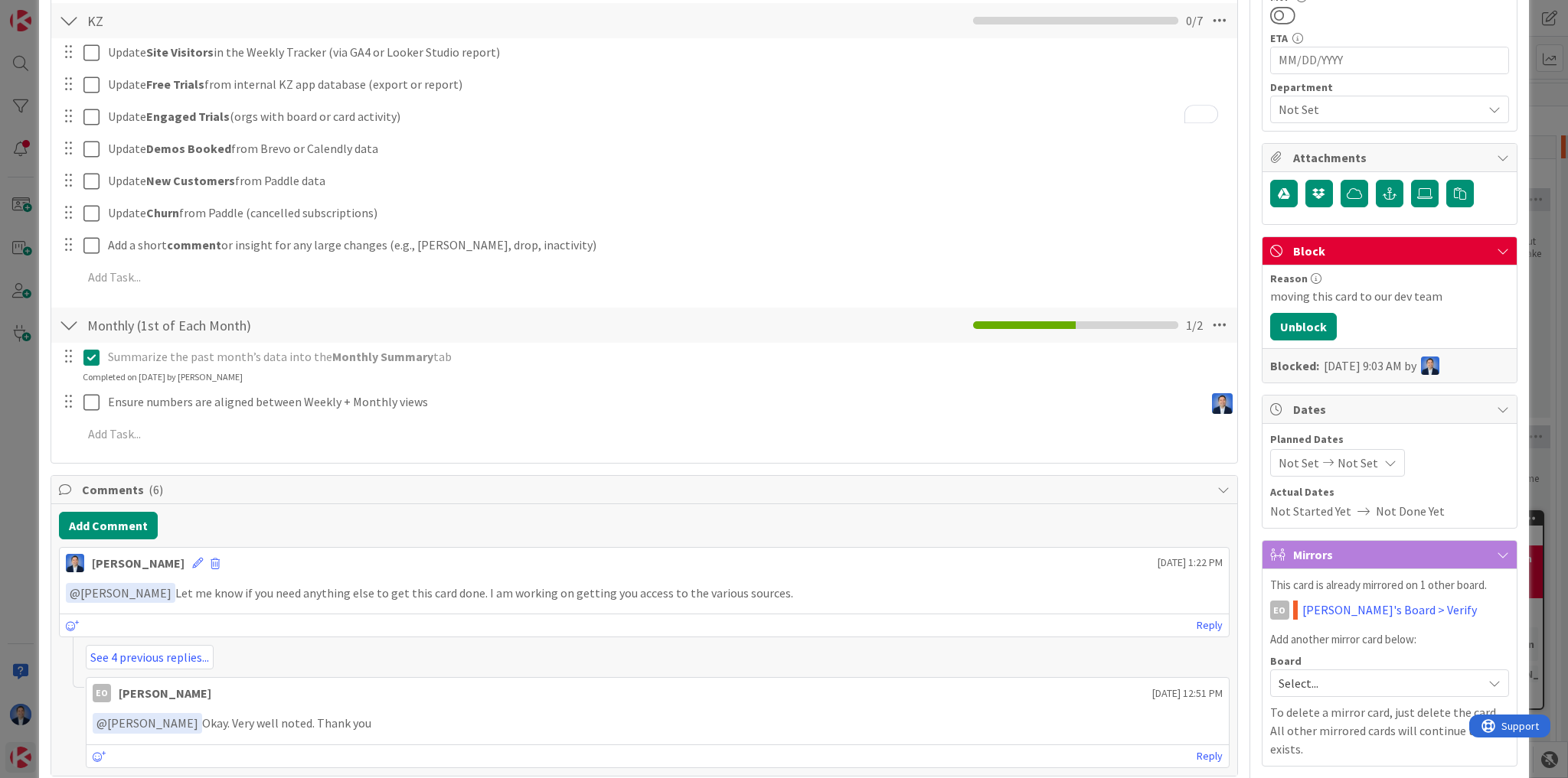
scroll to position [73, 0]
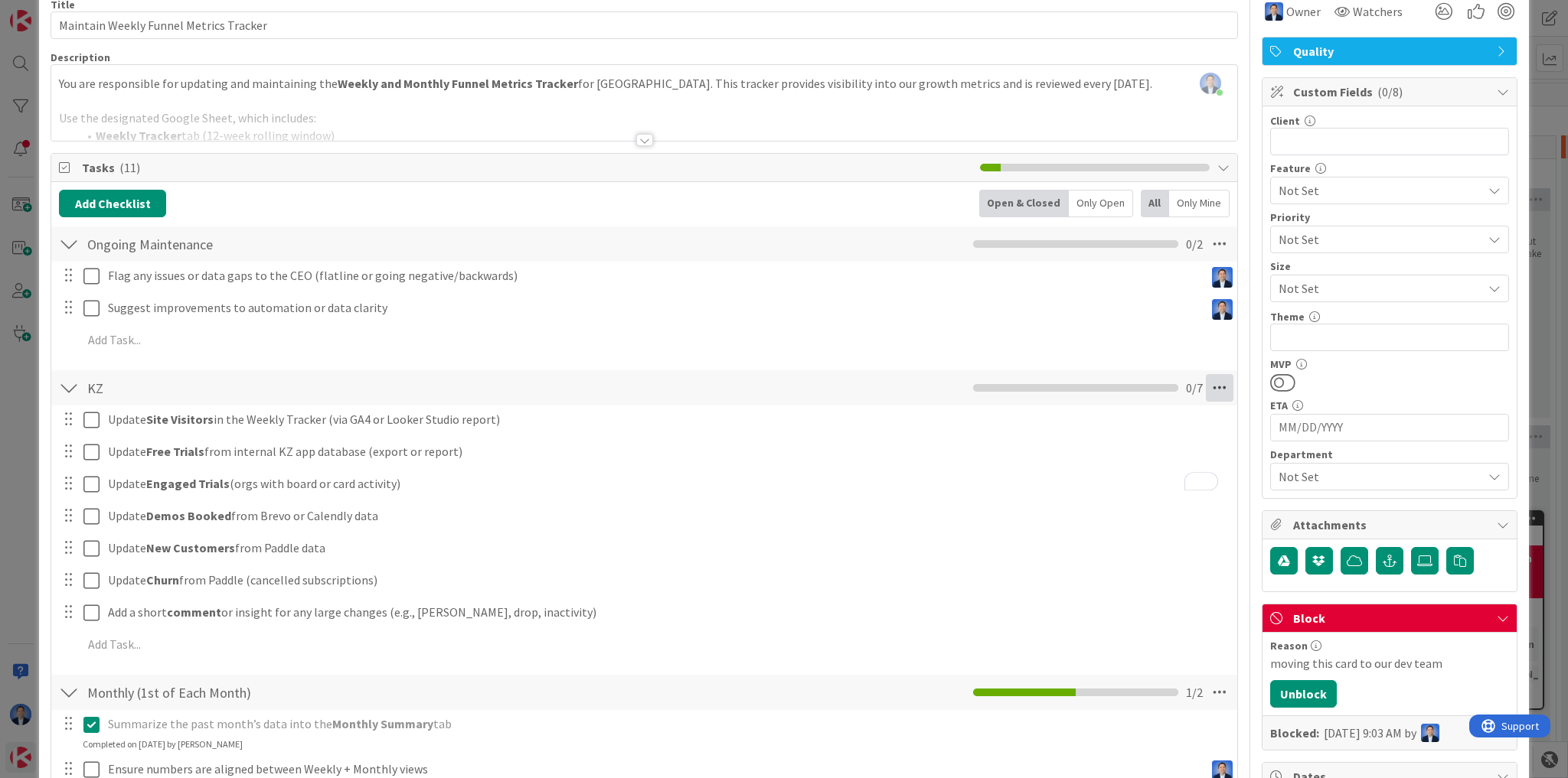
click at [1217, 389] on icon at bounding box center [1220, 388] width 28 height 28
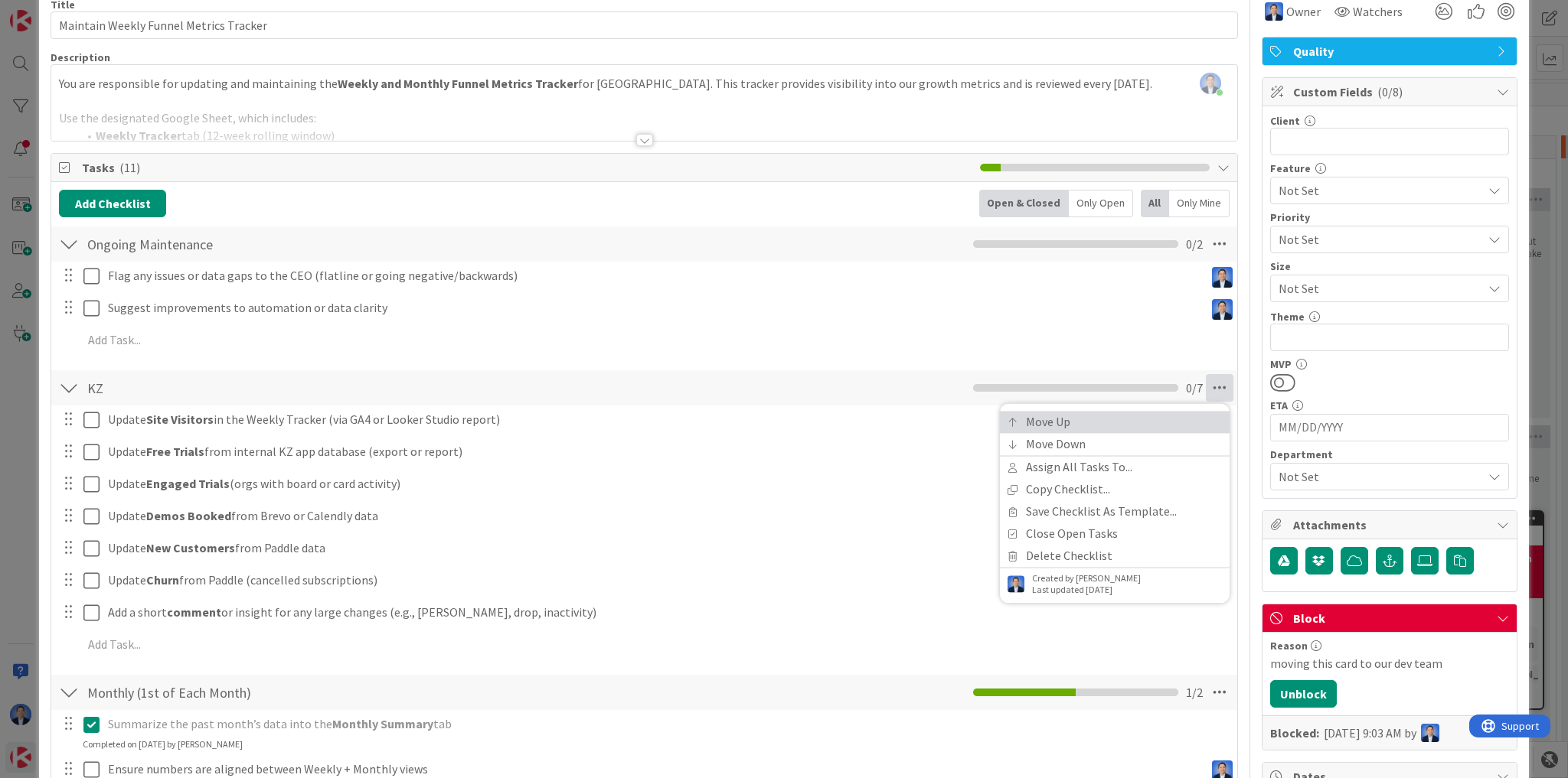
click at [1166, 420] on link "Move Up" at bounding box center [1115, 422] width 230 height 22
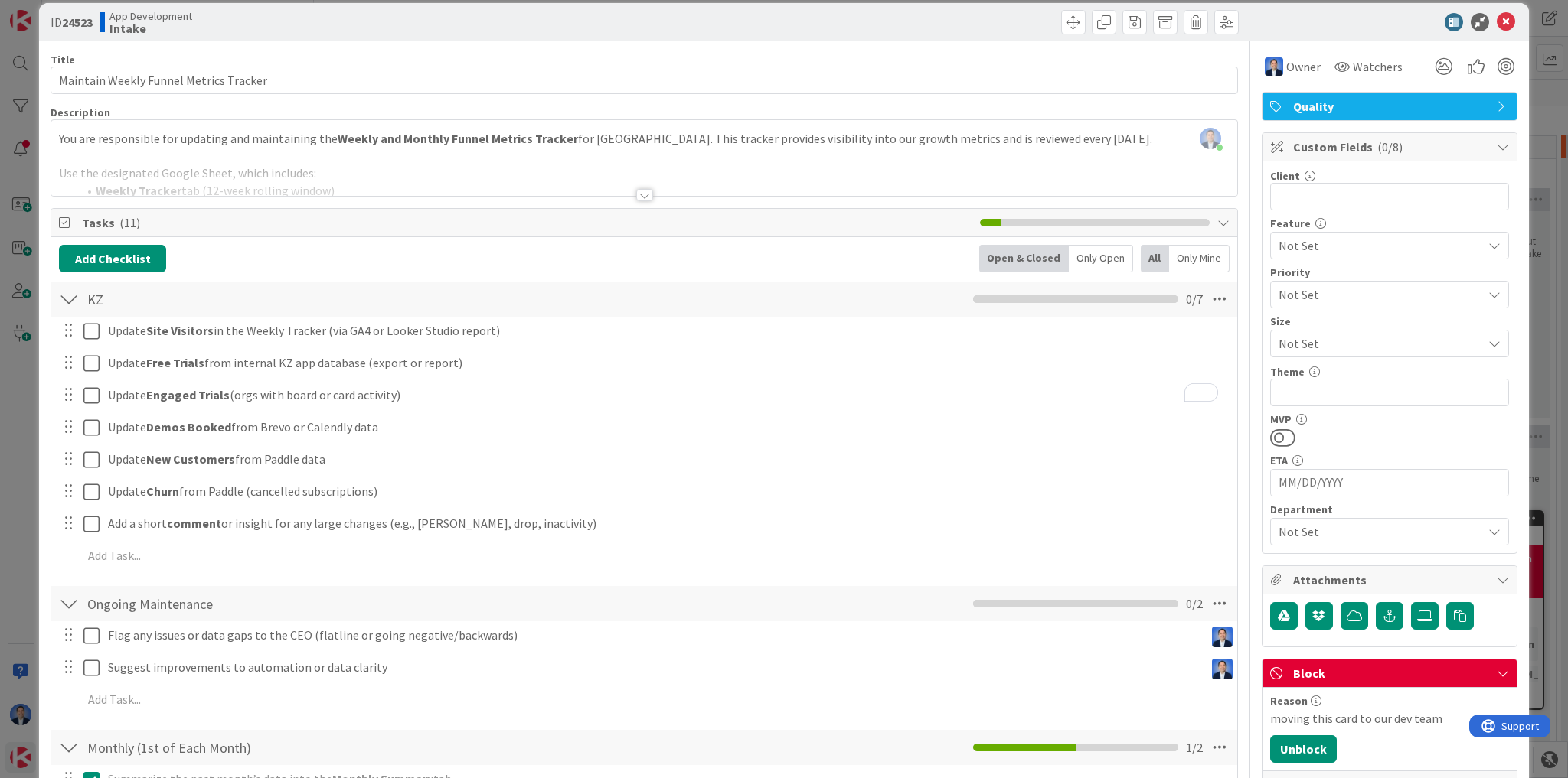
scroll to position [0, 0]
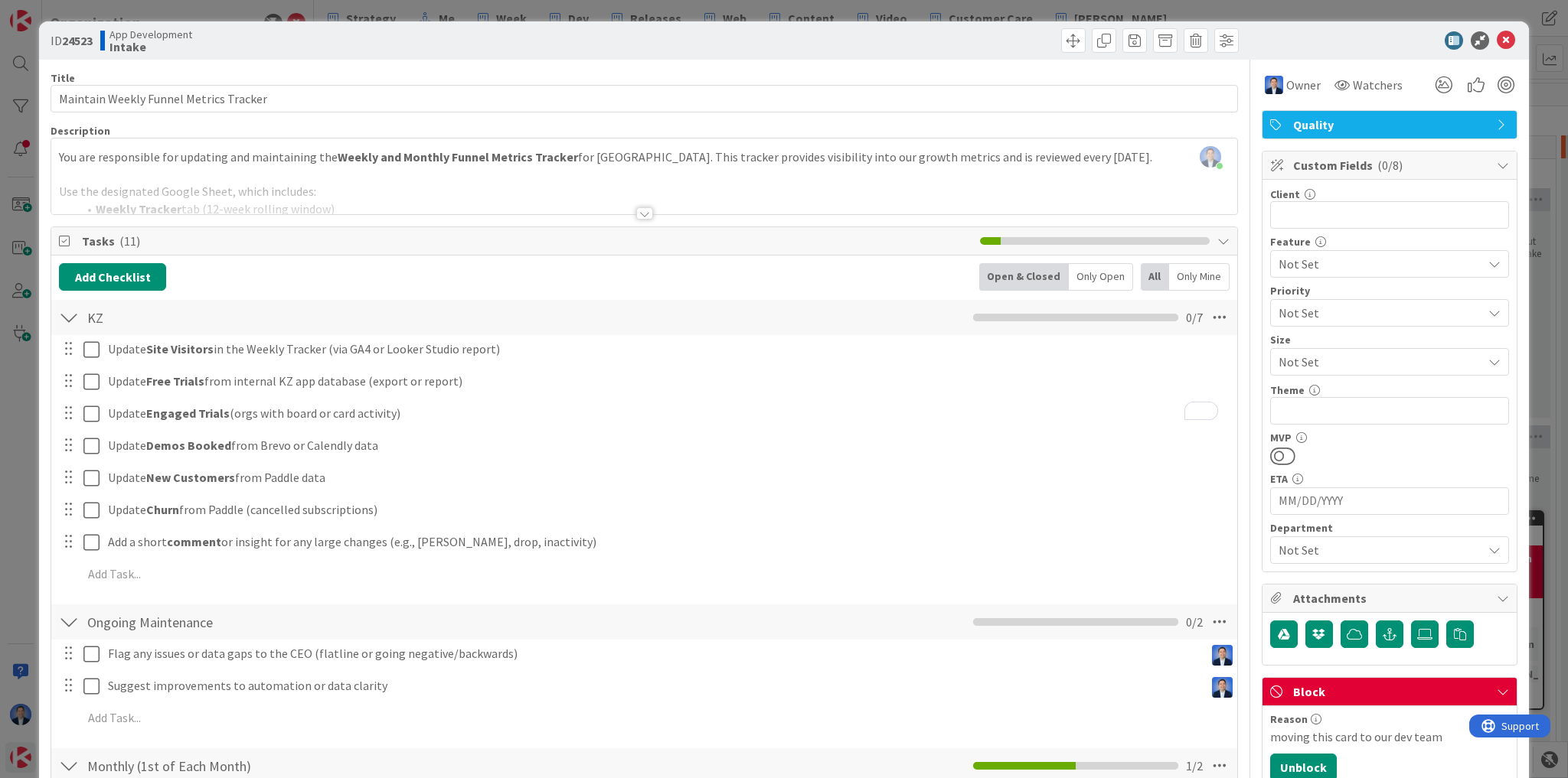
click at [465, 171] on div "Dimitri Ponomareff just joined You are responsible for updating and maintaining…" at bounding box center [645, 176] width 1186 height 75
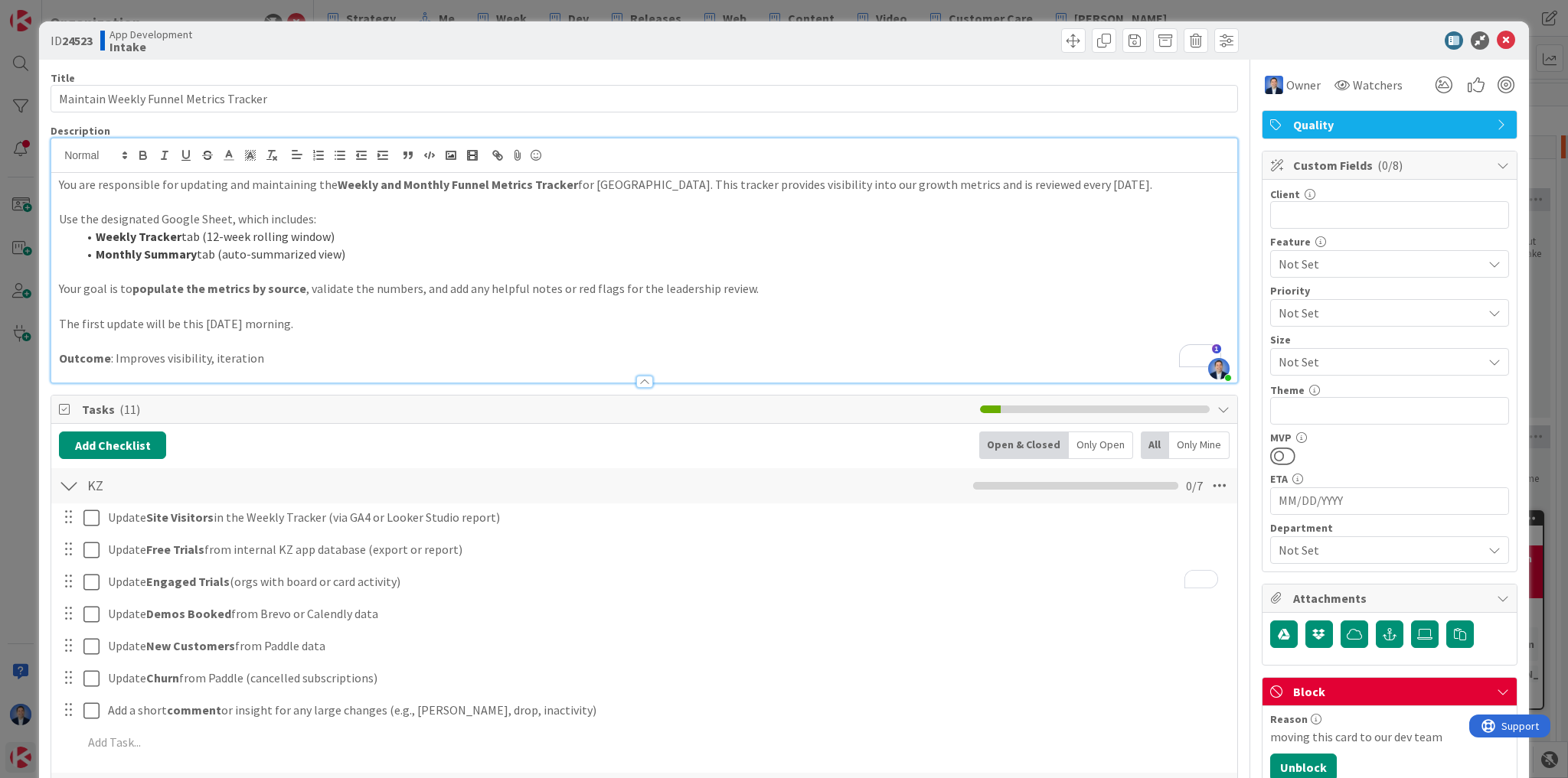
click at [61, 181] on p "You are responsible for updating and maintaining the Weekly and Monthly Funnel …" at bounding box center [644, 184] width 1170 height 17
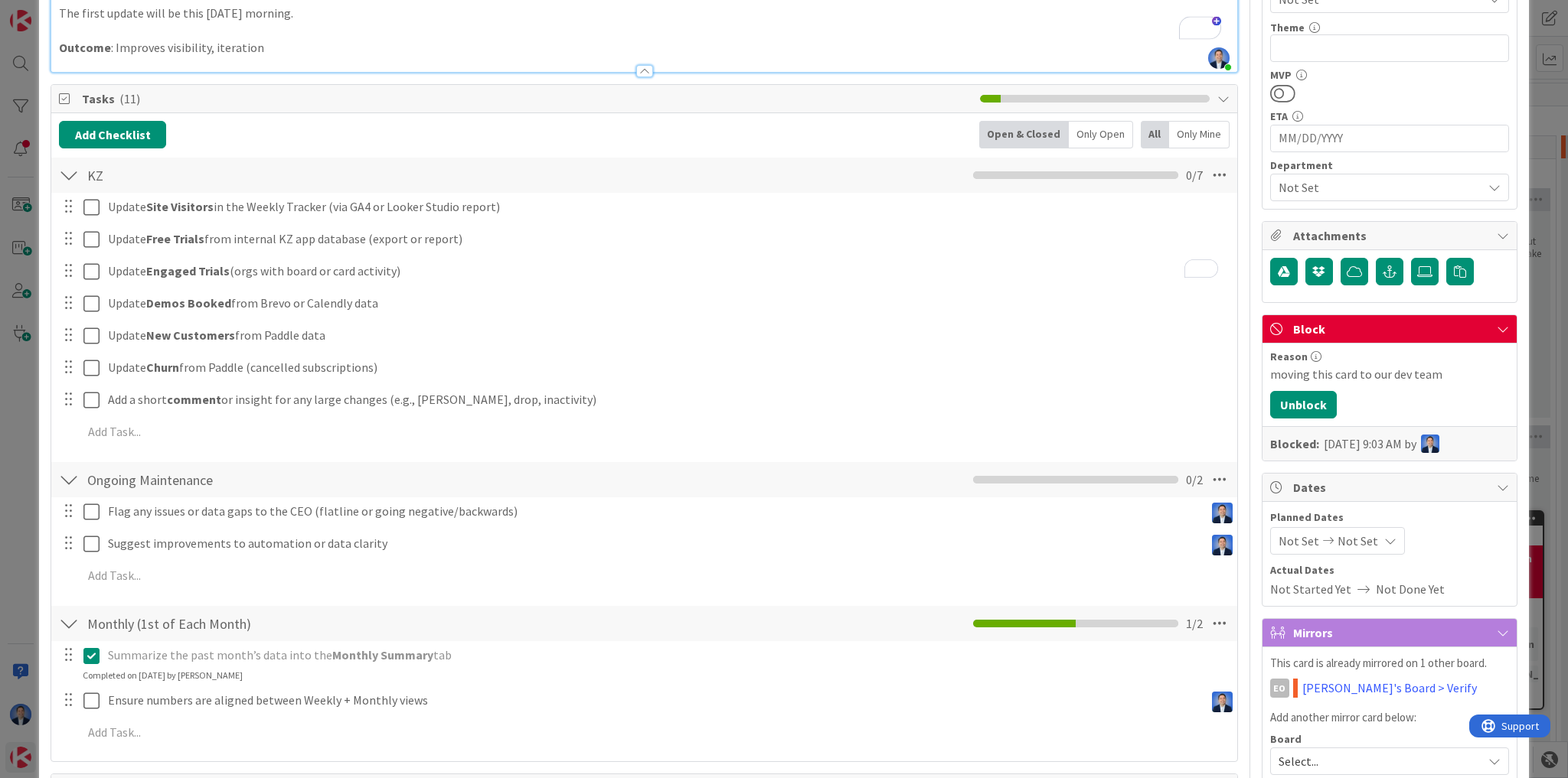
scroll to position [367, 0]
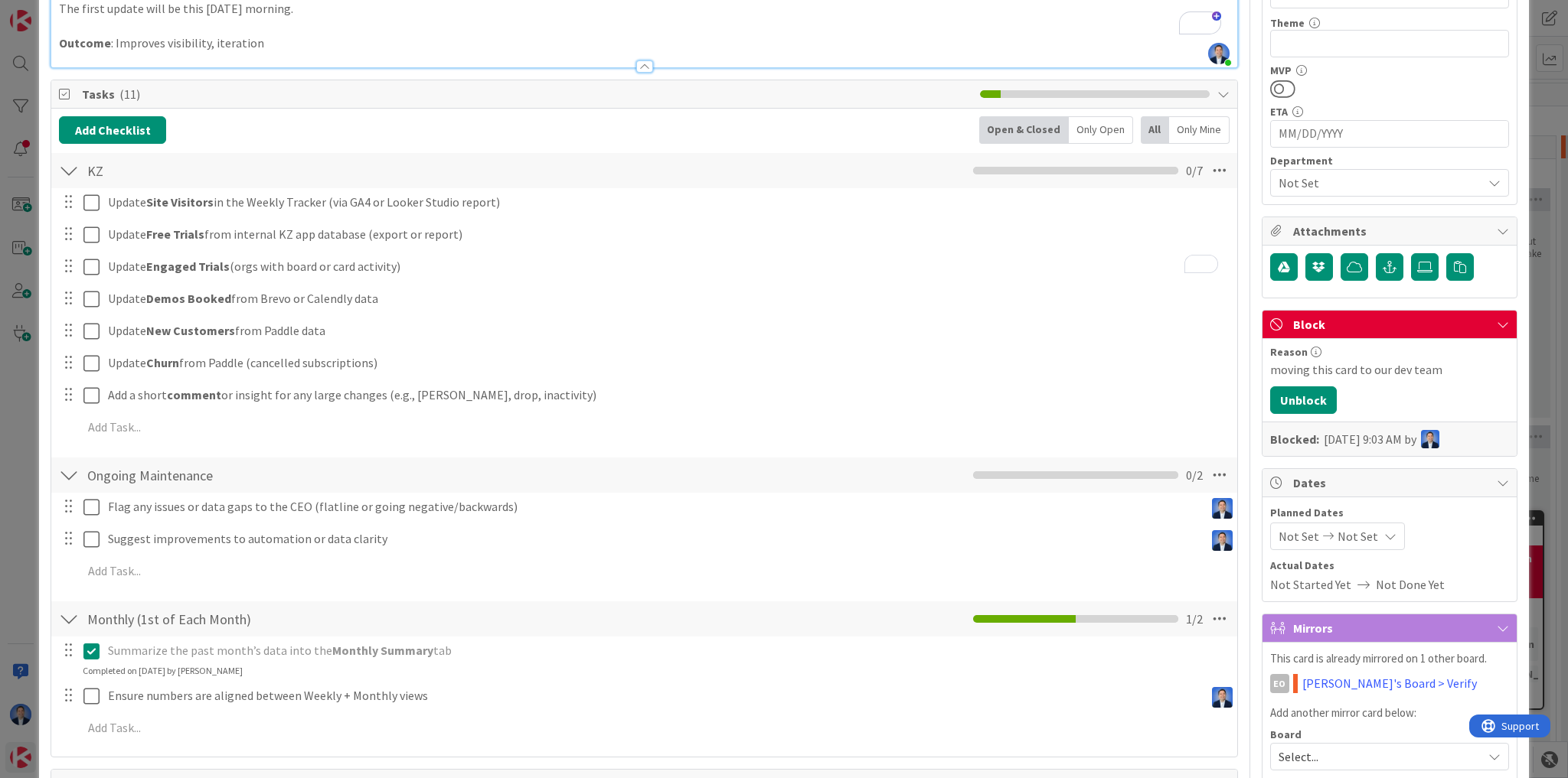
click at [18, 464] on div "ID 24523 App Development Intake Title 38 / 128 Maintain Weekly Funnel Metrics T…" at bounding box center [784, 389] width 1568 height 778
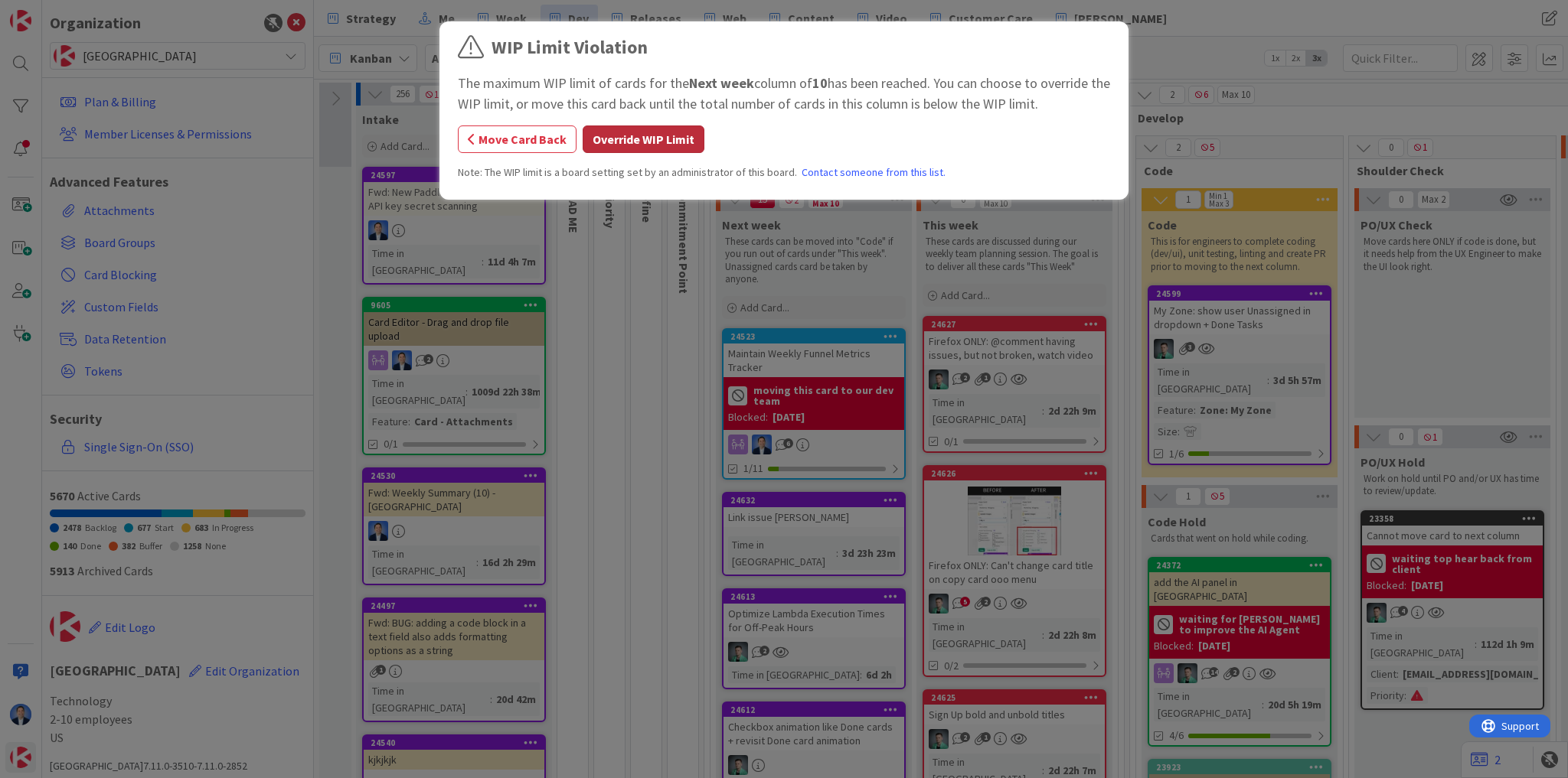
click at [642, 132] on button "Override WIP Limit" at bounding box center [643, 139] width 122 height 28
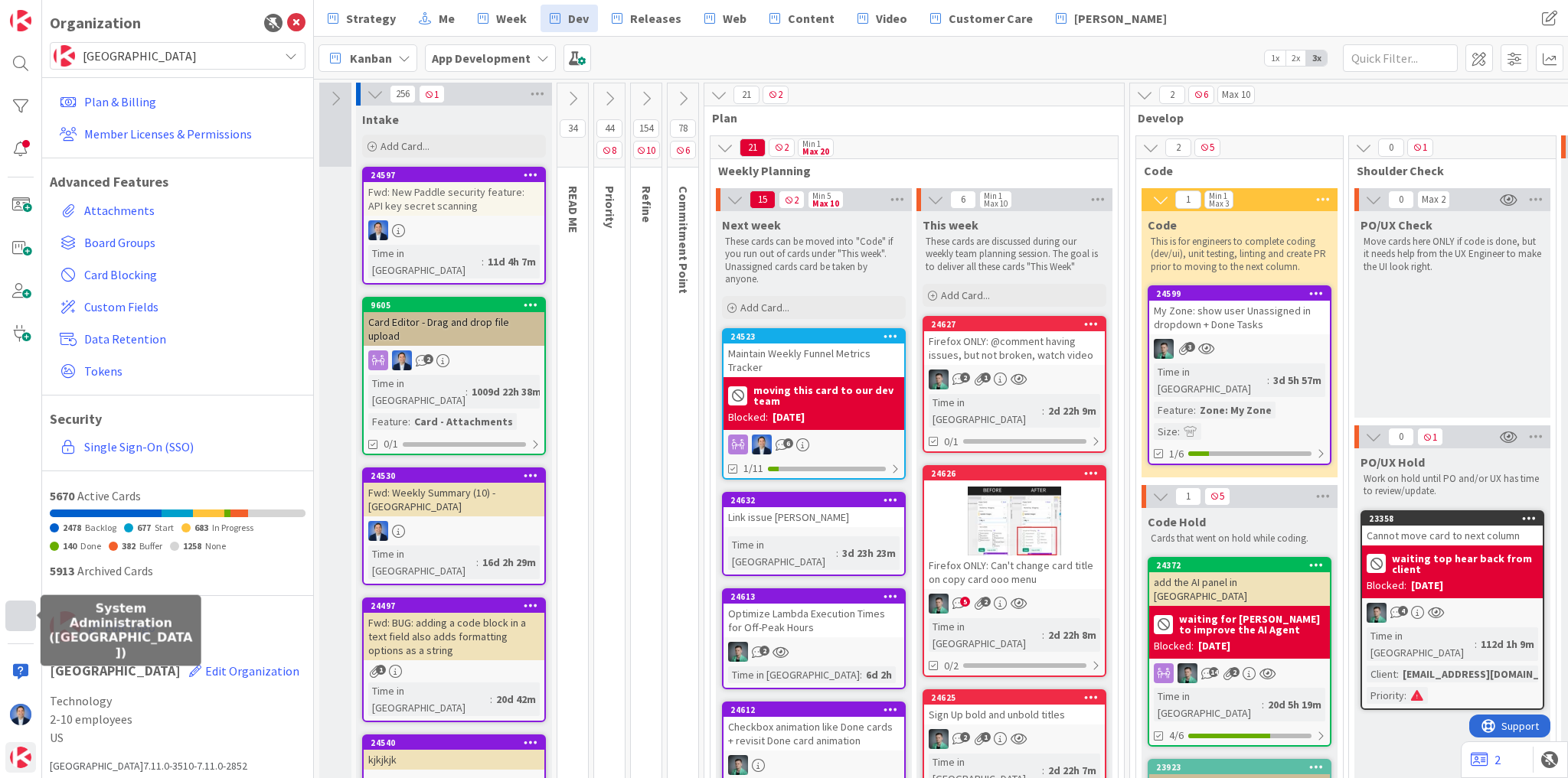
click at [14, 625] on div at bounding box center [21, 616] width 31 height 31
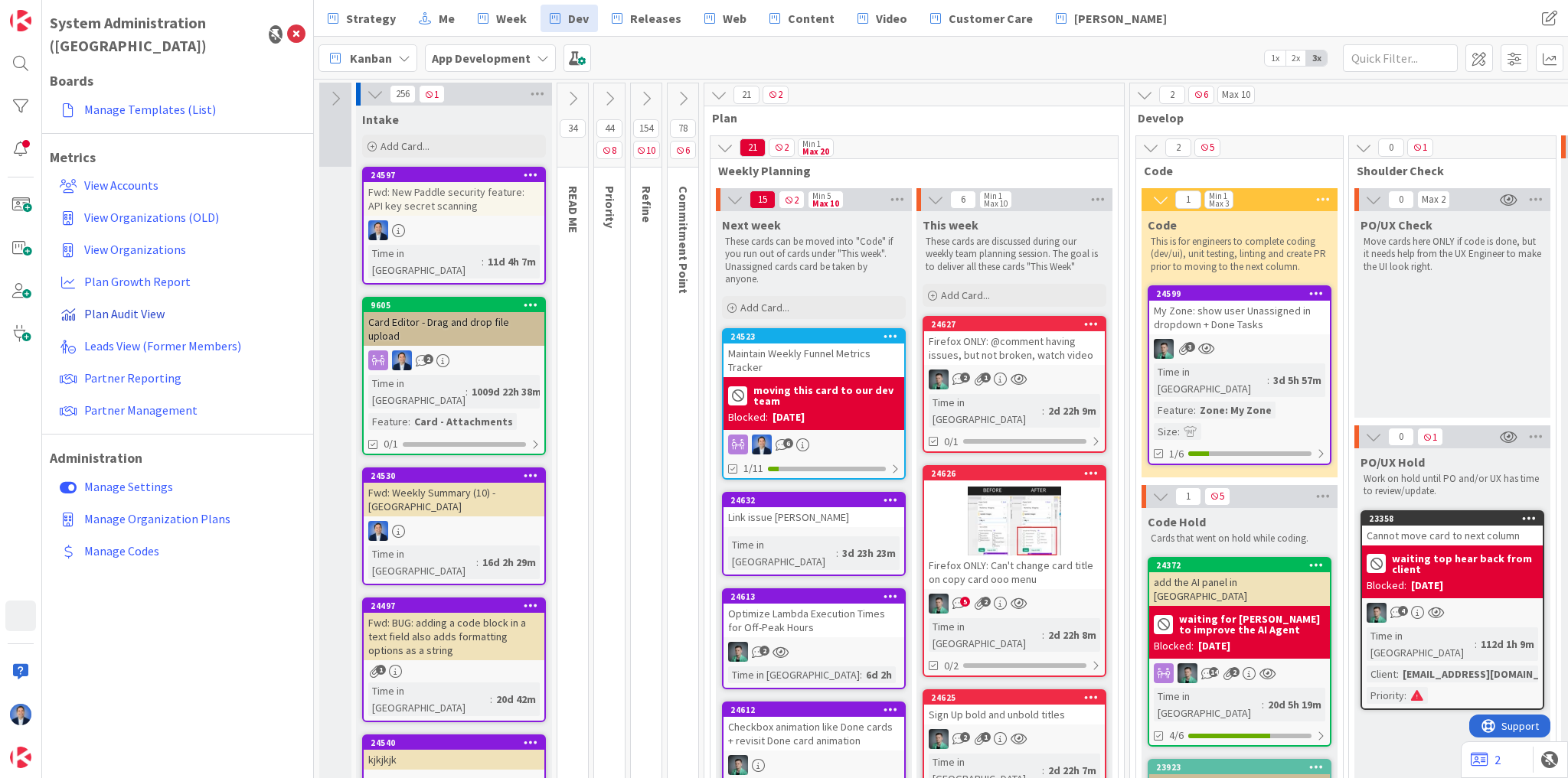
click at [140, 306] on span "Plan Audit View" at bounding box center [124, 313] width 80 height 15
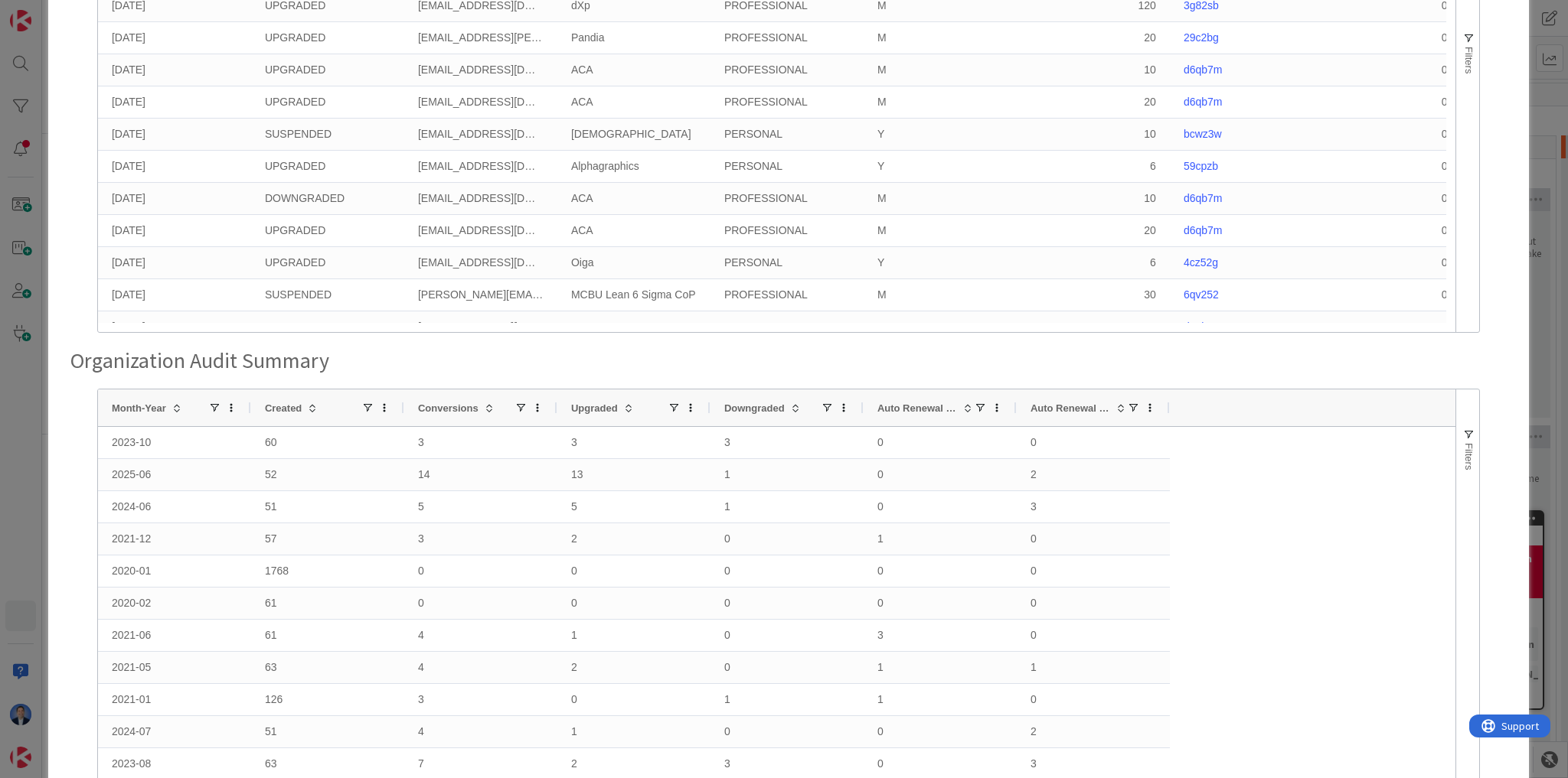
scroll to position [96, 0]
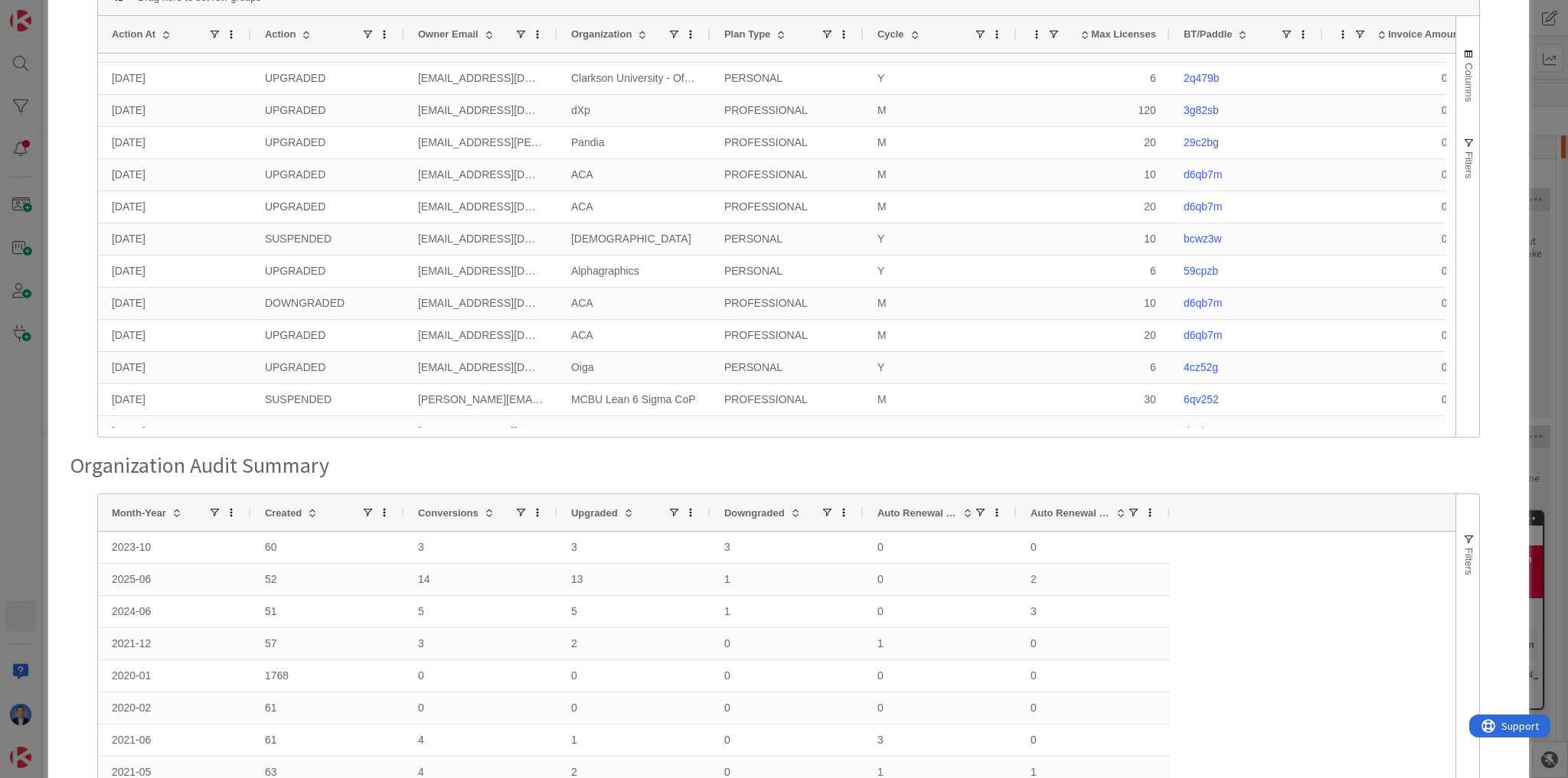
click at [221, 459] on h3 "Organization Audit Summary" at bounding box center [789, 466] width 1436 height 26
copy div "Organization Audit Summary"
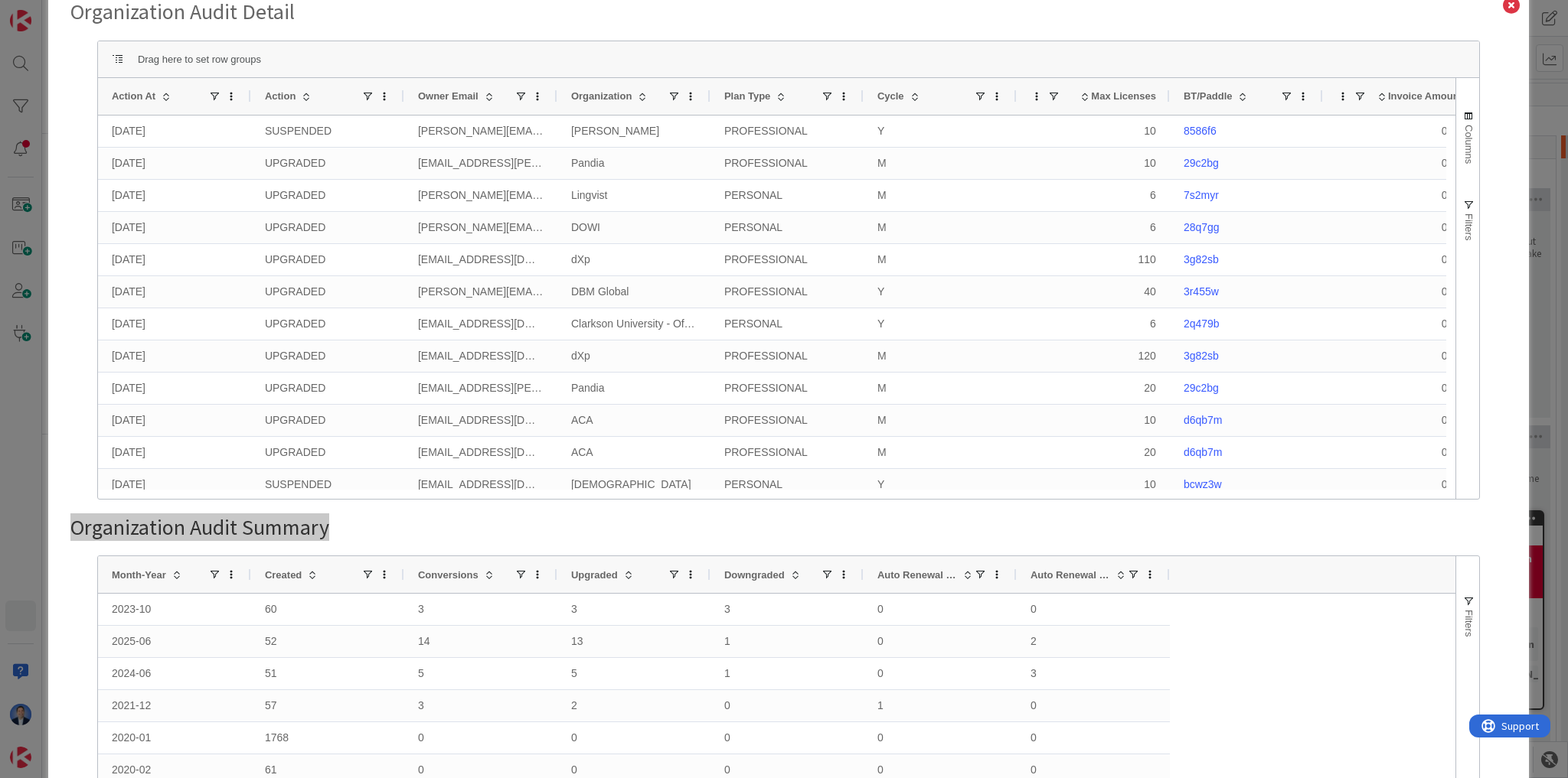
scroll to position [0, 0]
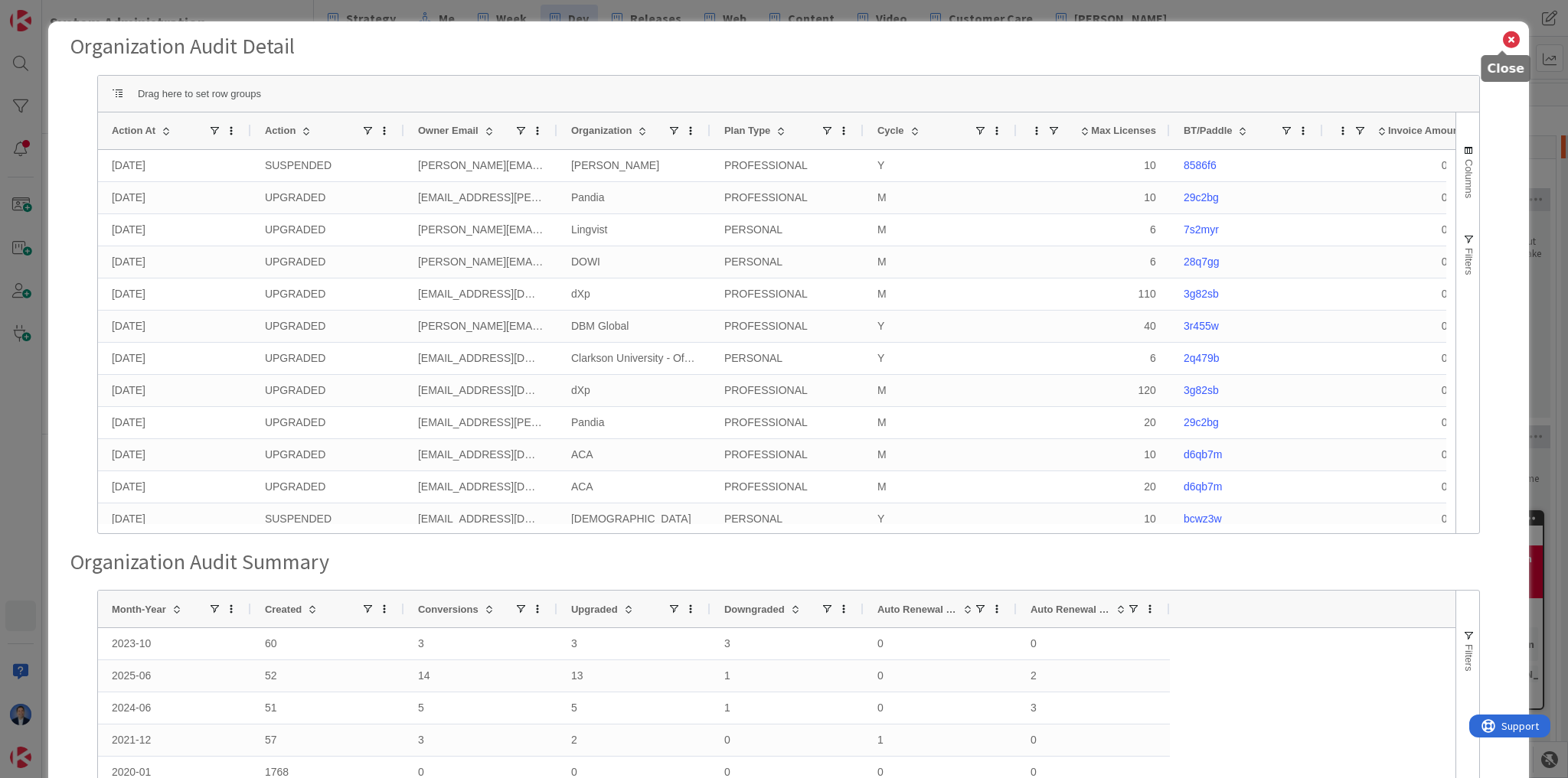
click at [1502, 41] on icon at bounding box center [1511, 40] width 20 height 21
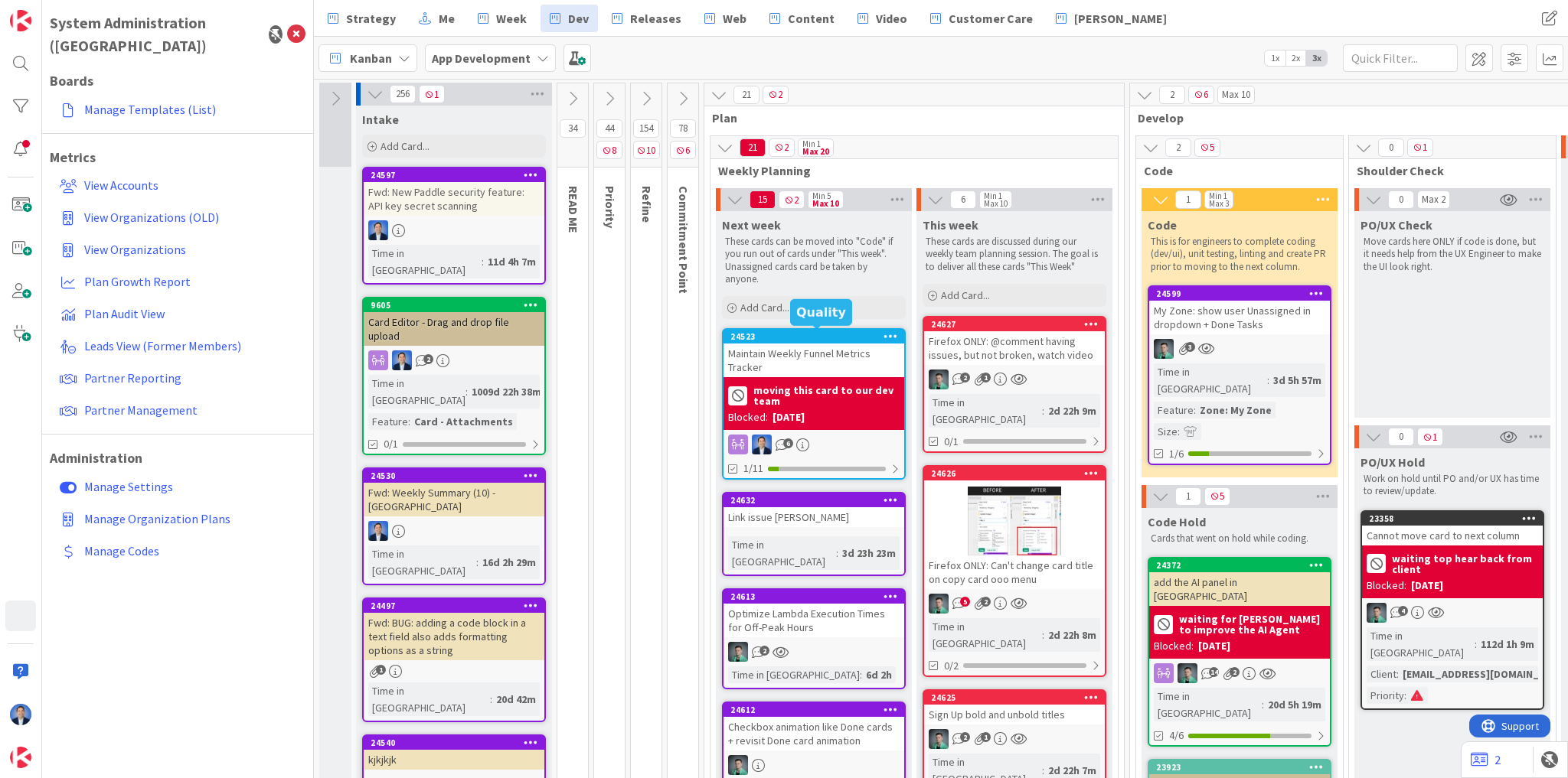
click at [806, 349] on div "Maintain Weekly Funnel Metrics Tracker" at bounding box center [813, 360] width 180 height 33
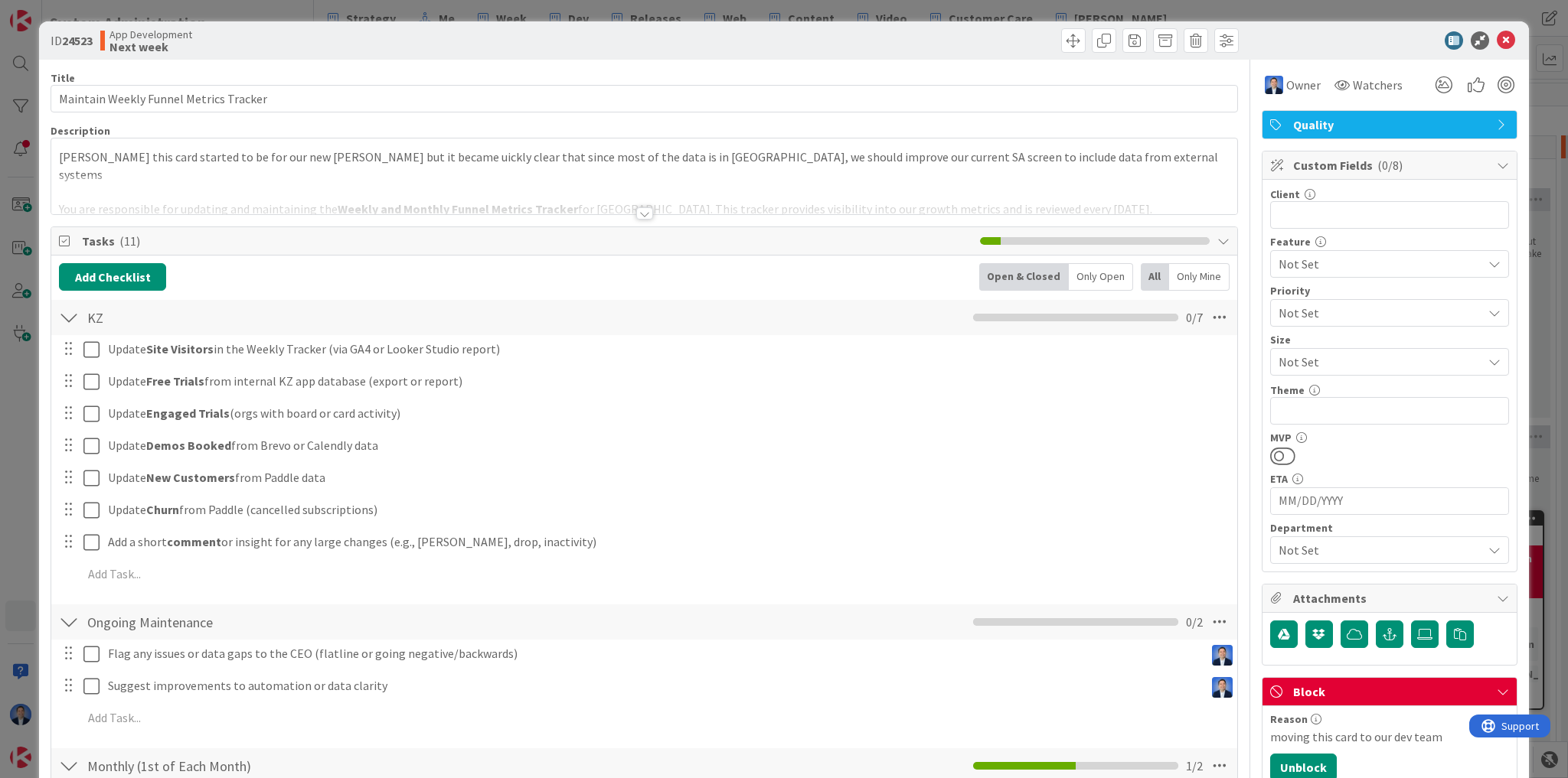
click at [918, 172] on div "Vlad this card started to be for our new Esther but it became uickly clear that…" at bounding box center [645, 180] width 1186 height 69
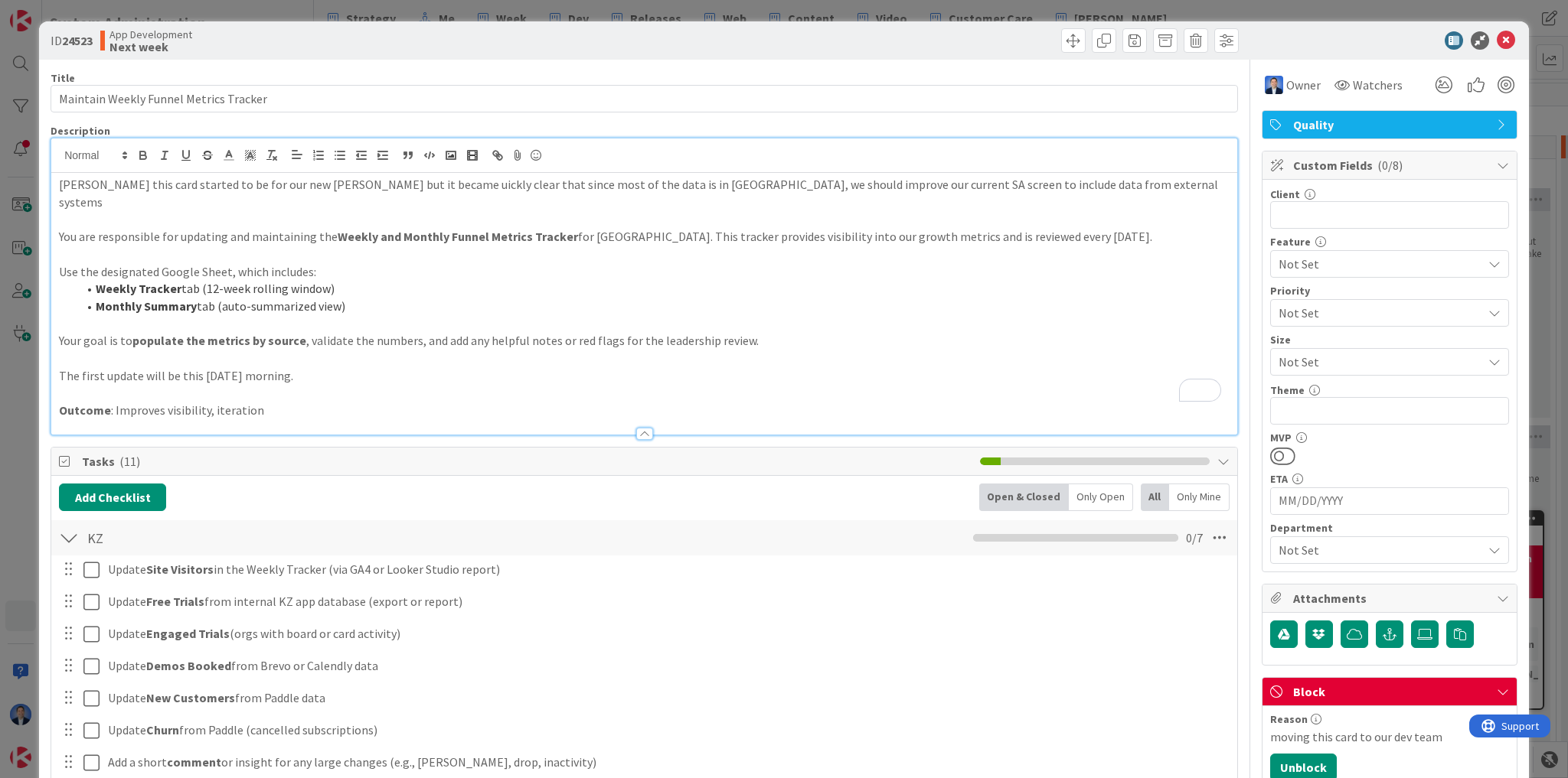
click at [1020, 180] on p "Vlad this card started to be for our new Esther but it became uickly clear that…" at bounding box center [644, 192] width 1170 height 34
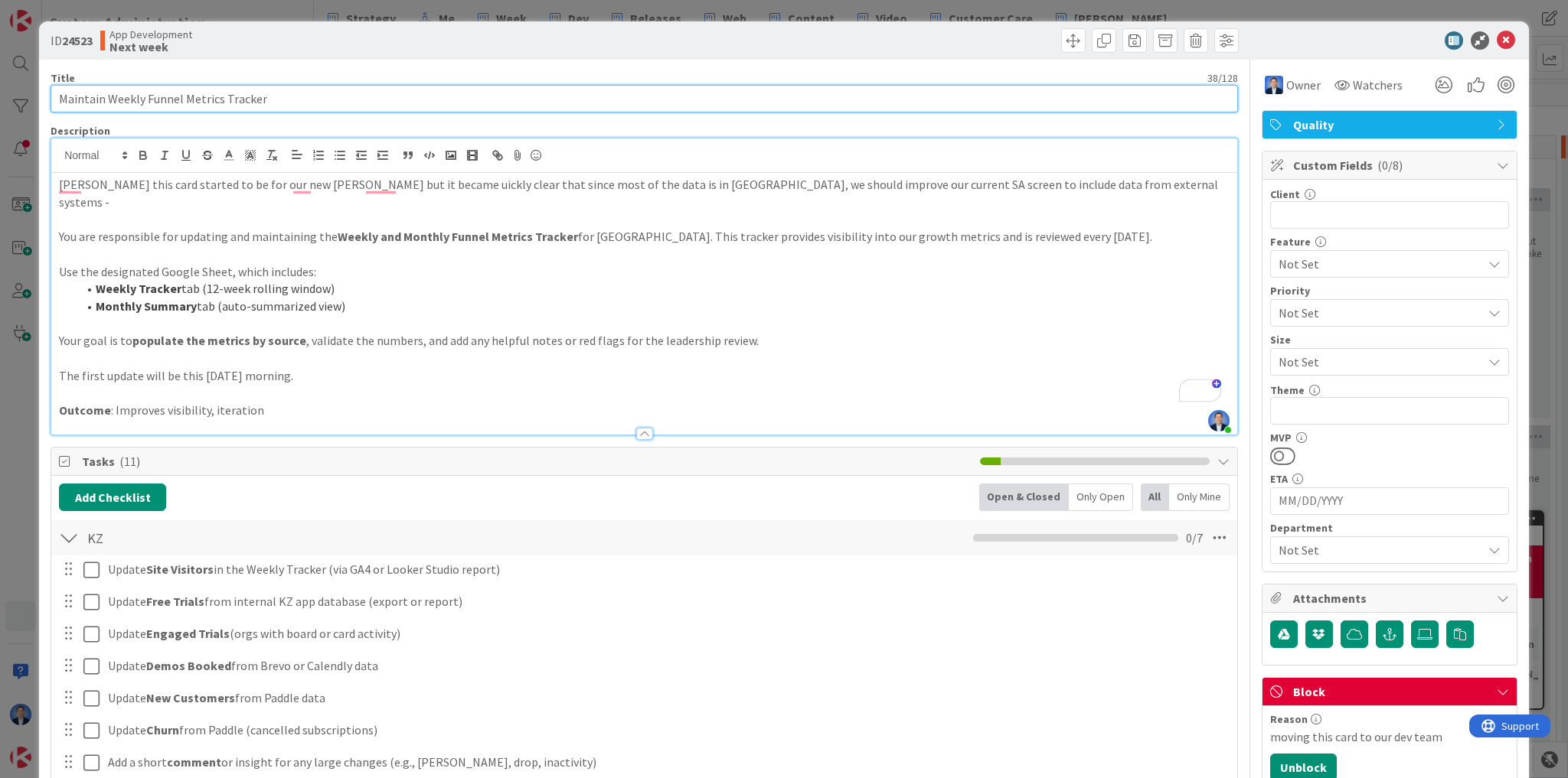
click at [282, 99] on input "Maintain Weekly Funnel Metrics Tracker" at bounding box center [644, 99] width 1187 height 28
paste input "Organization Audit Summary"
drag, startPoint x: 261, startPoint y: 95, endPoint x: 566, endPoint y: 117, distance: 305.8
type input "Maintain Weekly Funnel Metrics Tracker"
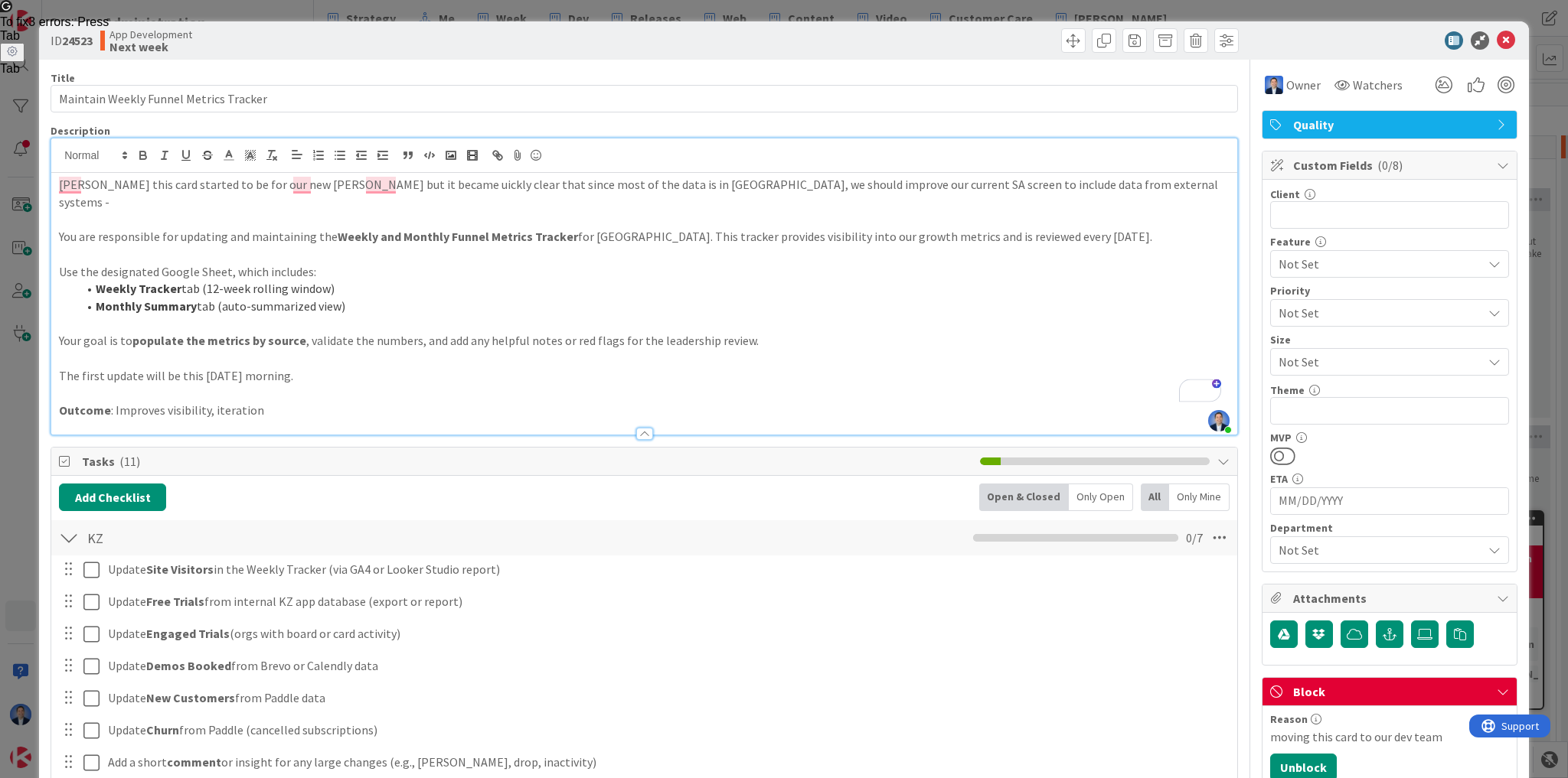
click at [1059, 185] on p "Vlad this card started to be for our new Esther but it became uickly clear that…" at bounding box center [644, 192] width 1170 height 34
click at [1042, 182] on p "Vlad this card started to be for our new Esther but it became uickly clear that…" at bounding box center [644, 192] width 1170 height 34
drag, startPoint x: 1042, startPoint y: 182, endPoint x: 1182, endPoint y: 192, distance: 140.4
click at [1182, 192] on p "Vlad this card started to be for our new Esther but it became uickly clear that…" at bounding box center [644, 192] width 1170 height 34
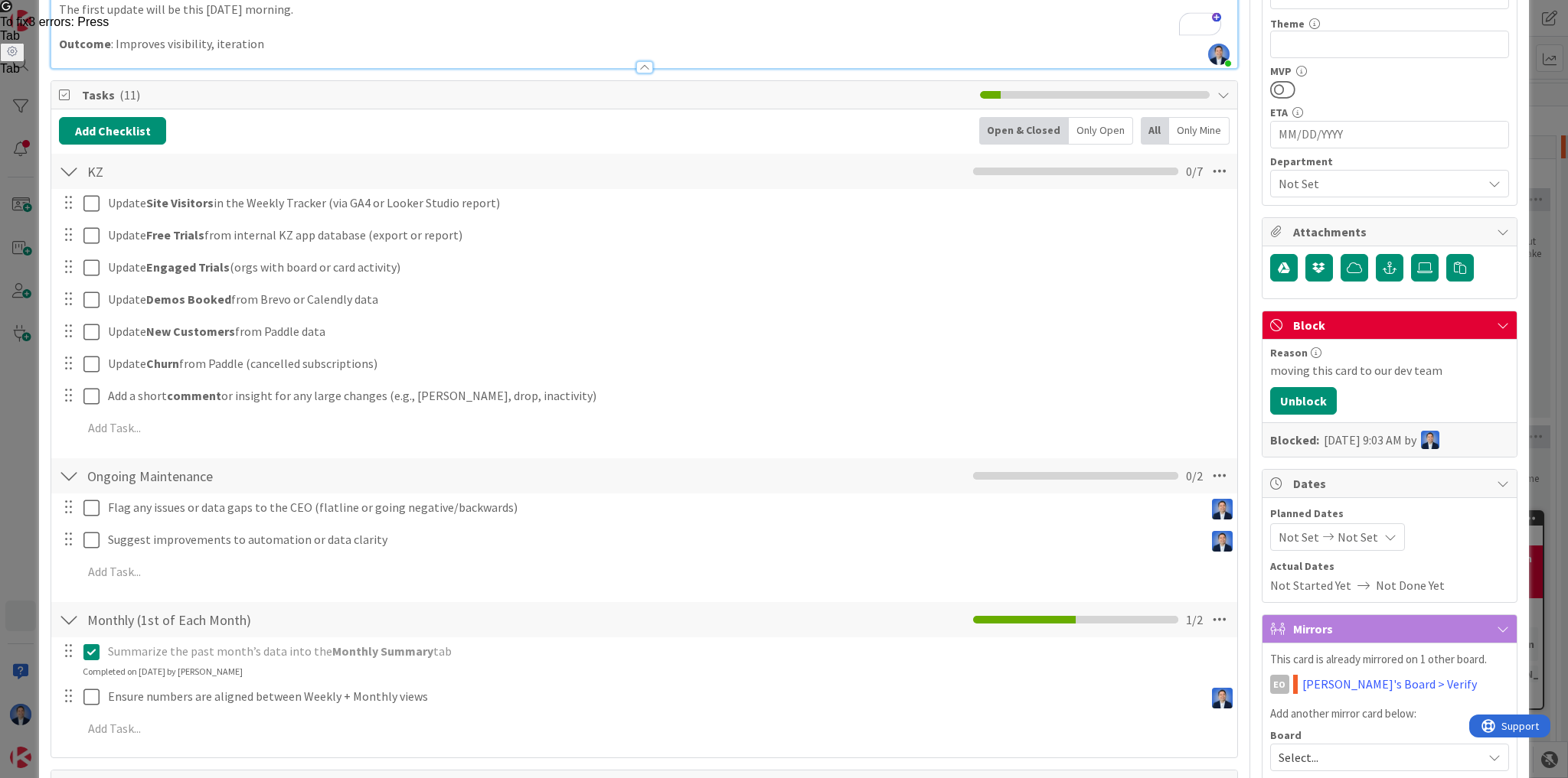
scroll to position [367, 0]
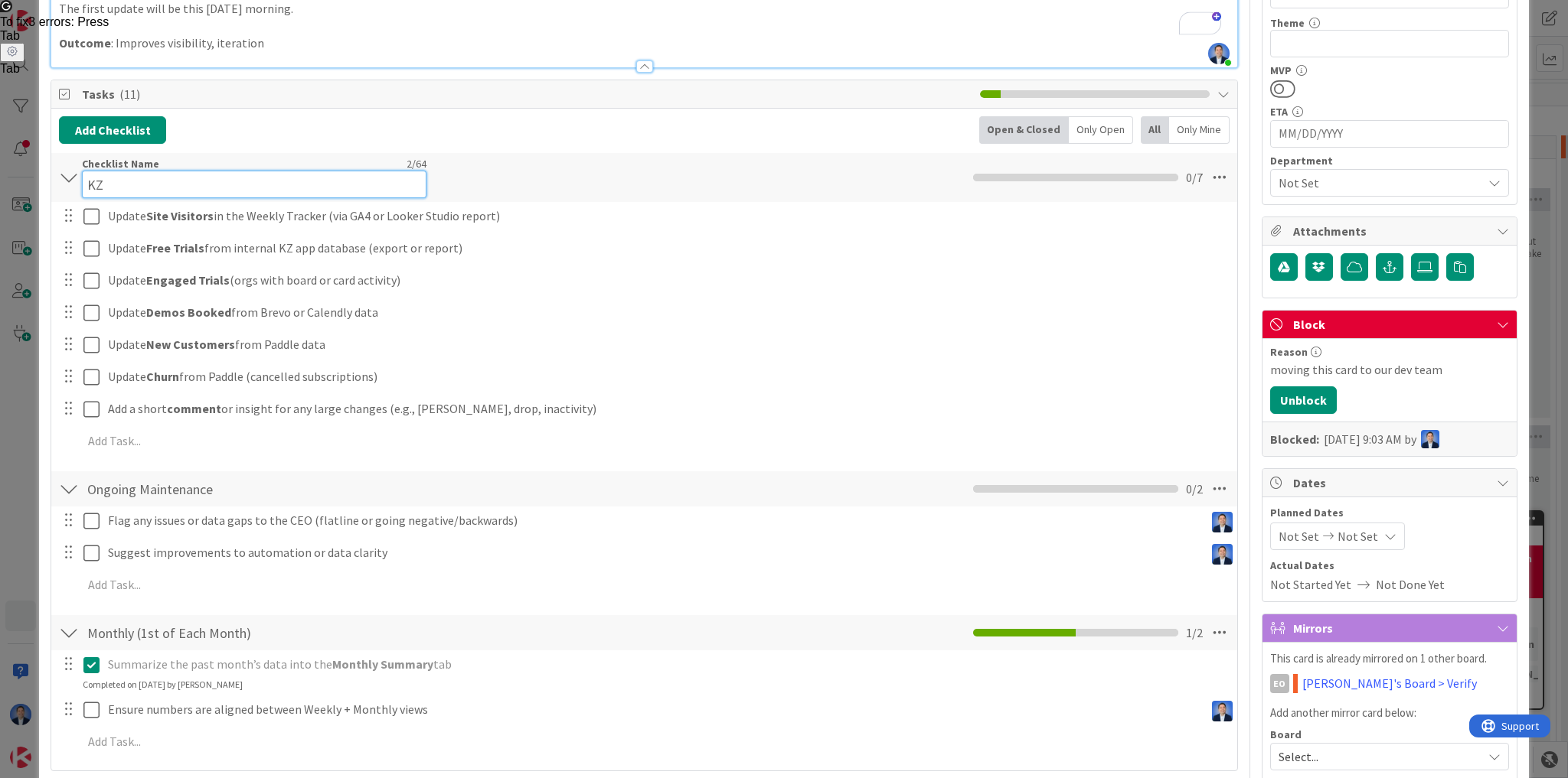
click at [132, 157] on div "Checklist Name 2 / 64 KZ" at bounding box center [254, 177] width 344 height 41
click at [122, 171] on input "KZ" at bounding box center [254, 184] width 344 height 28
paste input "Organization Audit Summary"
type input "AC for Organization Audit Summary"
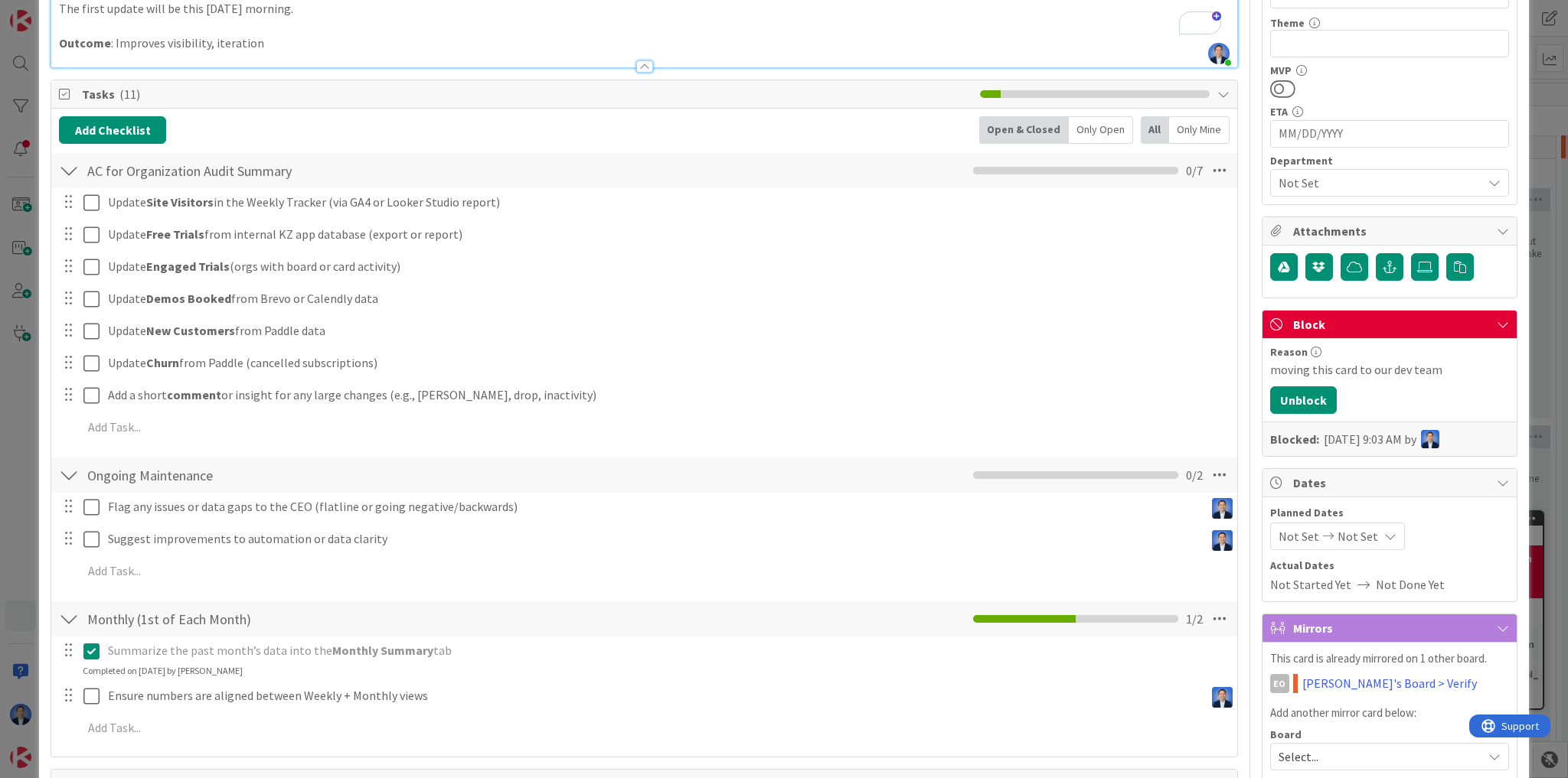
click at [17, 463] on div "ID 24523 App Development Next week Title 39 / 128 Maintain Weekly Funnel Metric…" at bounding box center [784, 389] width 1568 height 778
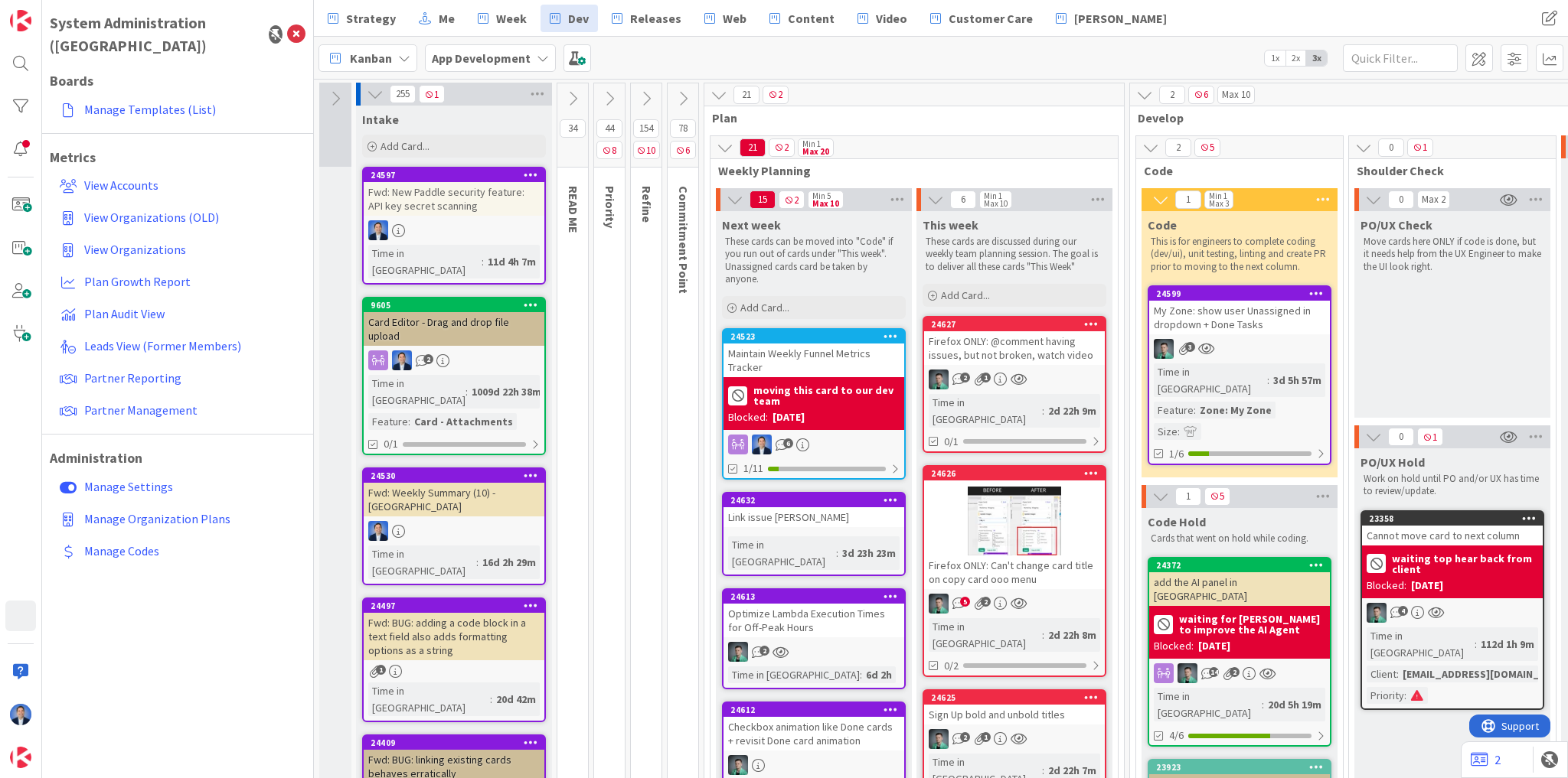
click at [818, 352] on div "Maintain Weekly Funnel Metrics Tracker" at bounding box center [813, 360] width 180 height 33
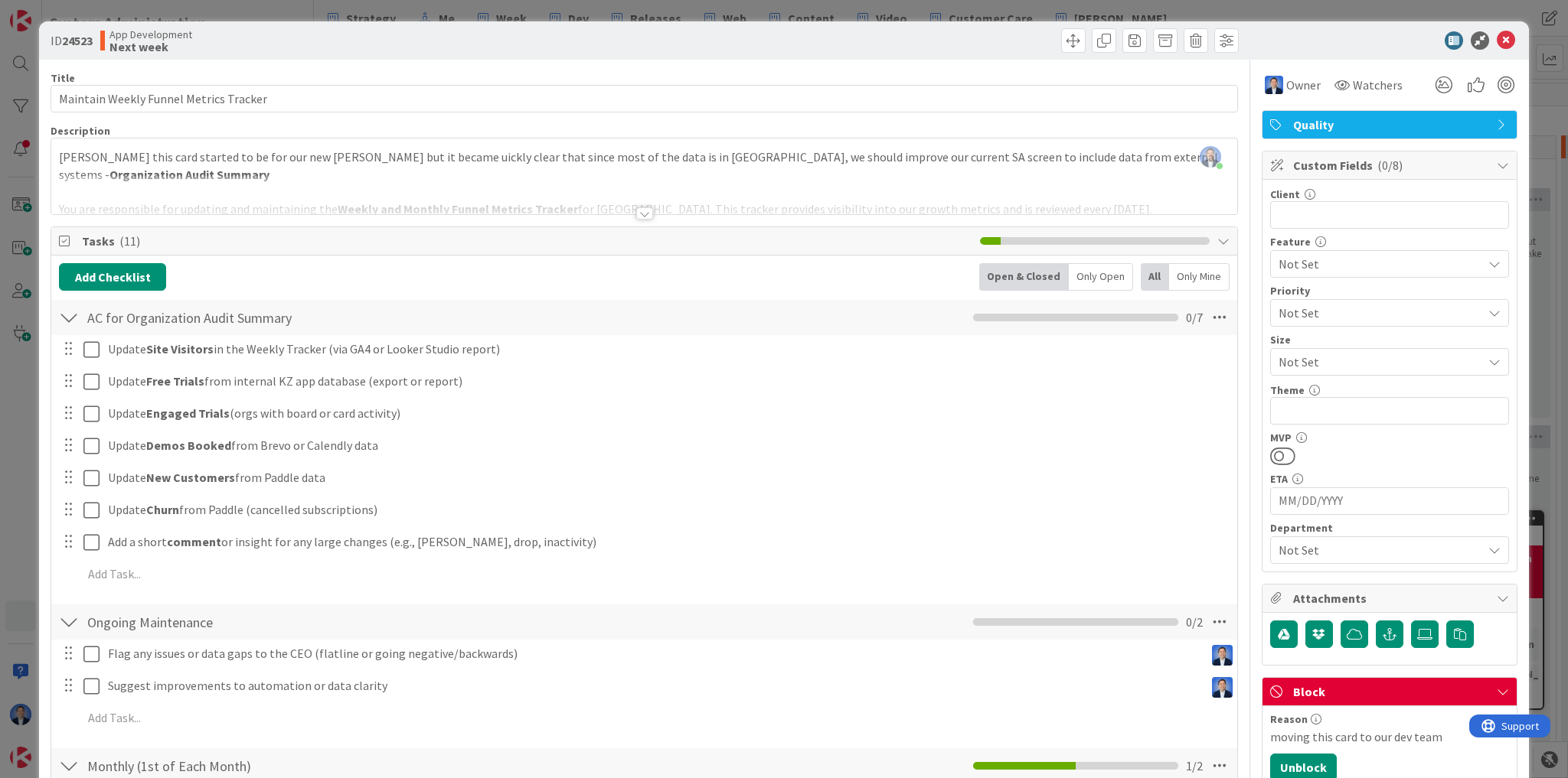
click at [1019, 156] on div "Dimitri Ponomareff just joined Vlad this card started to be for our new Esther …" at bounding box center [645, 176] width 1186 height 75
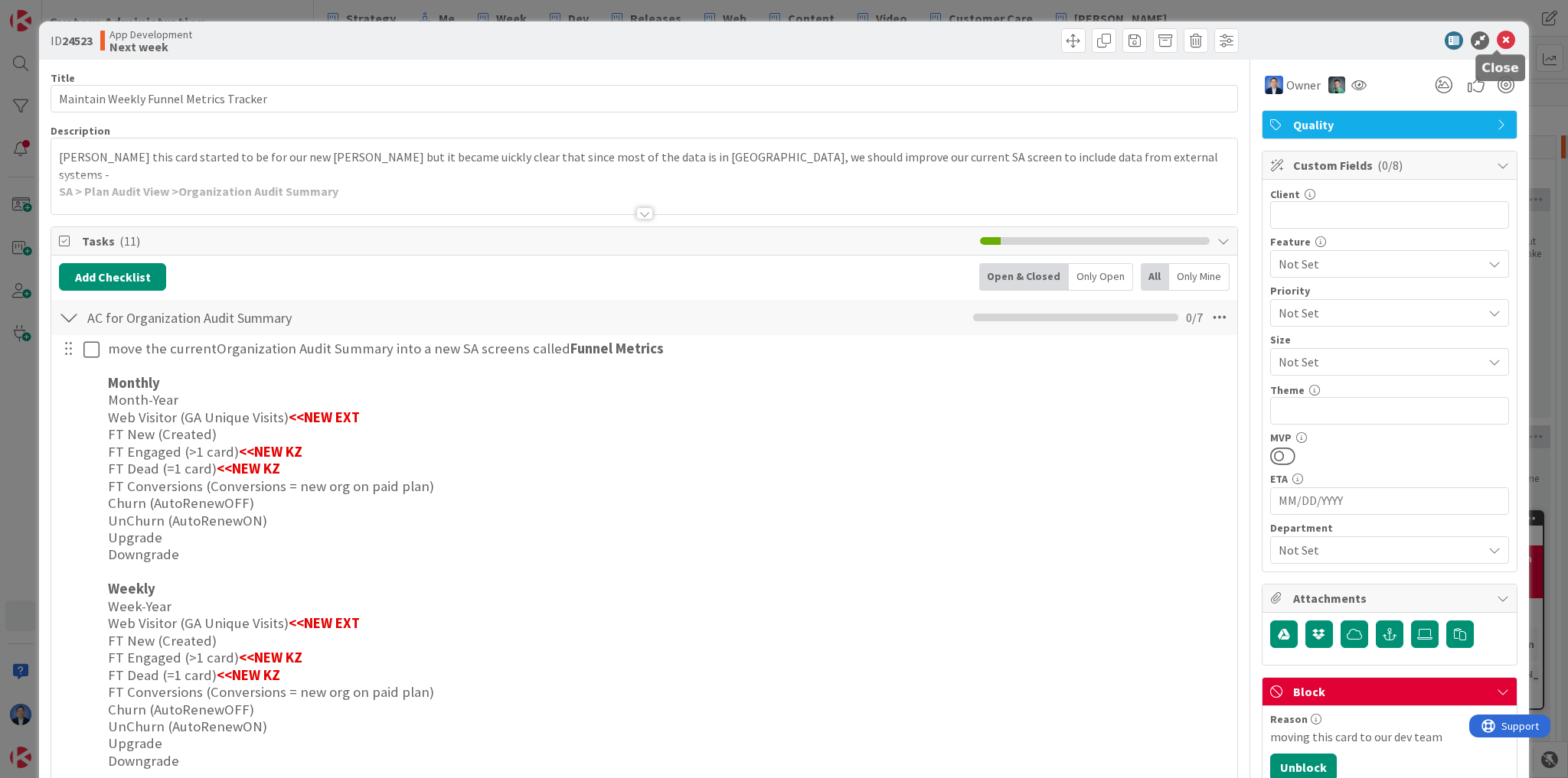
click at [1497, 41] on icon at bounding box center [1505, 40] width 18 height 18
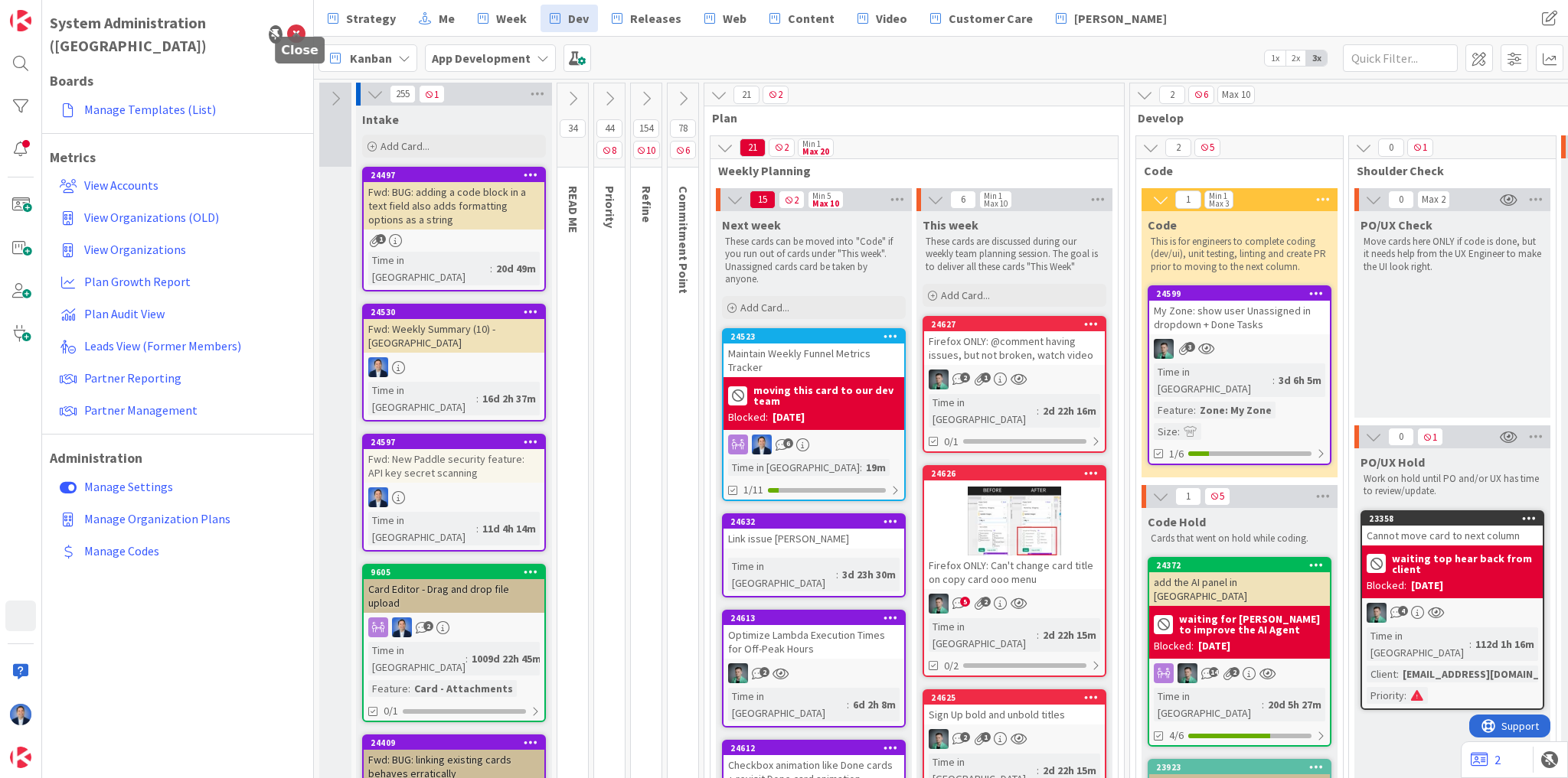
click at [290, 25] on icon at bounding box center [296, 34] width 18 height 18
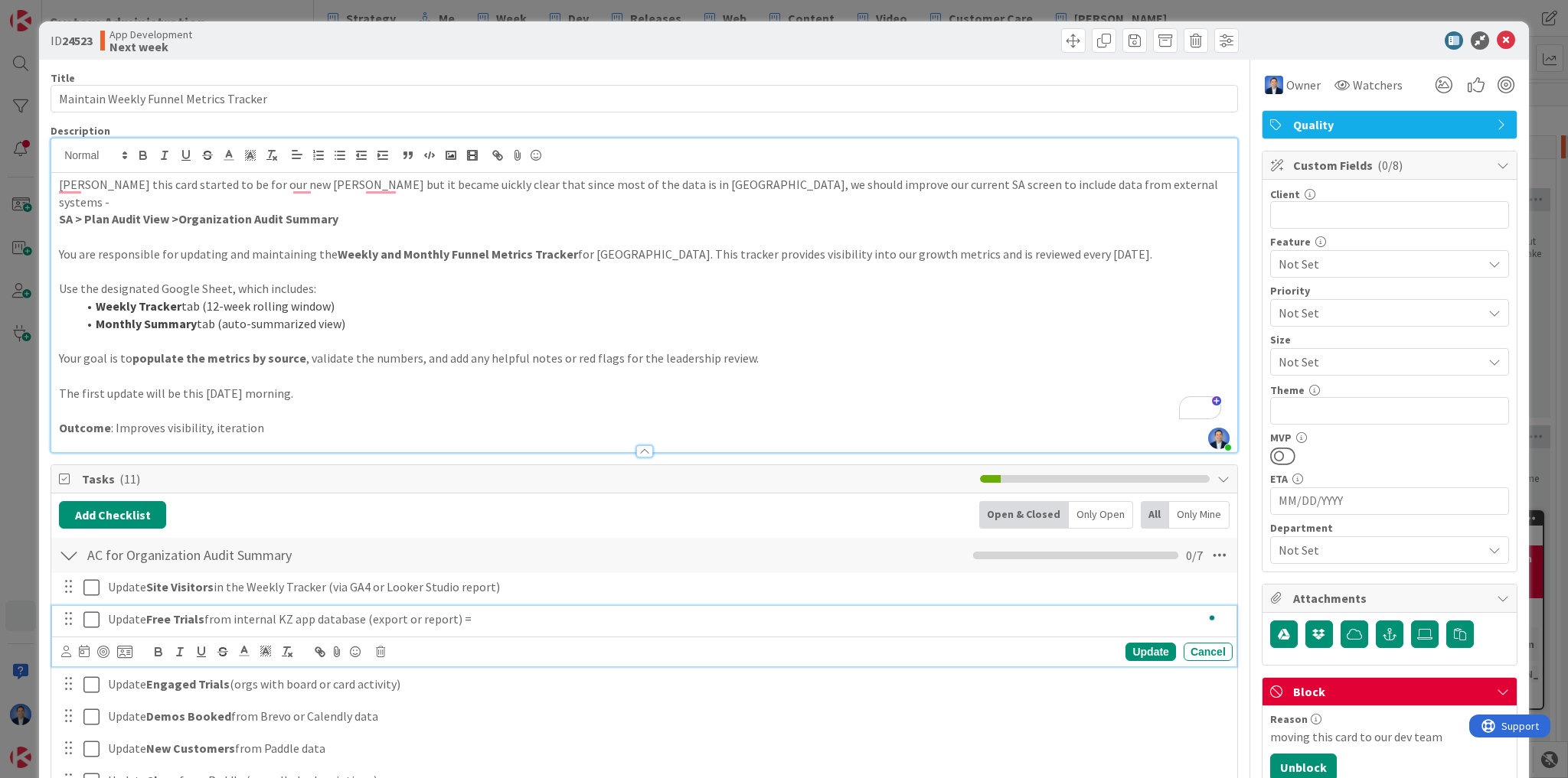
scroll to position [184, 0]
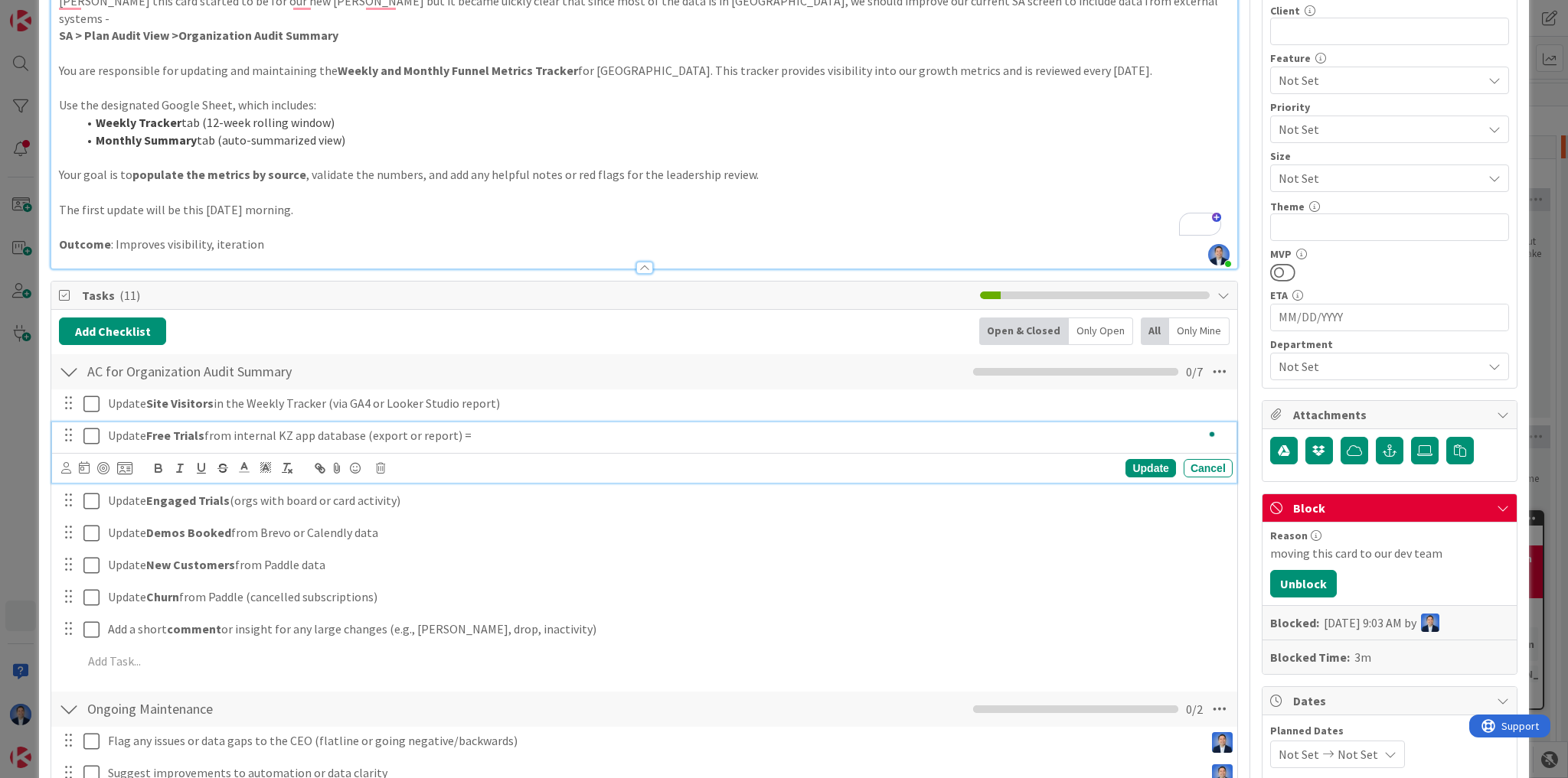
click at [238, 28] on strong "SA > Plan Audit View >Organization Audit Summary" at bounding box center [198, 35] width 279 height 15
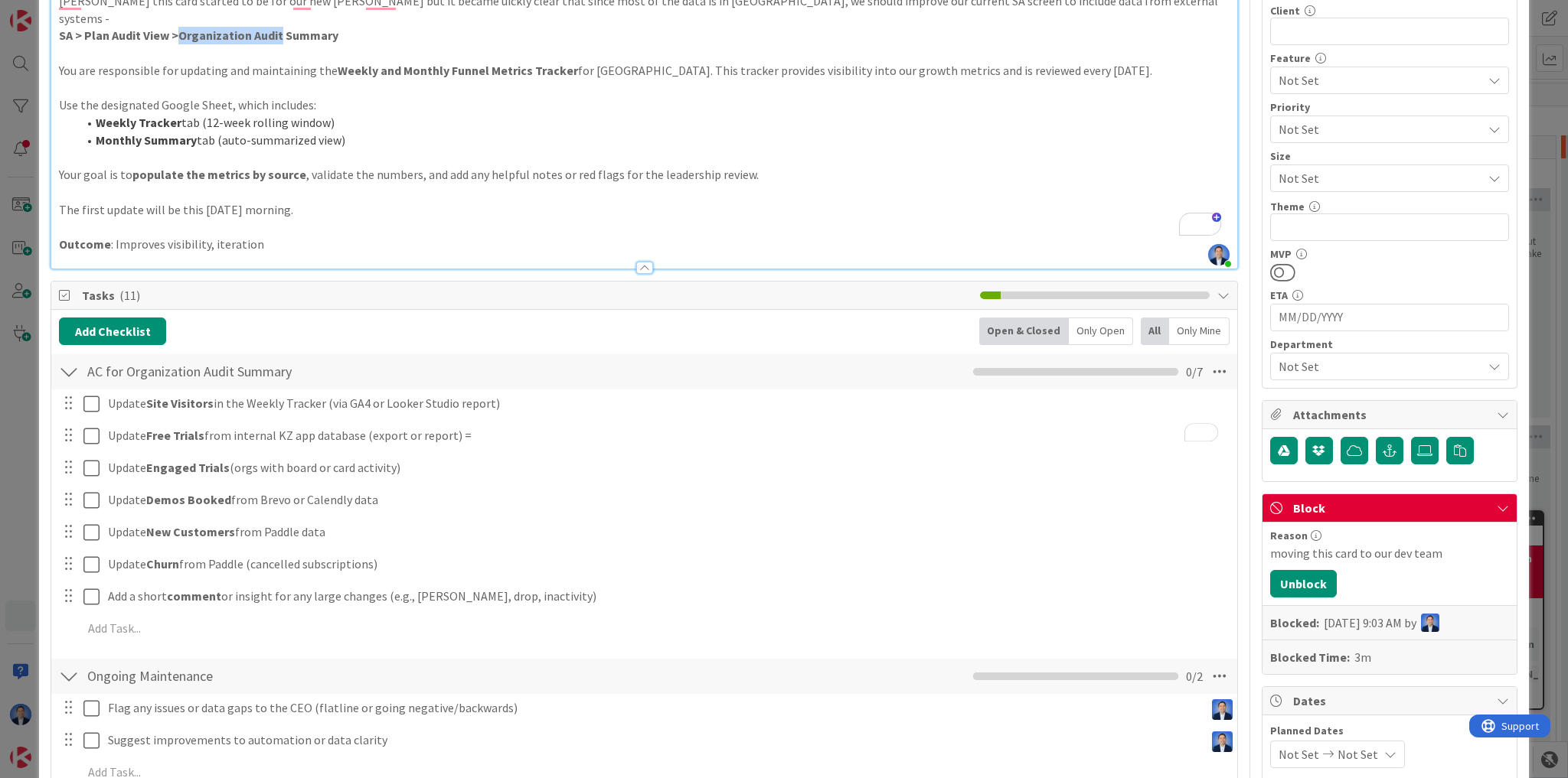
drag, startPoint x: 238, startPoint y: 15, endPoint x: 276, endPoint y: 14, distance: 38.0
click at [276, 28] on strong "SA > Plan Audit View >Organization Audit Summary" at bounding box center [198, 35] width 279 height 15
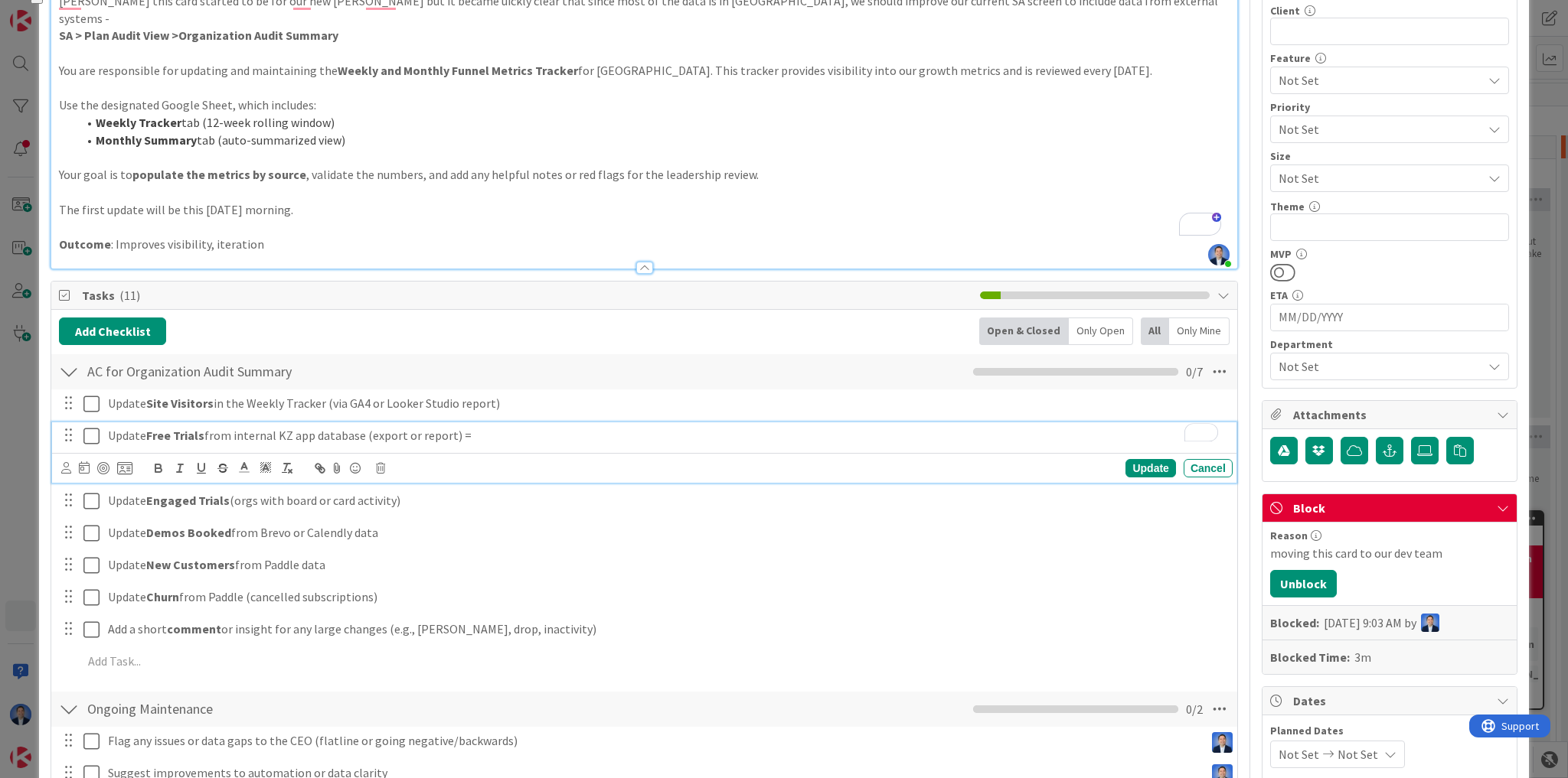
click at [496, 427] on p "Update Free Trials from internal KZ app database (export or report) =" at bounding box center [667, 435] width 1119 height 17
click at [93, 427] on icon at bounding box center [91, 435] width 16 height 18
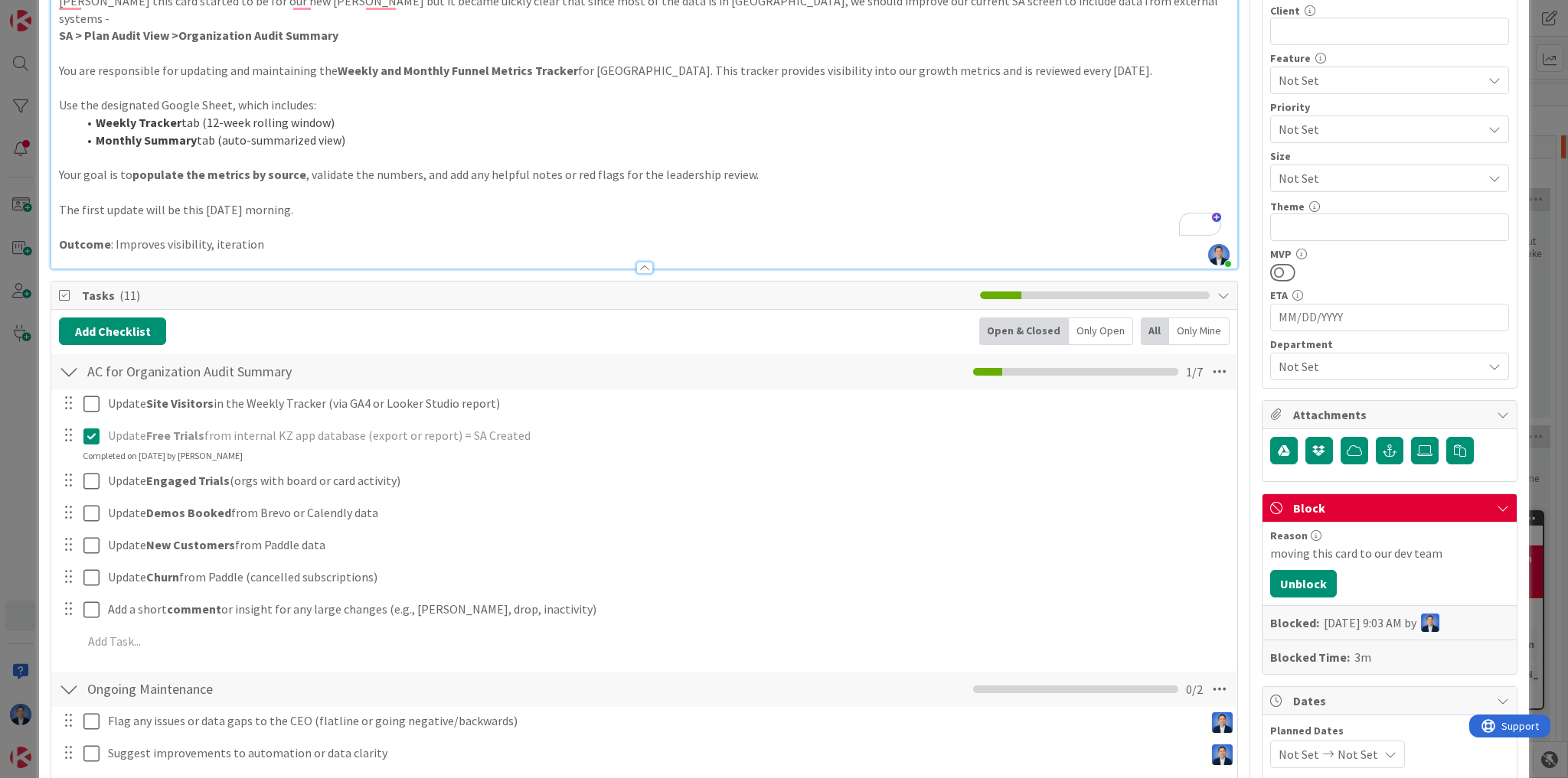
click at [96, 427] on icon at bounding box center [91, 435] width 16 height 18
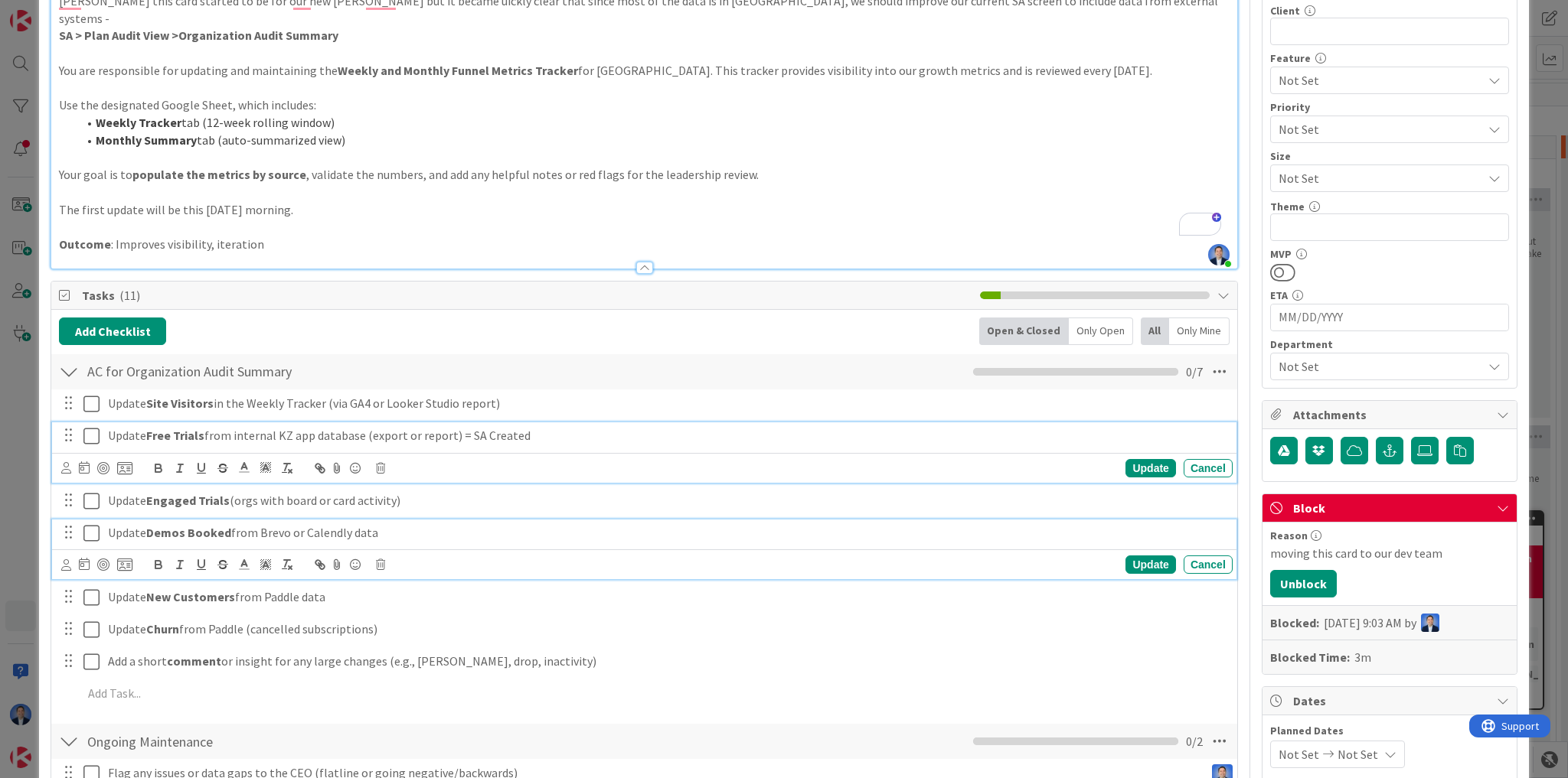
click at [273, 524] on p "Update Demos Booked from Brevo or Calendly data" at bounding box center [667, 533] width 1119 height 17
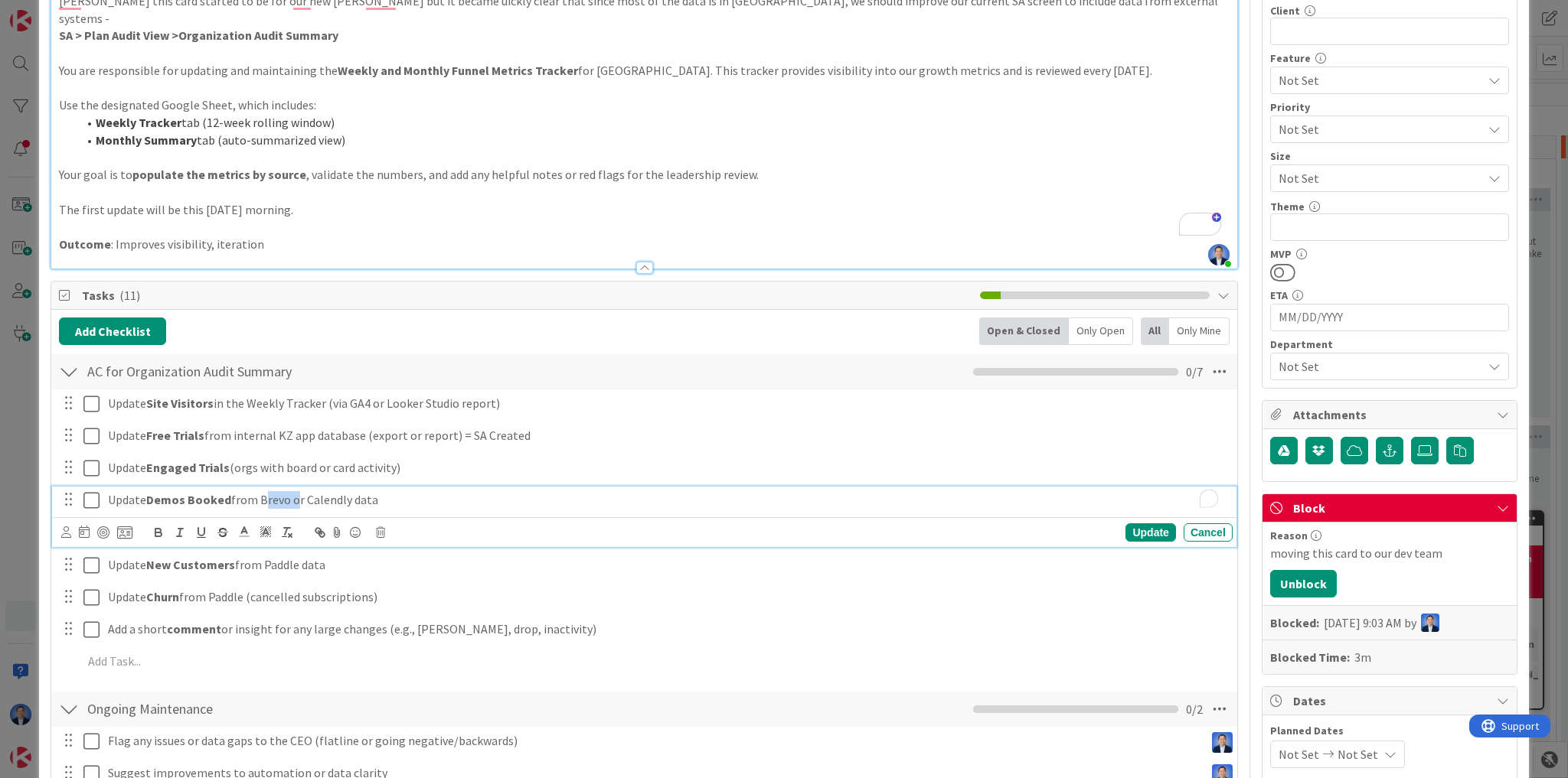
click at [273, 509] on p "Update Demos Booked from Brevo or Calendly data" at bounding box center [667, 500] width 1119 height 17
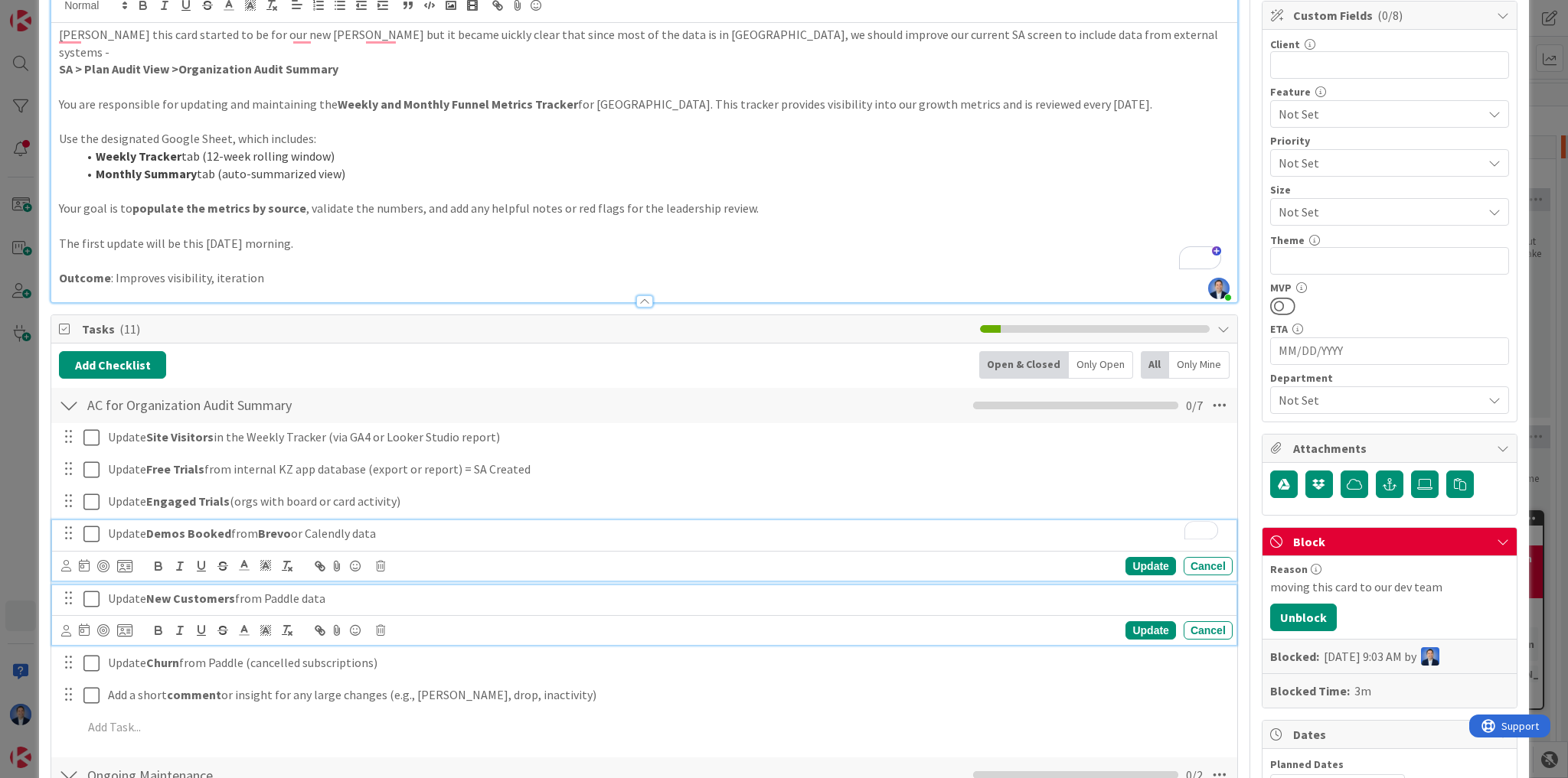
click at [278, 590] on p "Update New Customers from Paddle data" at bounding box center [667, 598] width 1119 height 17
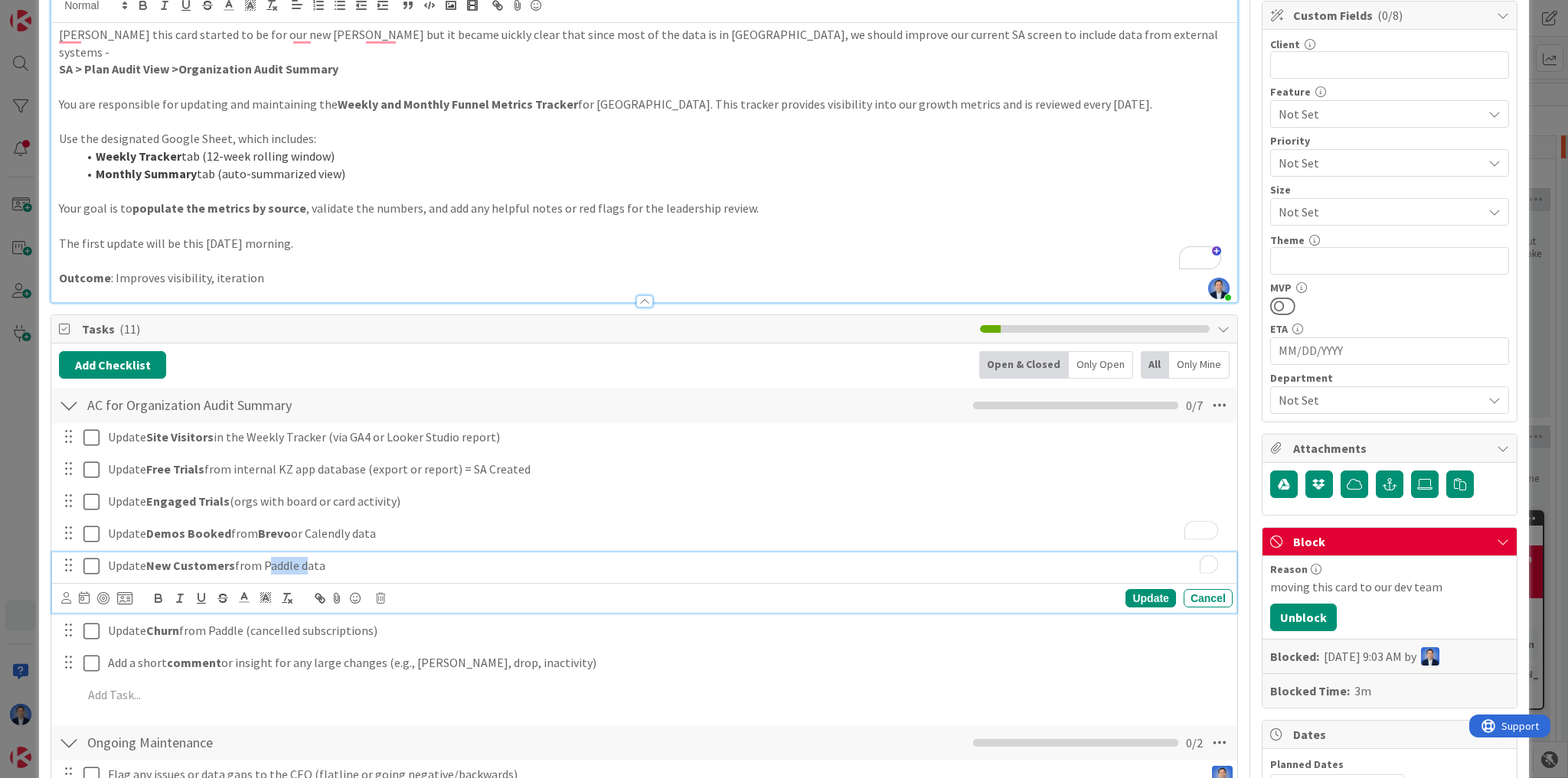
click at [278, 575] on p "Update New Customers from Paddle data" at bounding box center [667, 566] width 1119 height 17
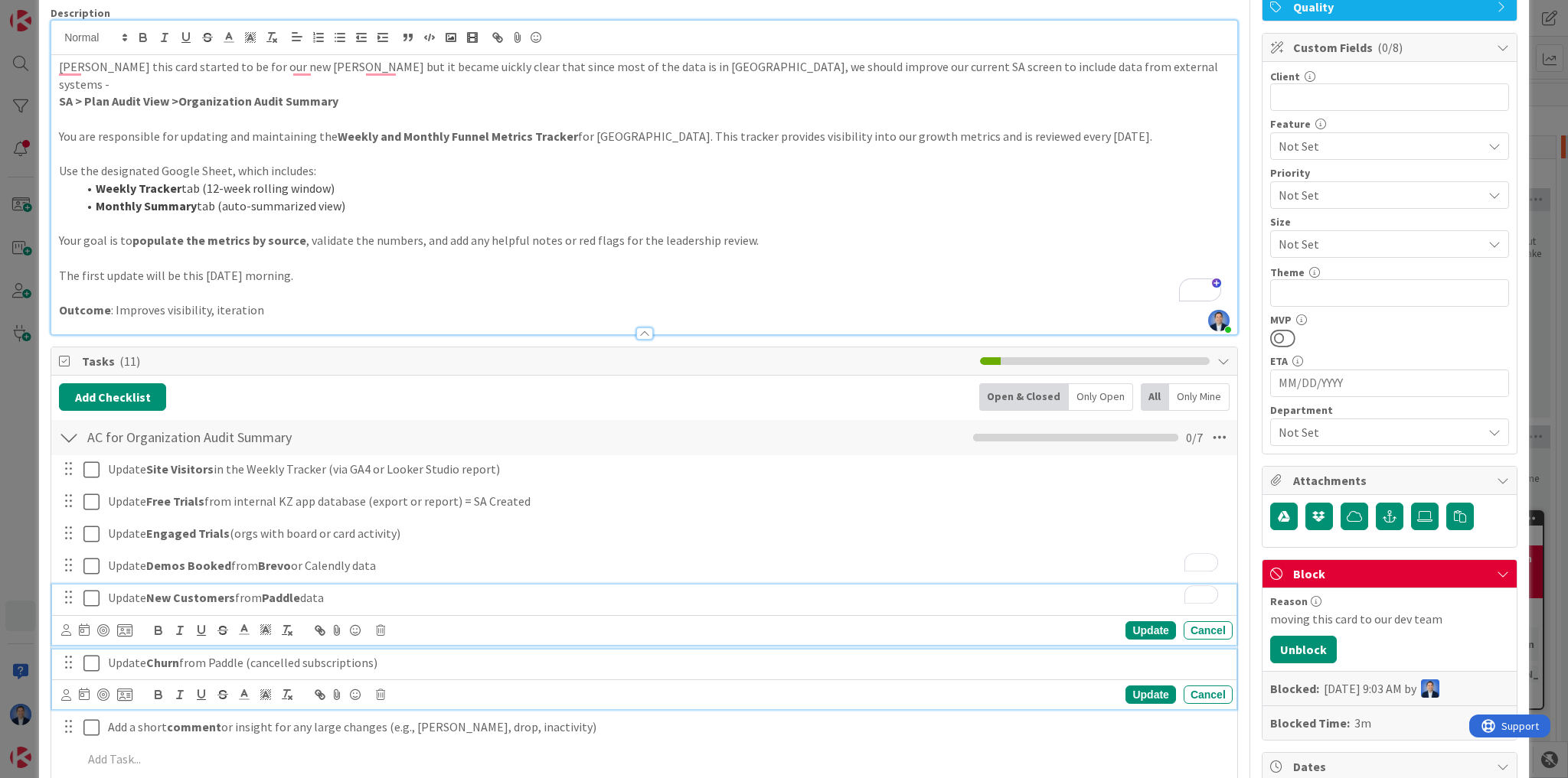
click at [230, 654] on p "Update Churn from Paddle (cancelled subscriptions)" at bounding box center [667, 663] width 1119 height 17
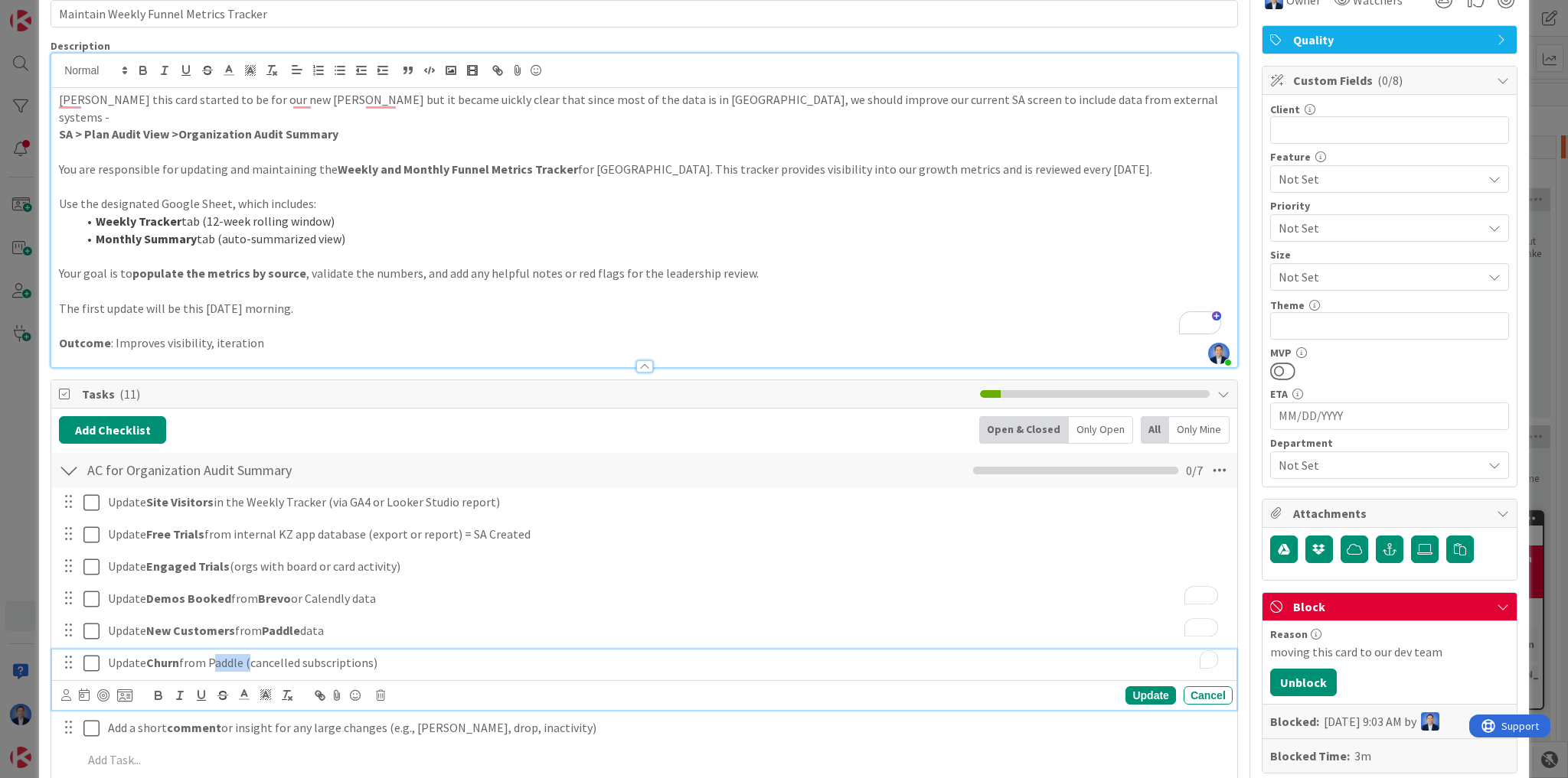
click at [230, 654] on p "Update Churn from Paddle (cancelled subscriptions)" at bounding box center [667, 663] width 1119 height 17
click at [258, 719] on p "Add a short comment or insight for any large changes (e.g., spike, drop, inacti…" at bounding box center [667, 728] width 1119 height 17
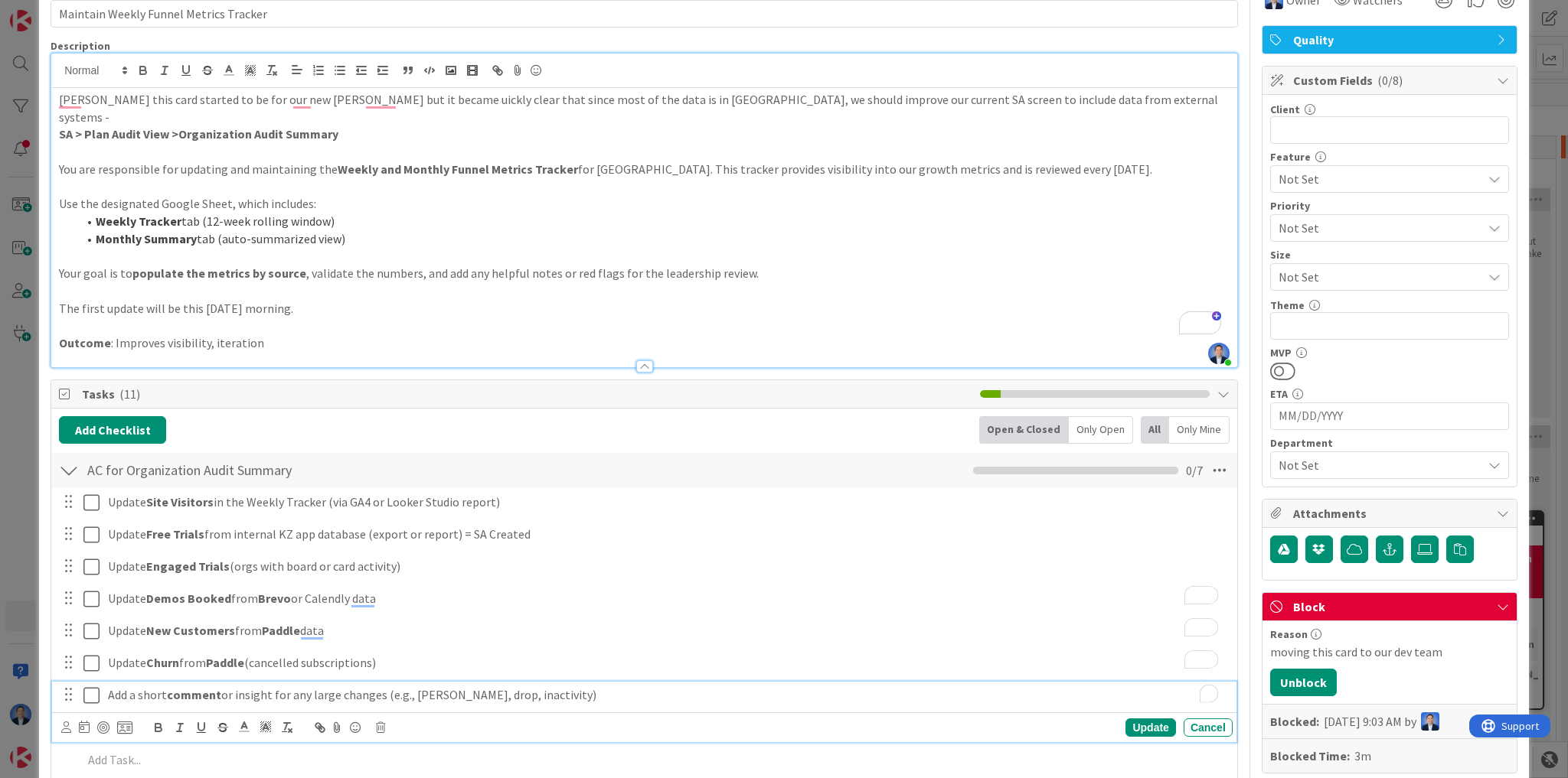
scroll to position [52, 0]
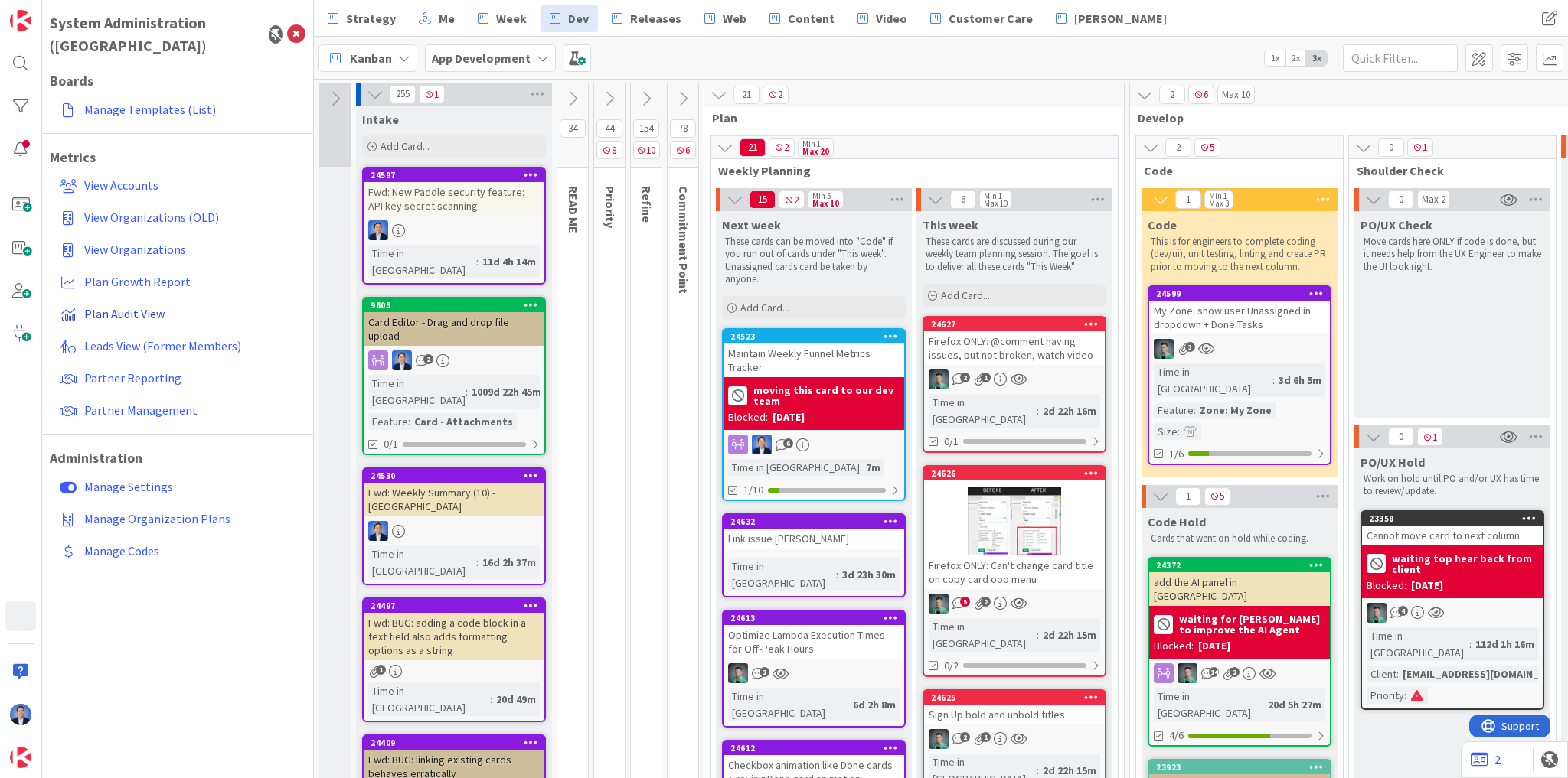
click at [118, 306] on span "Plan Audit View" at bounding box center [124, 313] width 80 height 15
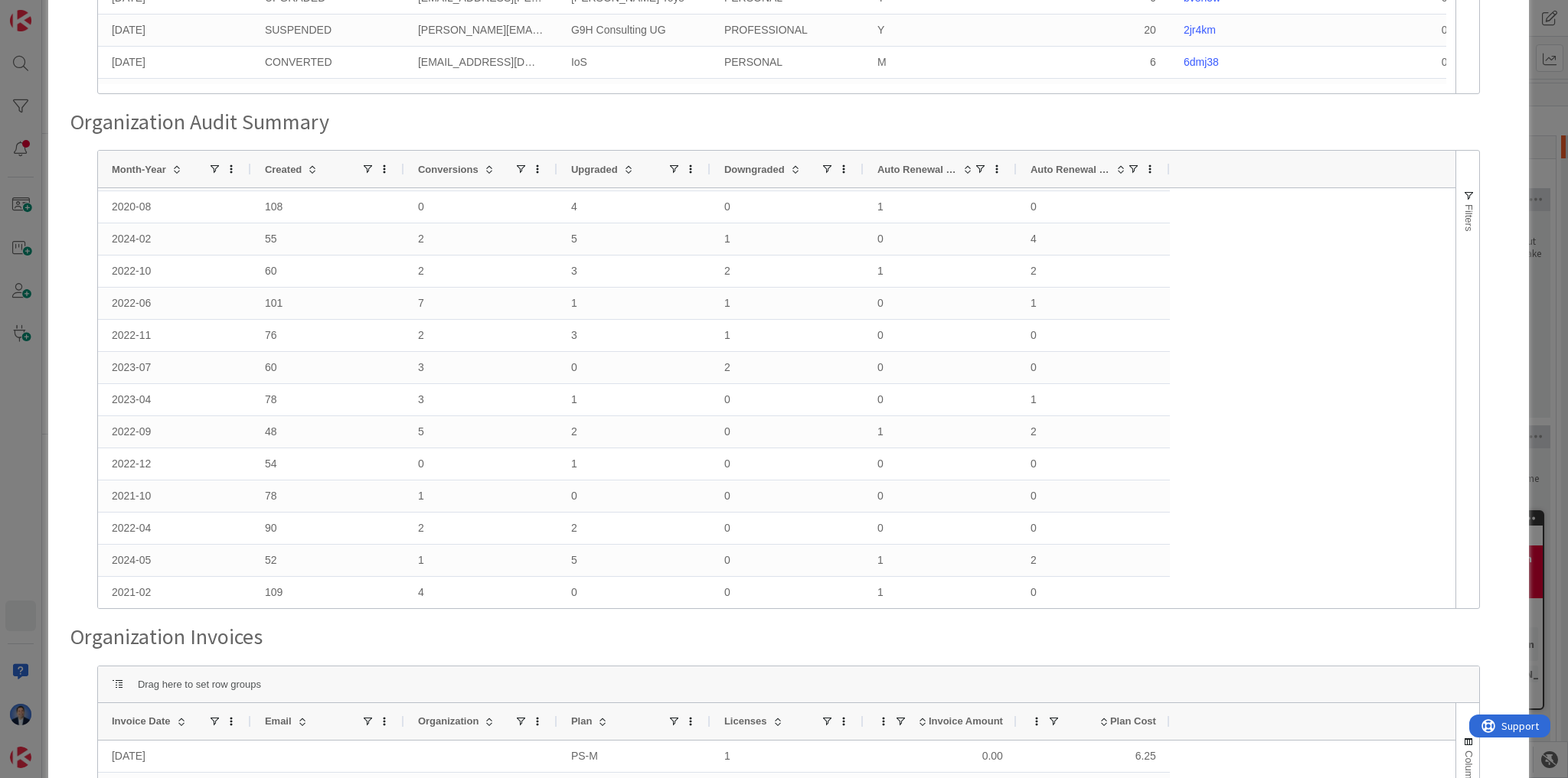
scroll to position [490, 0]
